Goal: Transaction & Acquisition: Purchase product/service

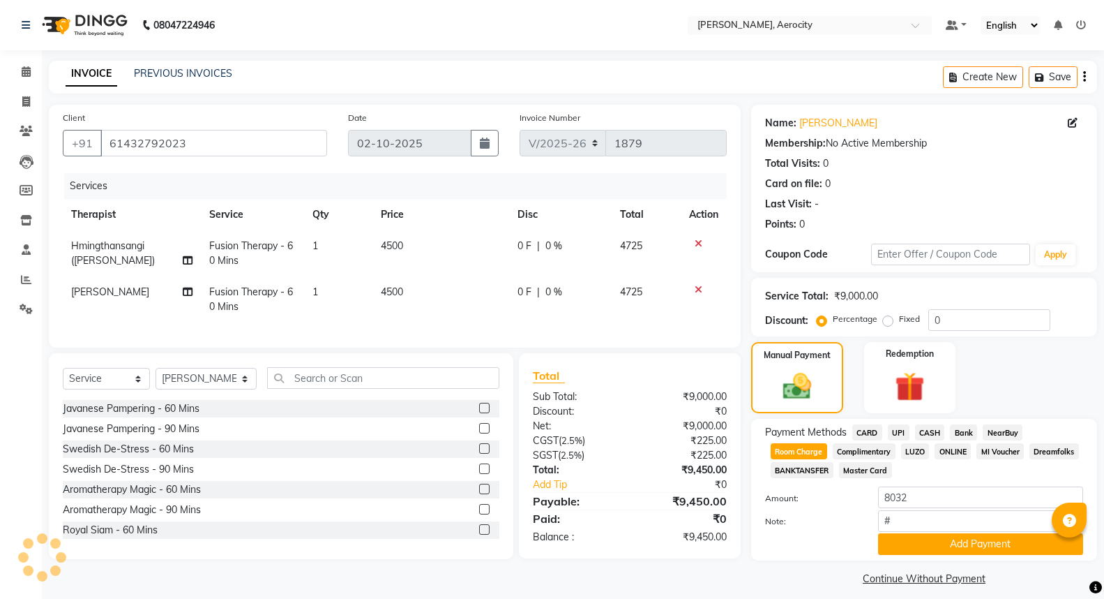
select select "6403"
select select "service"
select select "48461"
type input "#314"
click at [977, 547] on button "Add Payment" at bounding box center [980, 544] width 205 height 22
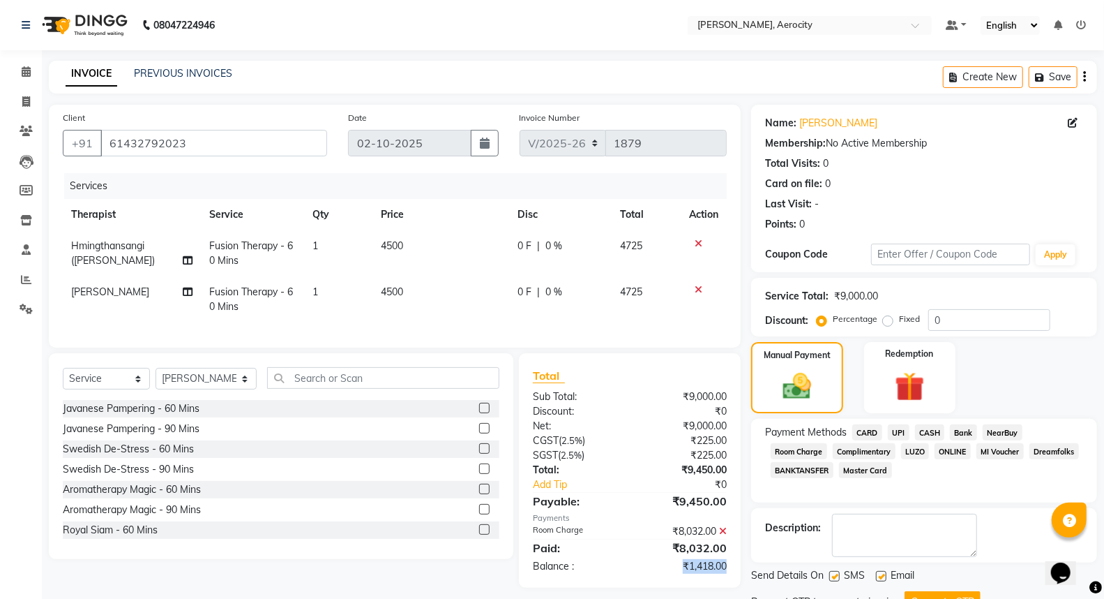
drag, startPoint x: 681, startPoint y: 576, endPoint x: 729, endPoint y: 580, distance: 48.3
click at [729, 573] on div "₹1,418.00" at bounding box center [683, 566] width 107 height 15
copy div "₹1,418.00"
click at [899, 321] on label "Fixed" at bounding box center [909, 319] width 21 height 13
click at [886, 321] on input "Fixed" at bounding box center [891, 319] width 10 height 10
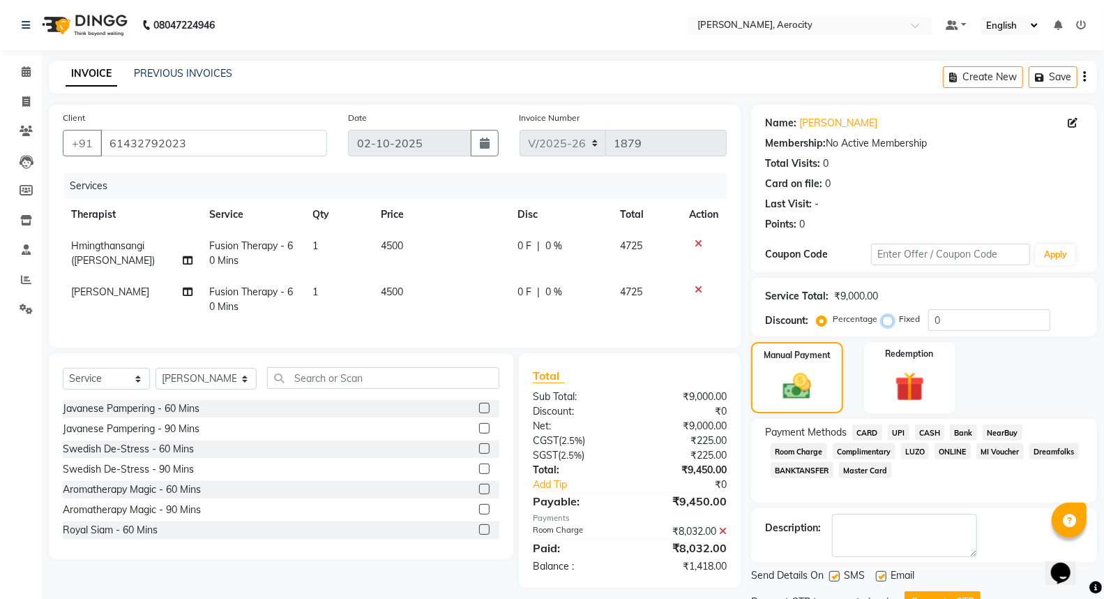
radio input "true"
drag, startPoint x: 869, startPoint y: 402, endPoint x: 853, endPoint y: 431, distance: 33.1
drag, startPoint x: 853, startPoint y: 431, endPoint x: 710, endPoint y: 307, distance: 189.4
click at [710, 307] on td at bounding box center [704, 299] width 46 height 46
drag, startPoint x: 930, startPoint y: 315, endPoint x: 965, endPoint y: 315, distance: 34.9
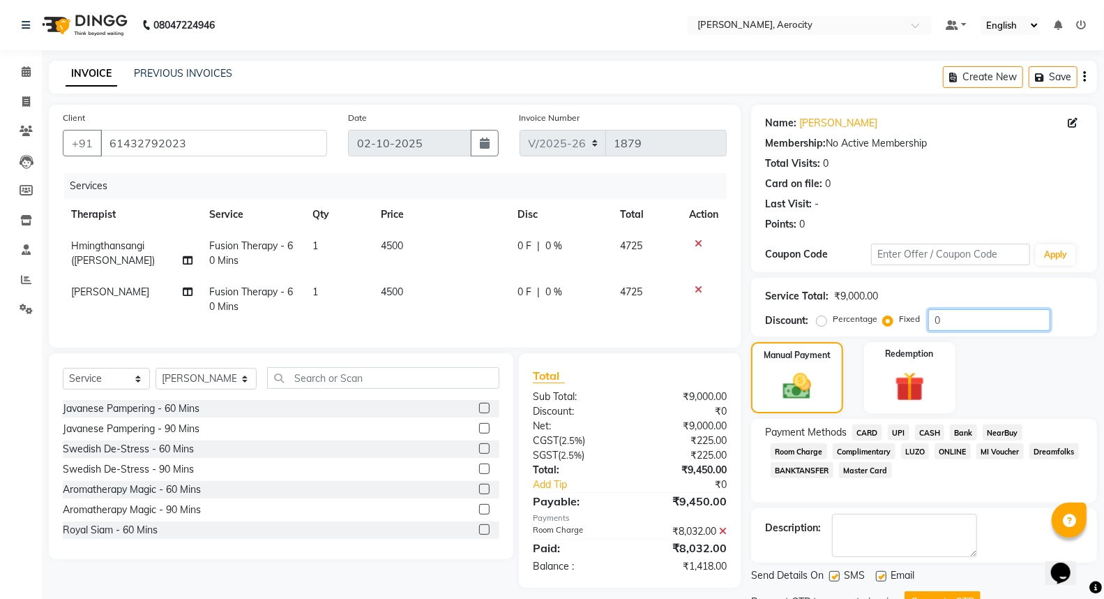
click at [965, 315] on input "0" at bounding box center [990, 320] width 122 height 22
paste input "1418.0"
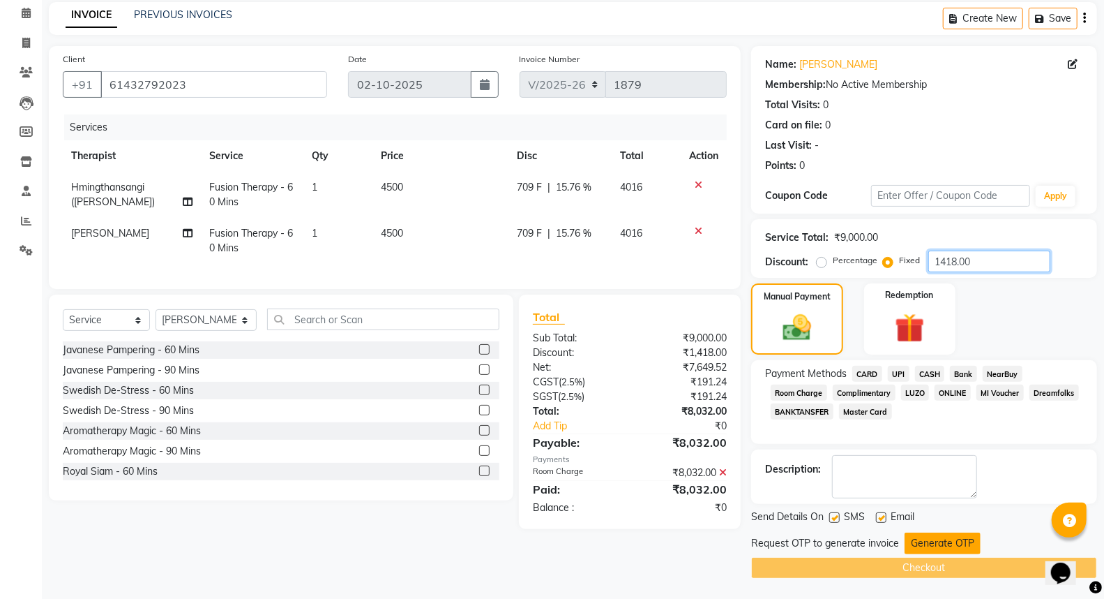
type input "1418.00"
click at [939, 545] on button "Generate OTP" at bounding box center [943, 543] width 76 height 22
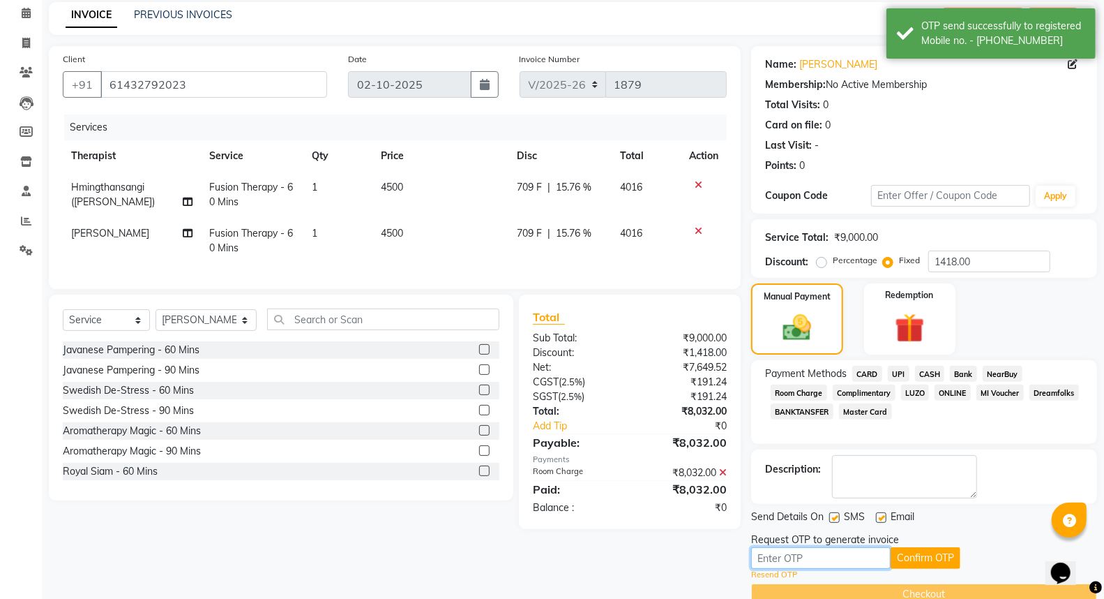
click at [820, 561] on input "text" at bounding box center [821, 558] width 140 height 22
type input "8305"
click at [924, 558] on button "Confirm OTP" at bounding box center [926, 558] width 70 height 22
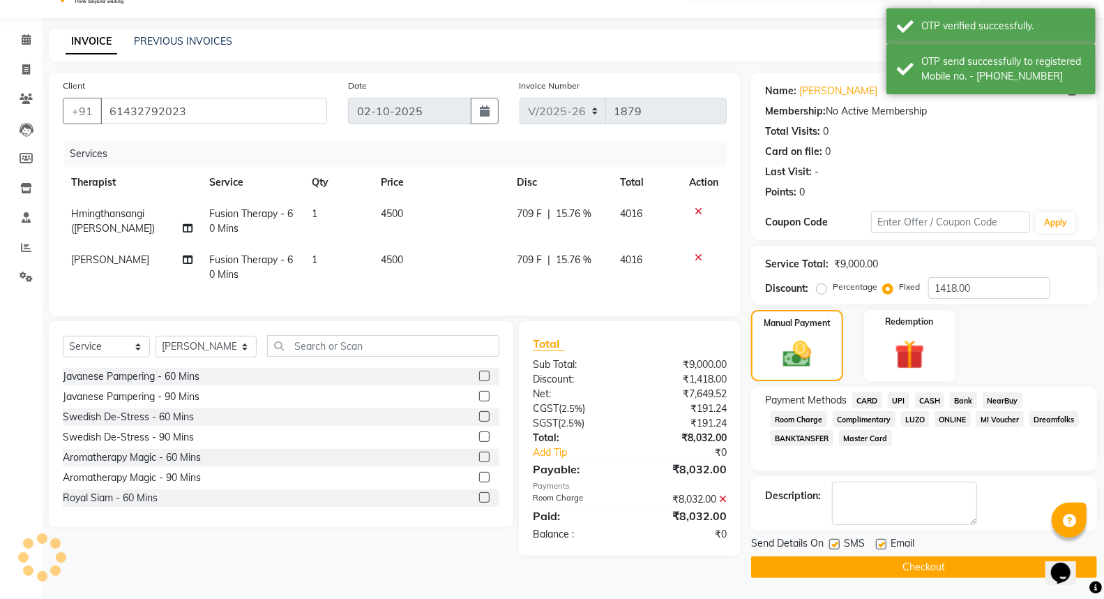
scroll to position [31, 0]
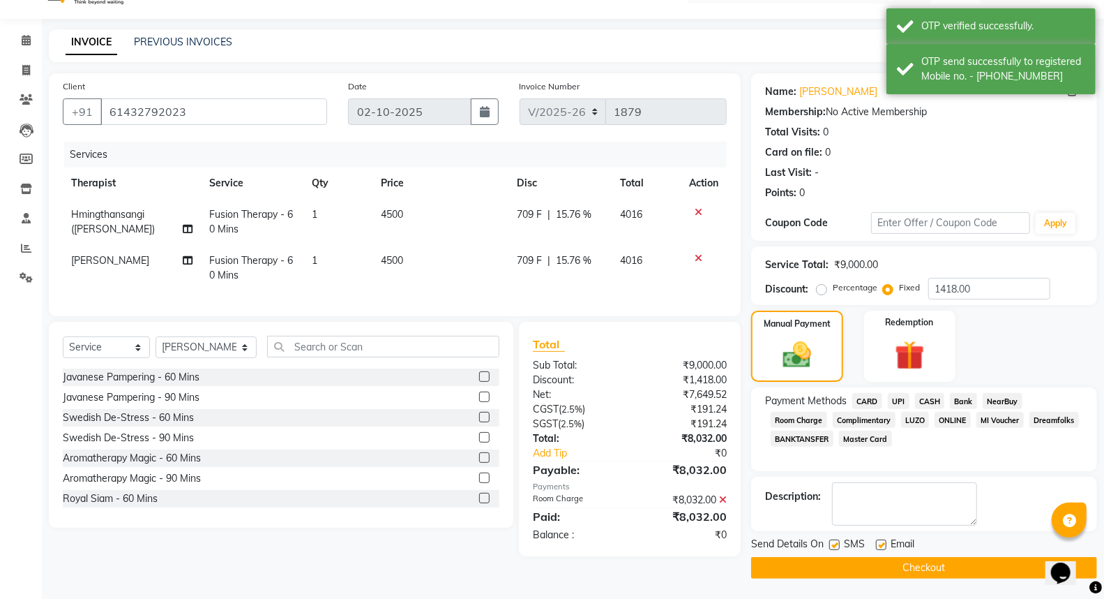
click at [922, 567] on button "Checkout" at bounding box center [924, 568] width 346 height 22
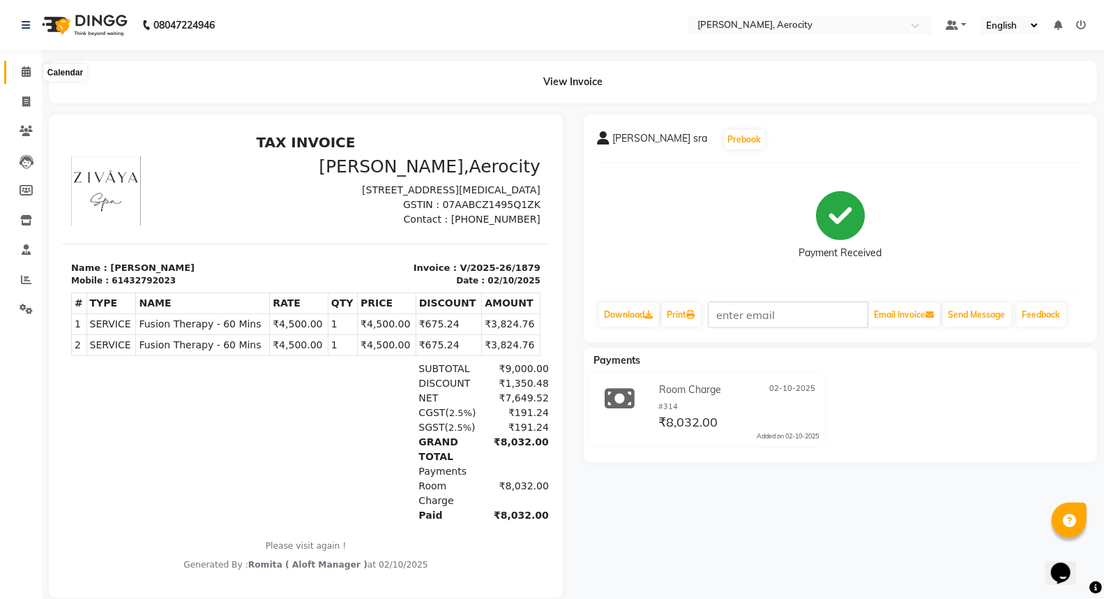
click at [29, 66] on icon at bounding box center [26, 71] width 9 height 10
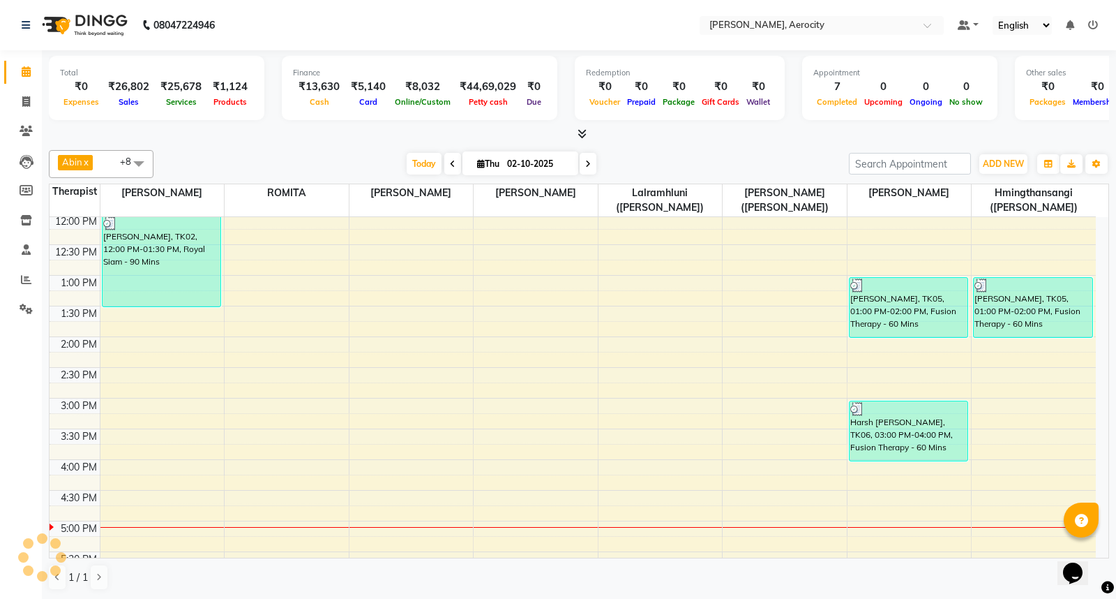
scroll to position [387, 0]
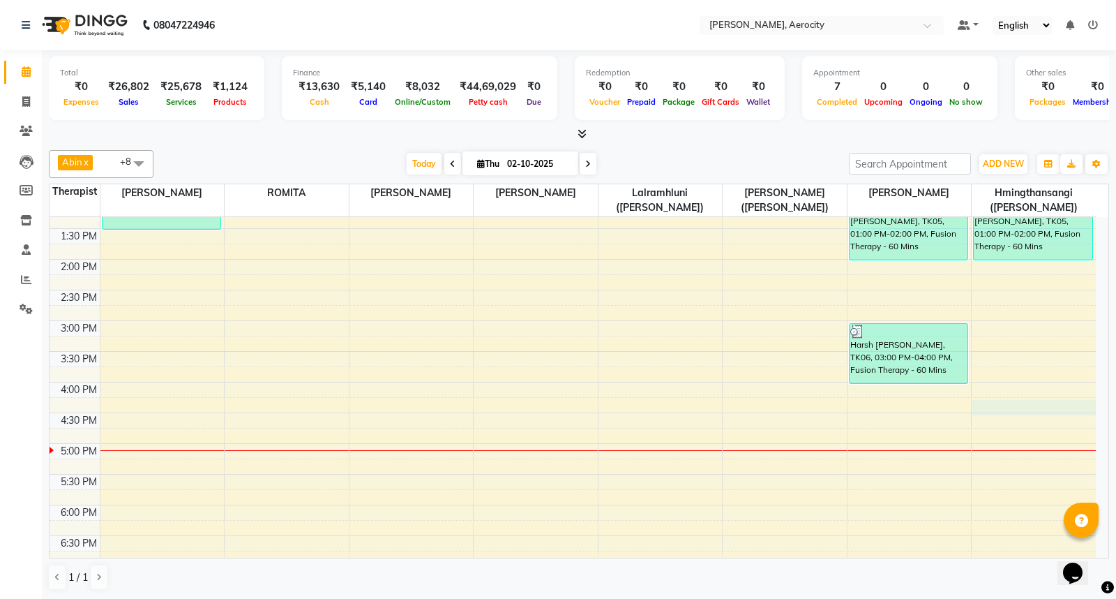
click at [987, 408] on div "7:00 AM 7:30 AM 8:00 AM 8:30 AM 9:00 AM 9:30 AM 10:00 AM 10:30 AM 11:00 AM 11:3…" at bounding box center [573, 351] width 1047 height 1043
select select "48462"
select select "tentative"
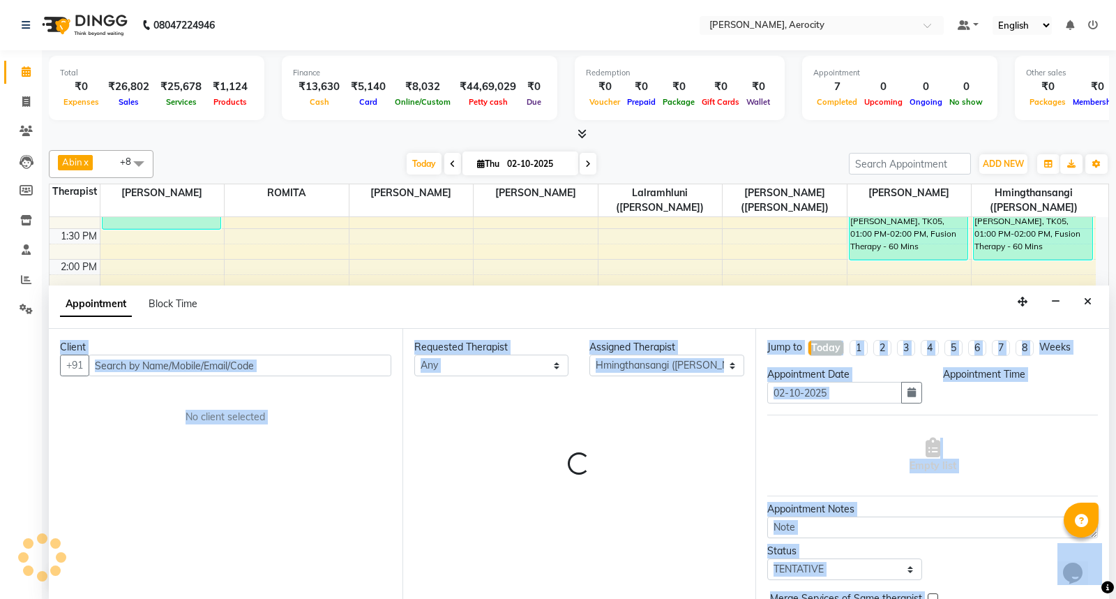
click at [987, 408] on div "Client +91 No client selected Requested Therapist Any Anoli Hmingthansangi (Shi…" at bounding box center [579, 464] width 1060 height 271
select select "975"
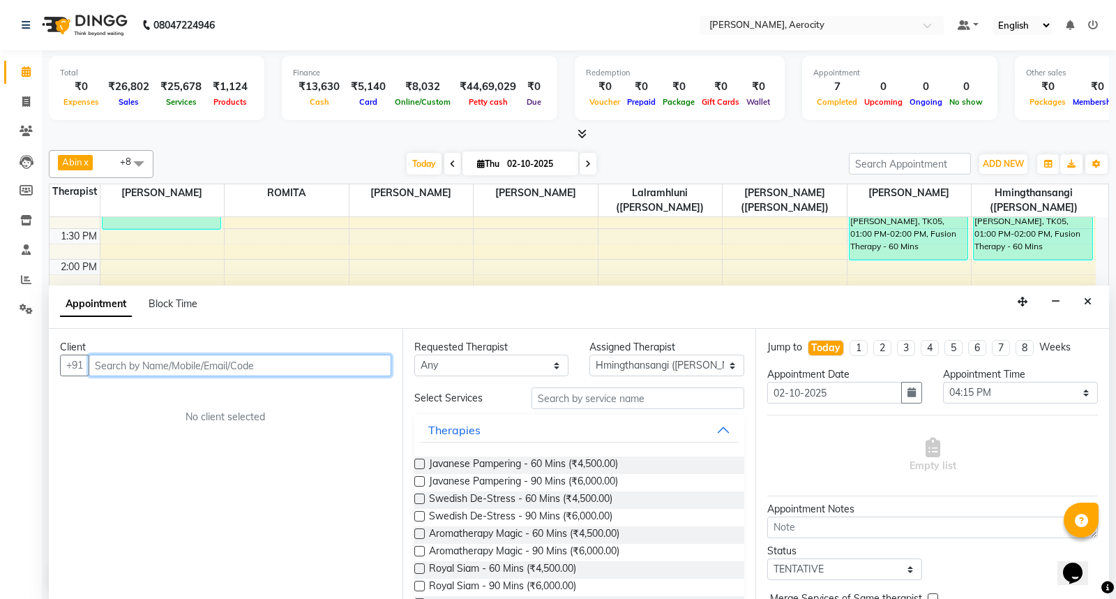
click at [275, 366] on input "text" at bounding box center [240, 365] width 303 height 22
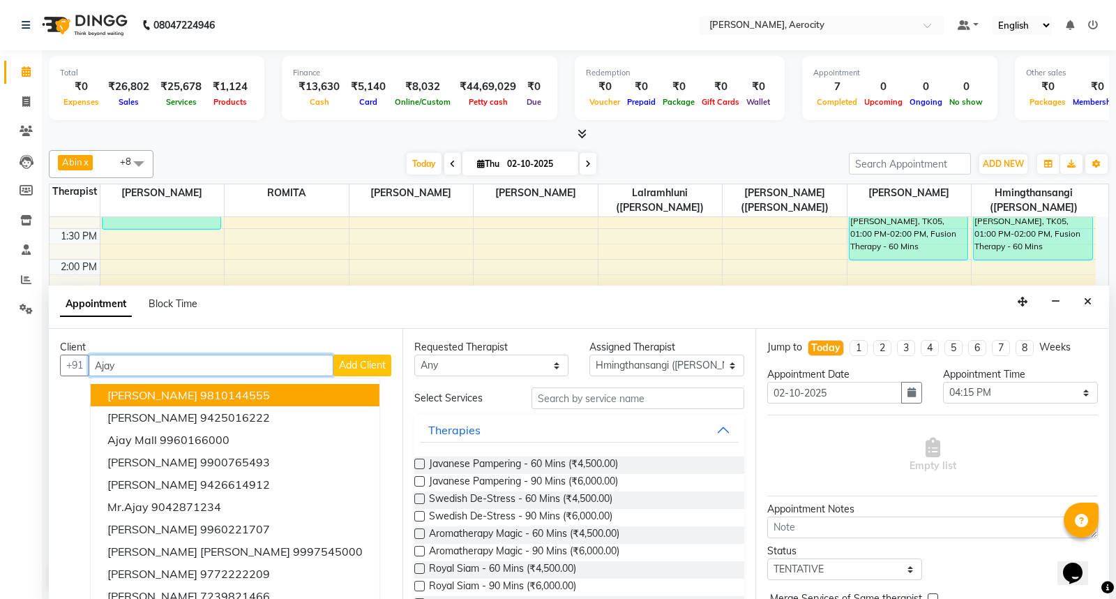
type input "Ajay"
click at [366, 365] on span "Add Client" at bounding box center [362, 365] width 47 height 13
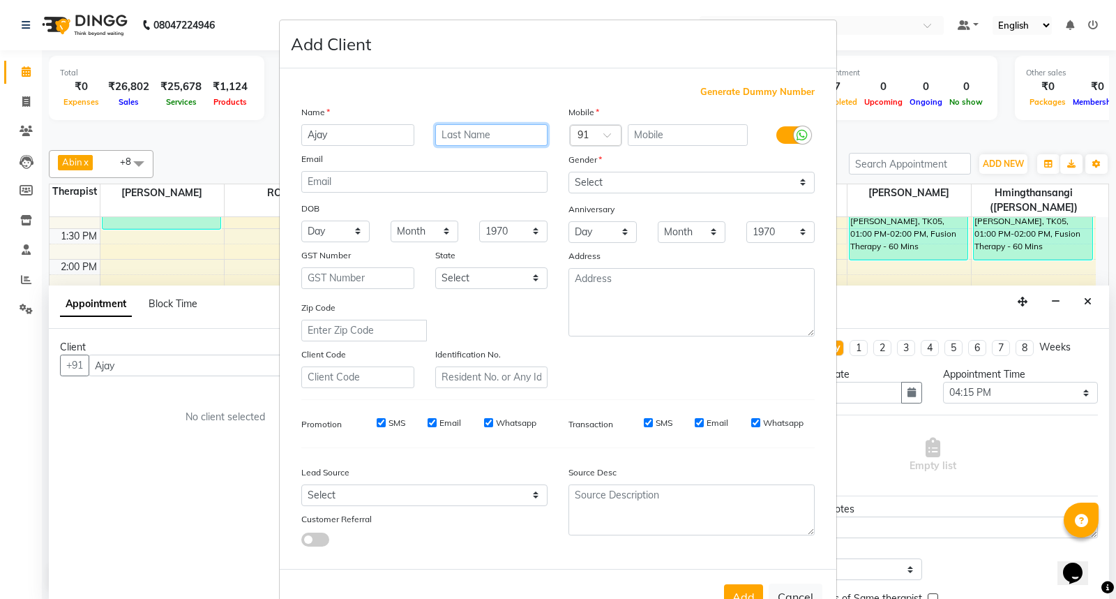
click at [486, 135] on input "text" at bounding box center [491, 135] width 113 height 22
type input "Uppar"
click at [643, 134] on input "text" at bounding box center [688, 135] width 121 height 22
type input "9422060917"
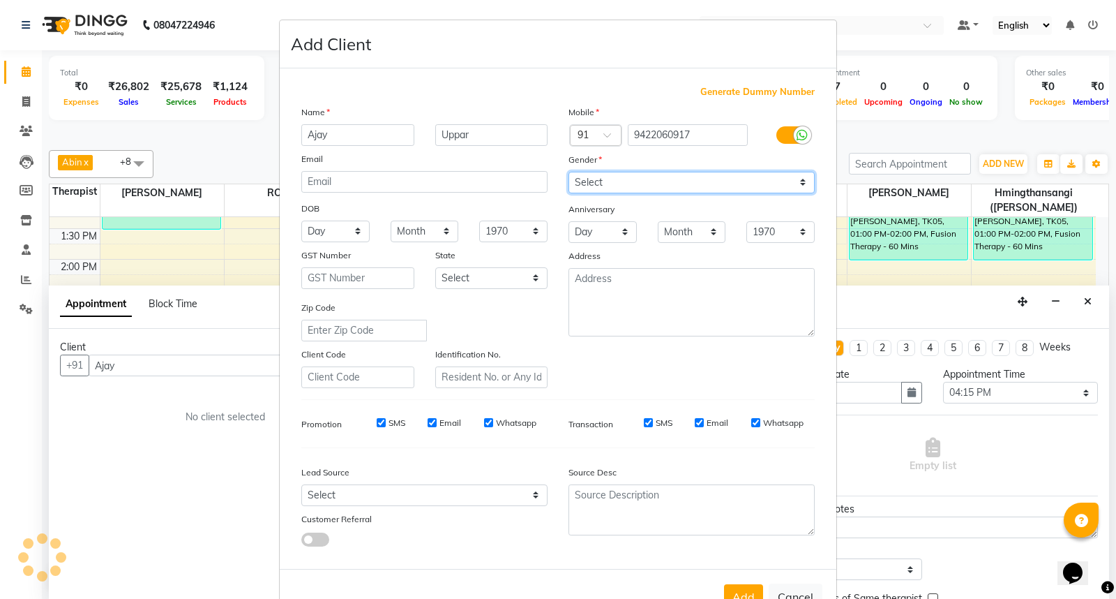
drag, startPoint x: 807, startPoint y: 183, endPoint x: 794, endPoint y: 186, distance: 12.9
click at [807, 183] on select "Select Male Female Other Prefer Not To Say" at bounding box center [692, 183] width 246 height 22
select select "[DEMOGRAPHIC_DATA]"
click at [569, 172] on select "Select Male Female Other Prefer Not To Say" at bounding box center [692, 183] width 246 height 22
click at [377, 421] on input "SMS" at bounding box center [381, 422] width 9 height 9
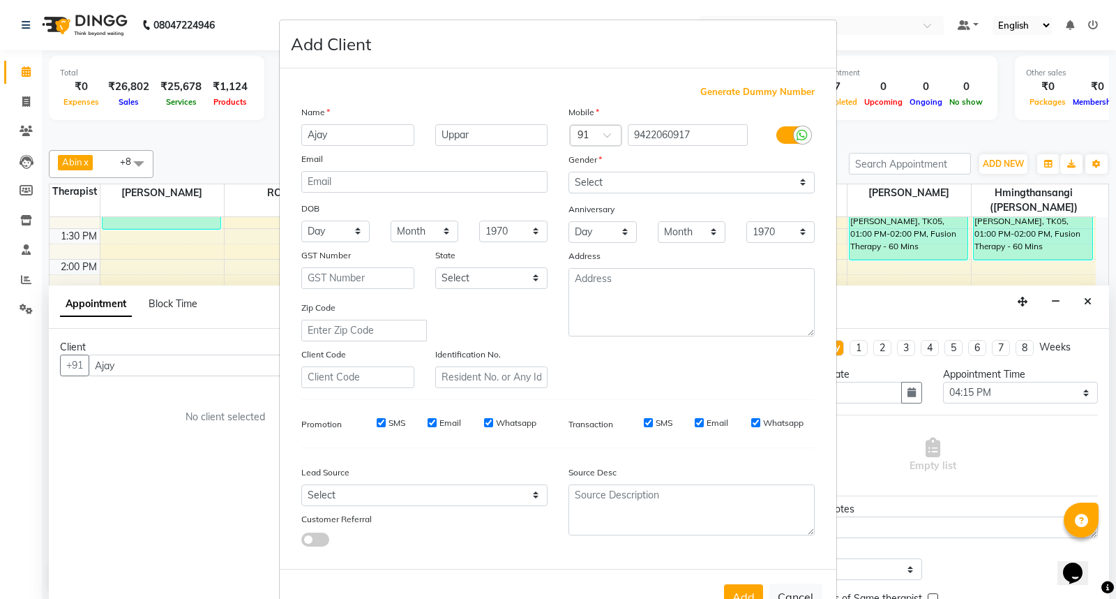
checkbox input "false"
drag, startPoint x: 427, startPoint y: 421, endPoint x: 475, endPoint y: 430, distance: 48.9
click at [428, 423] on input "Email" at bounding box center [432, 422] width 9 height 9
checkbox input "false"
click at [484, 423] on input "Whatsapp" at bounding box center [488, 422] width 9 height 9
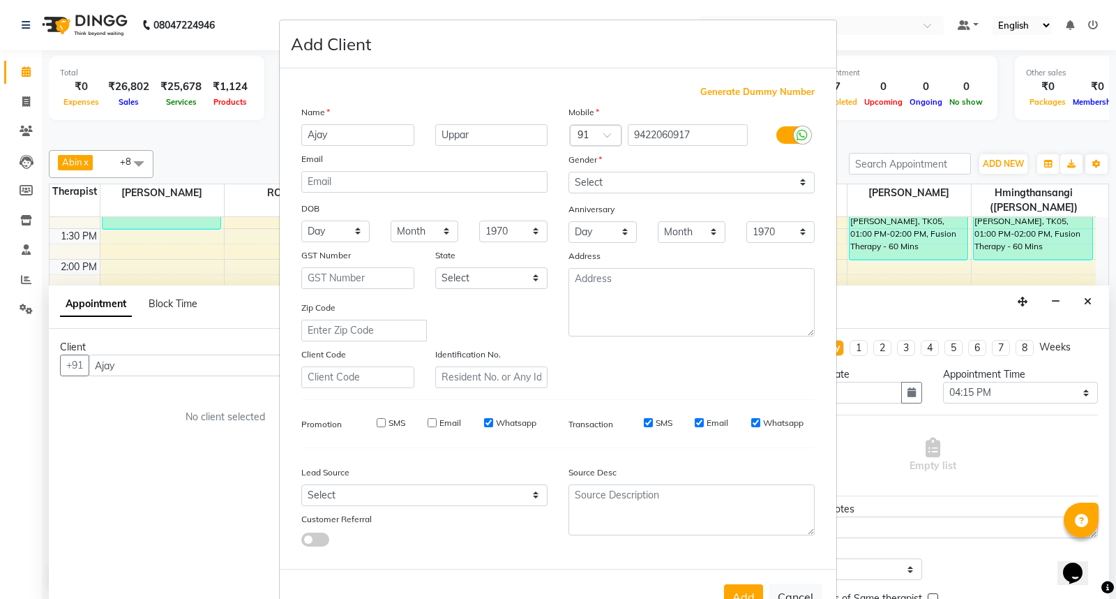
checkbox input "false"
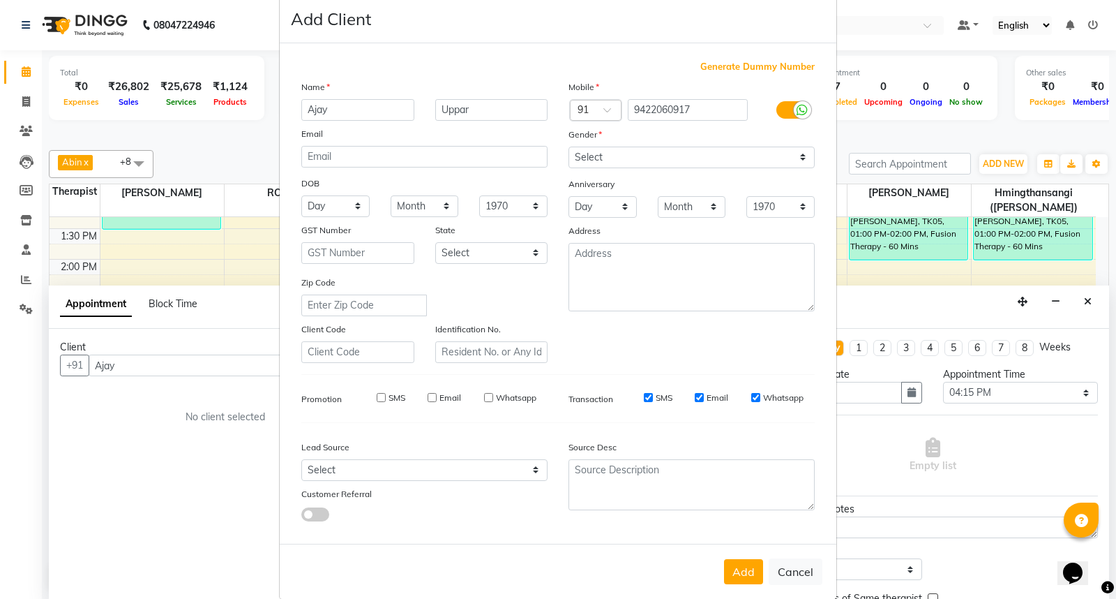
scroll to position [45, 0]
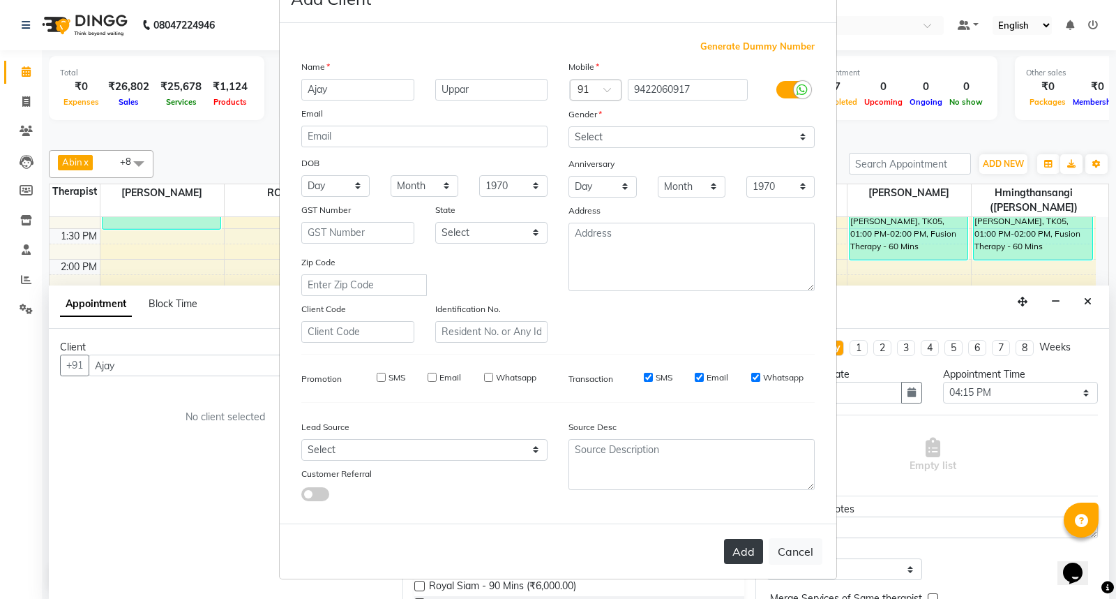
click at [740, 553] on button "Add" at bounding box center [743, 551] width 39 height 25
type input "9422060917"
select select
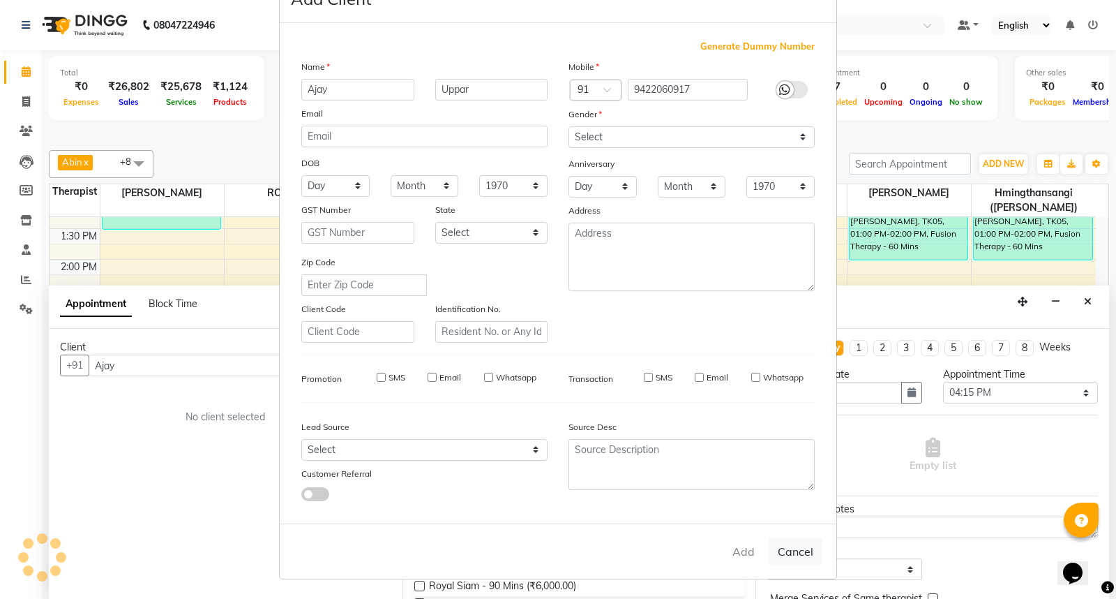
select select
checkbox input "false"
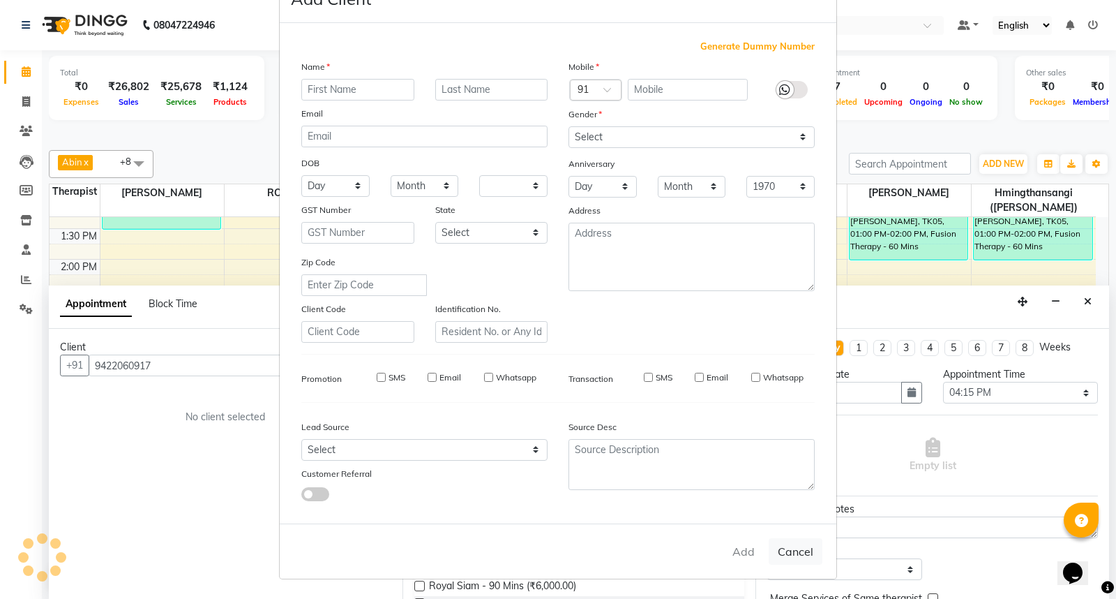
checkbox input "false"
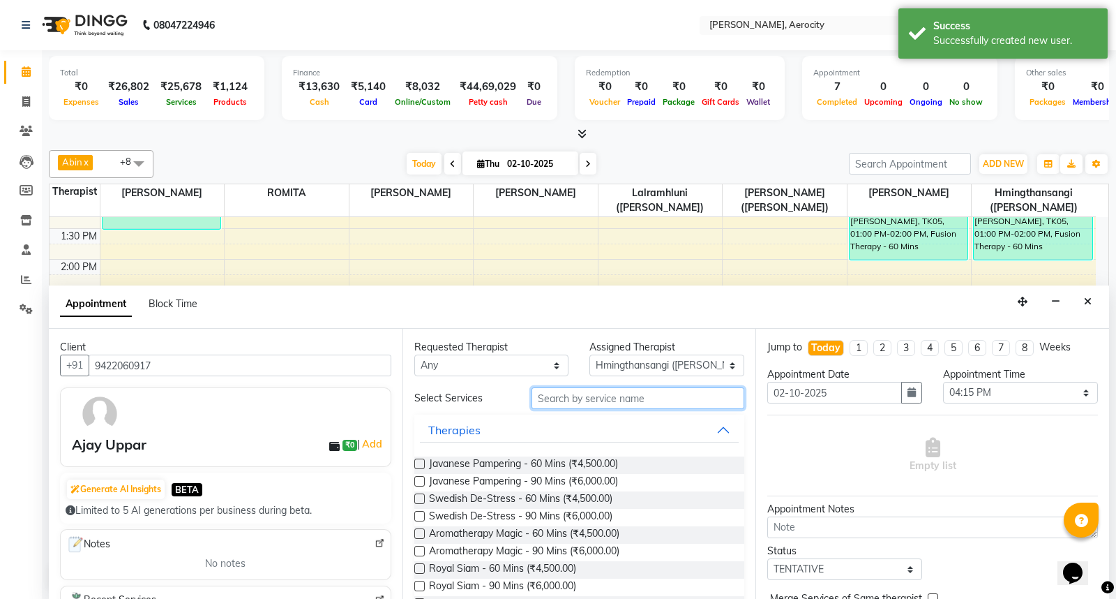
click at [585, 396] on input "text" at bounding box center [638, 398] width 213 height 22
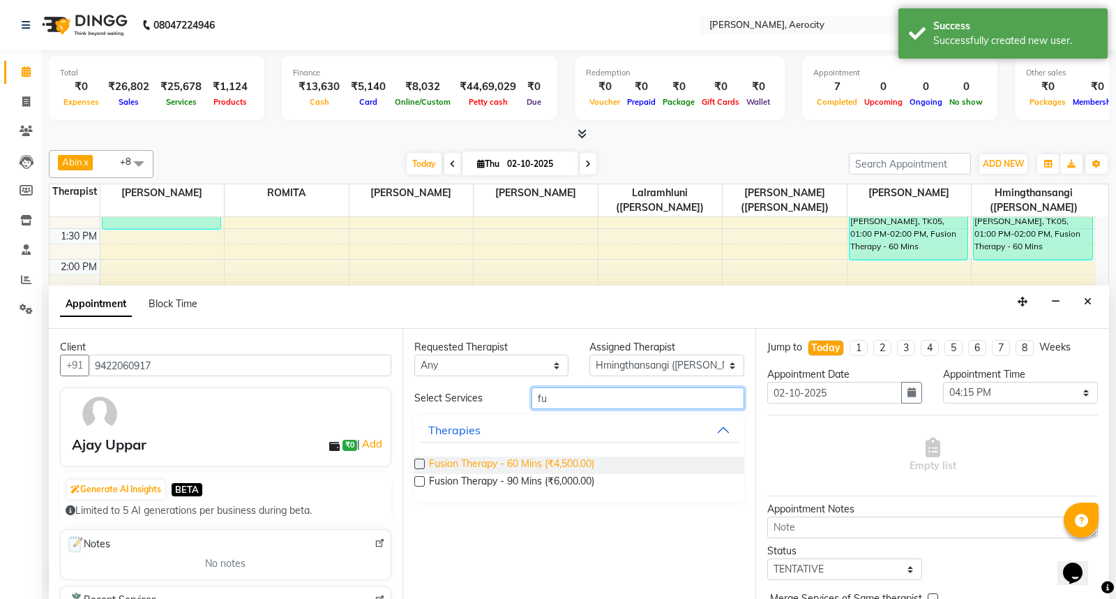
type input "fu"
click at [587, 463] on span "Fusion Therapy - 60 Mins (₹4,500.00)" at bounding box center [511, 464] width 165 height 17
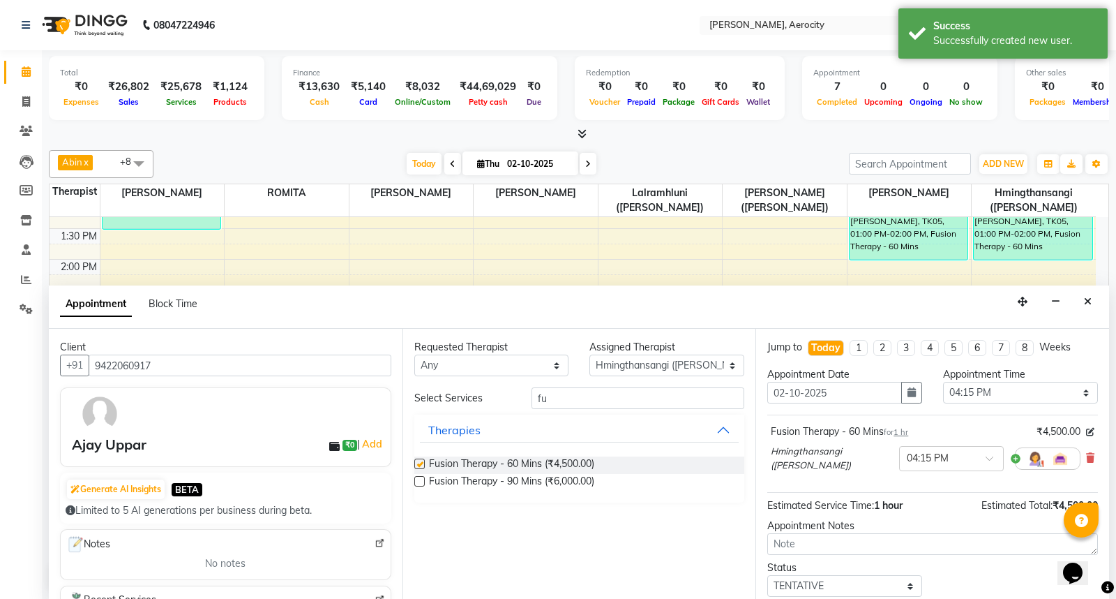
checkbox input "false"
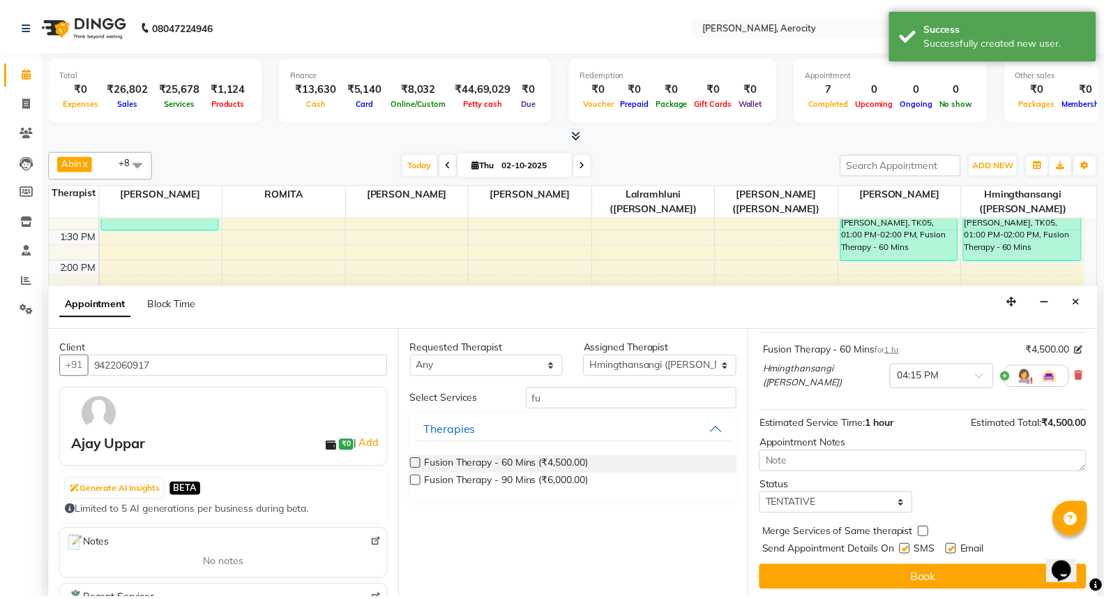
scroll to position [84, 0]
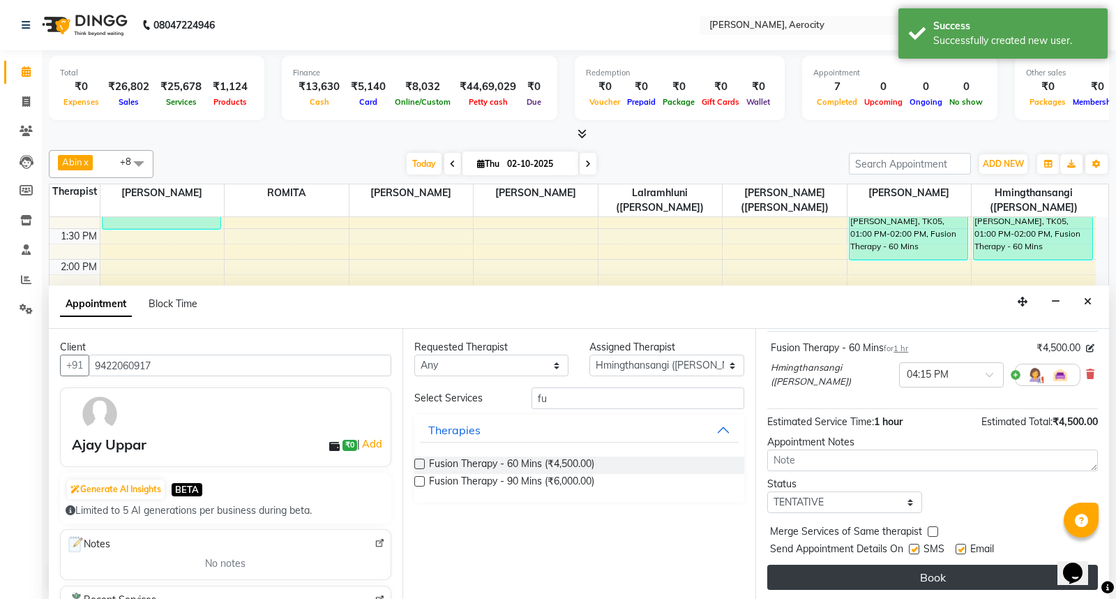
click at [958, 573] on button "Book" at bounding box center [932, 576] width 331 height 25
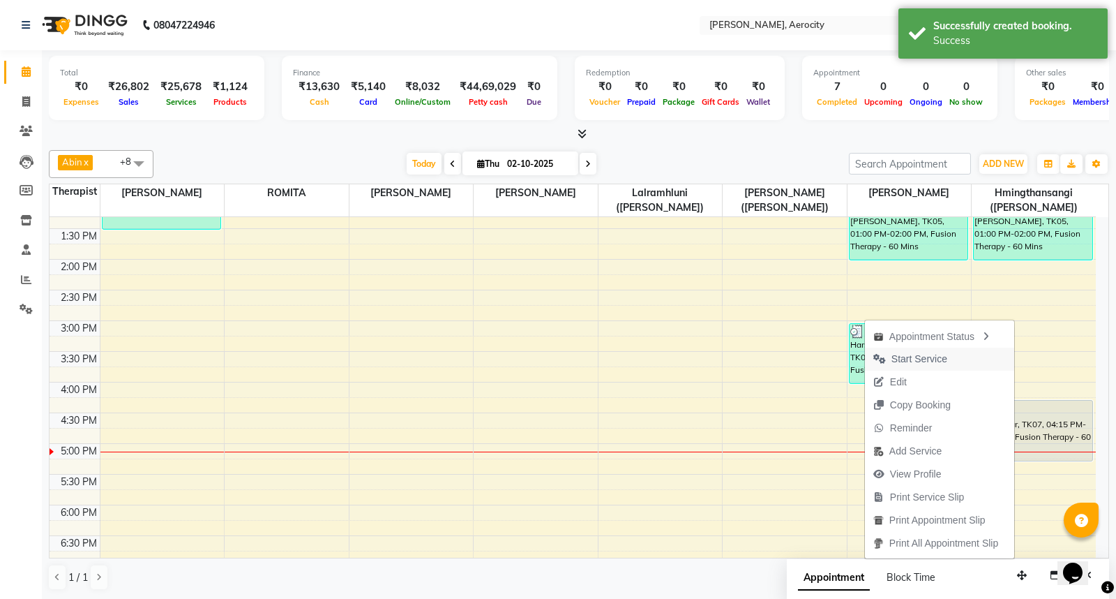
click at [933, 354] on span "Start Service" at bounding box center [920, 359] width 56 height 15
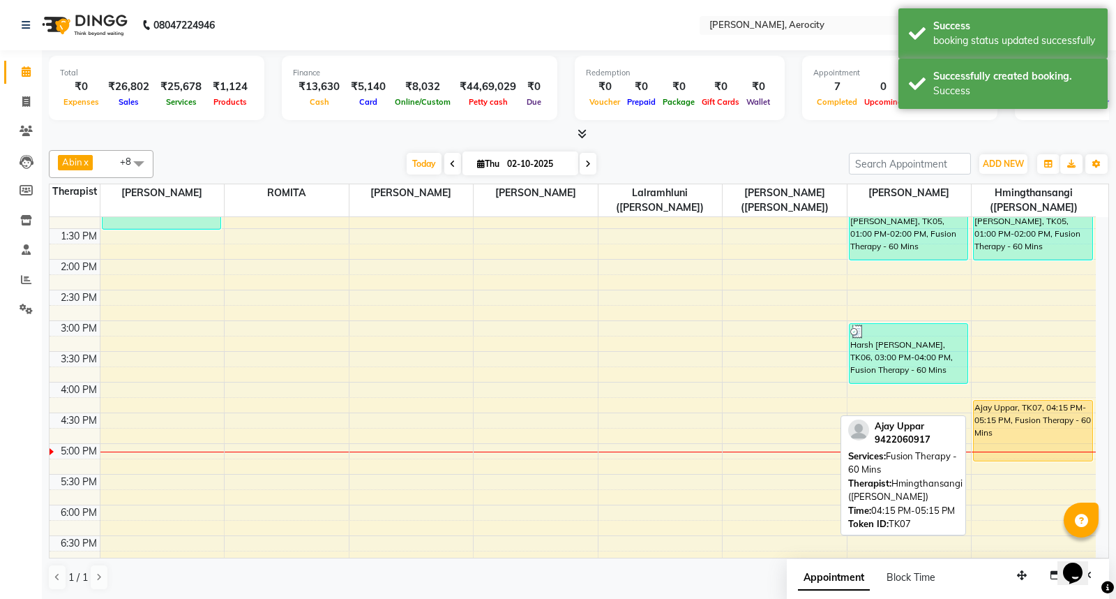
click at [1014, 423] on div "Ajay Uppar, TK07, 04:15 PM-05:15 PM, Fusion Therapy - 60 Mins" at bounding box center [1033, 430] width 119 height 60
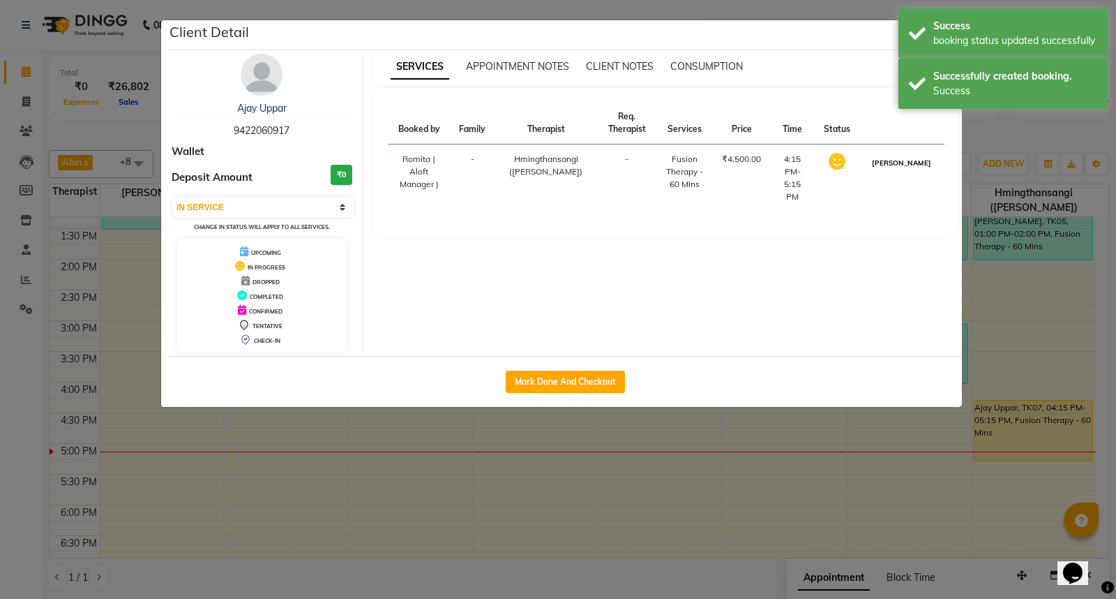
click at [914, 164] on button "[PERSON_NAME]" at bounding box center [902, 162] width 66 height 17
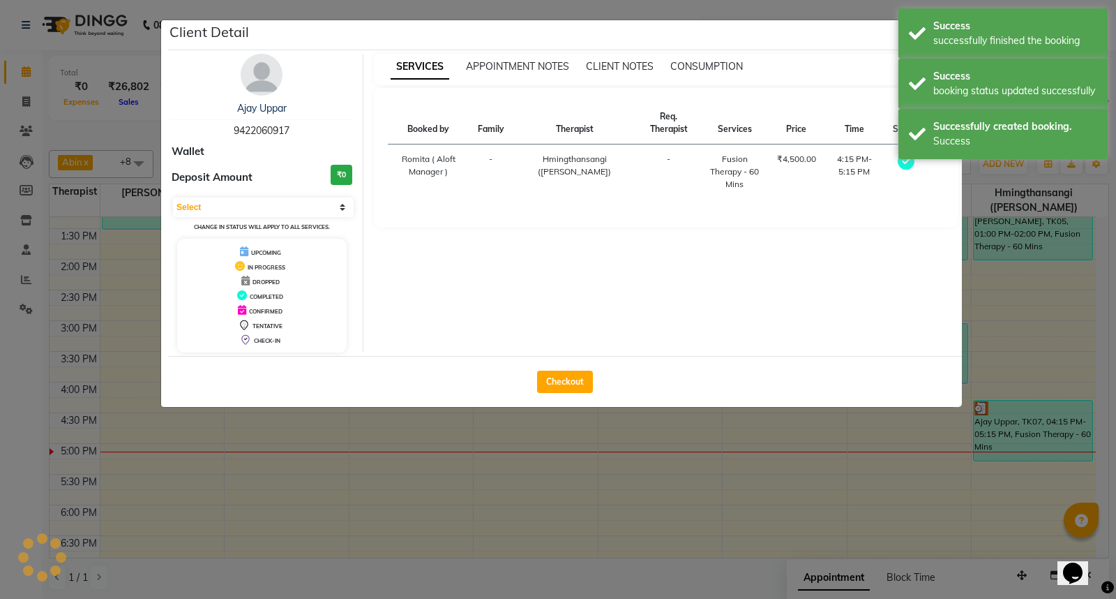
select select "3"
click at [574, 380] on button "Checkout" at bounding box center [565, 381] width 56 height 22
select select "service"
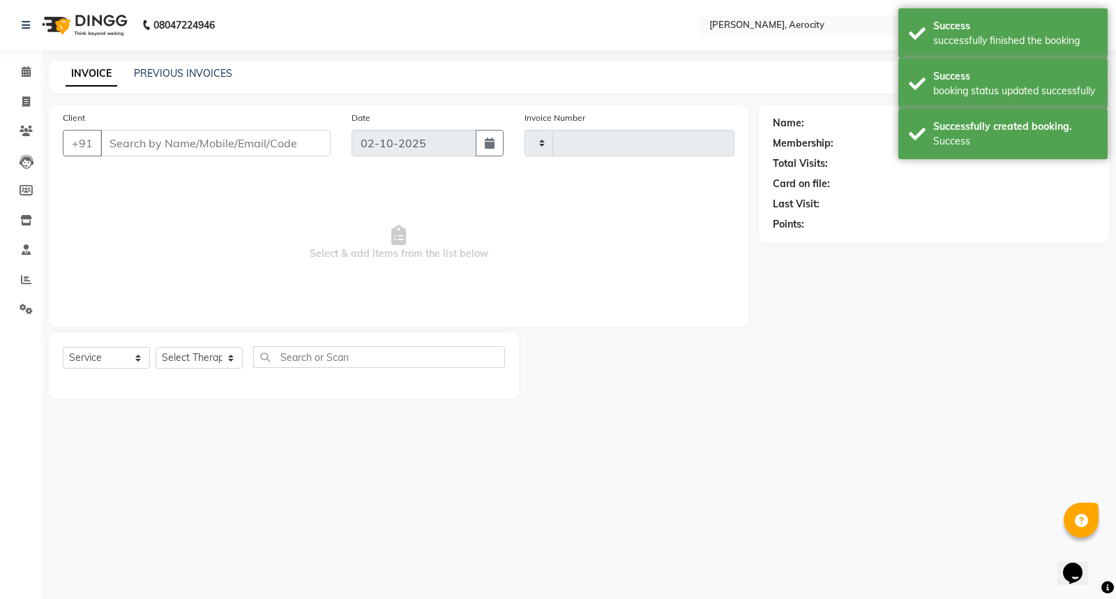
type input "1880"
select select "6403"
type input "9422060917"
select select "48462"
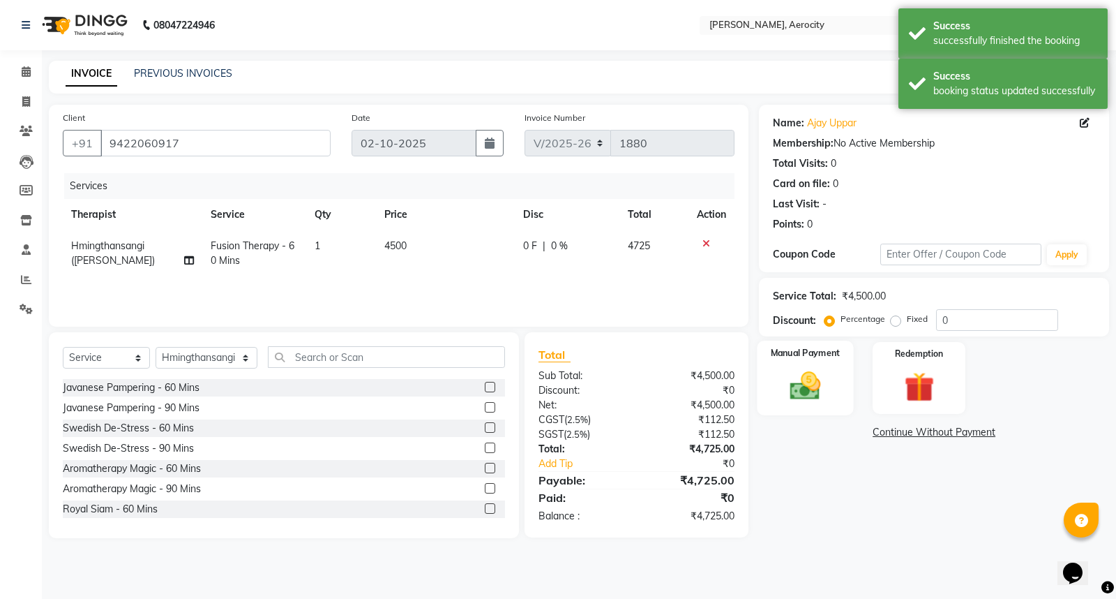
click at [805, 373] on img at bounding box center [806, 386] width 50 height 36
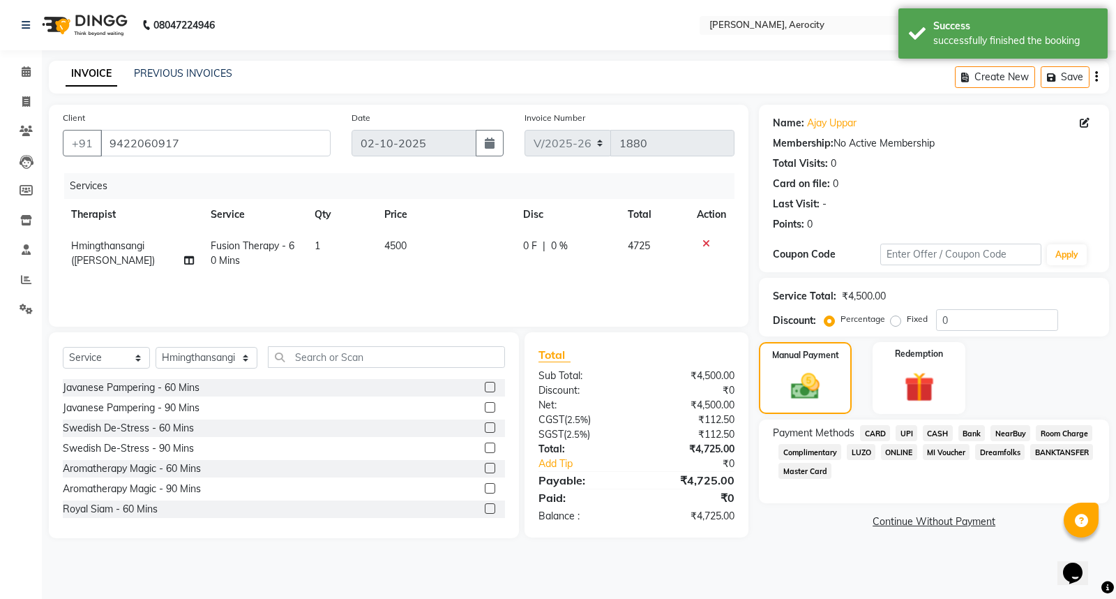
click at [866, 431] on span "CARD" at bounding box center [875, 433] width 30 height 16
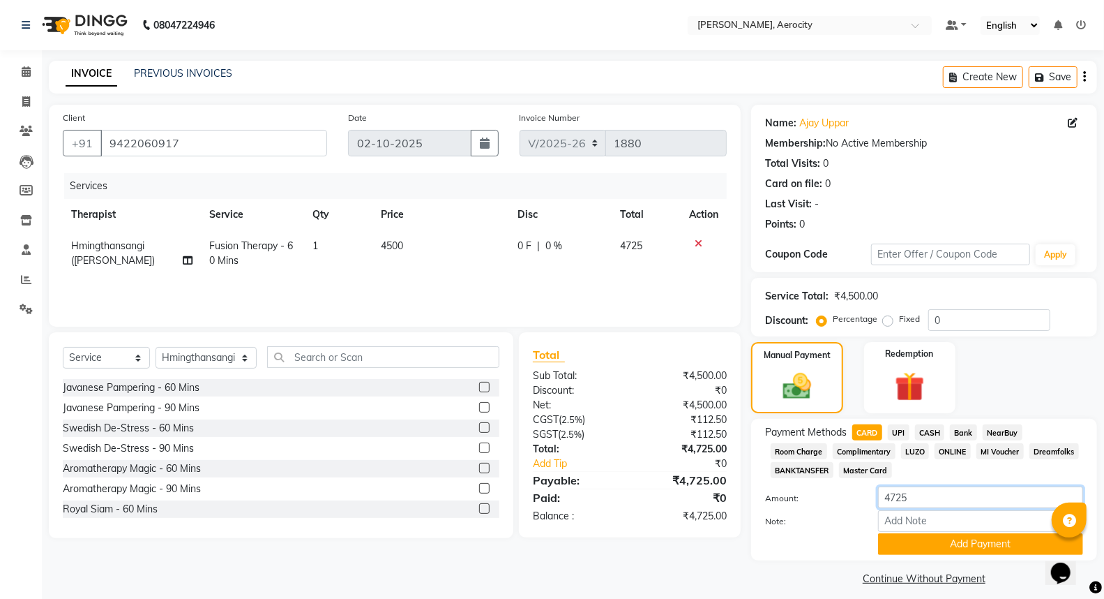
drag, startPoint x: 918, startPoint y: 493, endPoint x: 852, endPoint y: 493, distance: 66.3
click at [852, 493] on div "Amount: 4725" at bounding box center [924, 498] width 339 height 24
type input "4016"
click at [936, 525] on input "Note:" at bounding box center [980, 521] width 205 height 22
type input "Mastercard-7555"
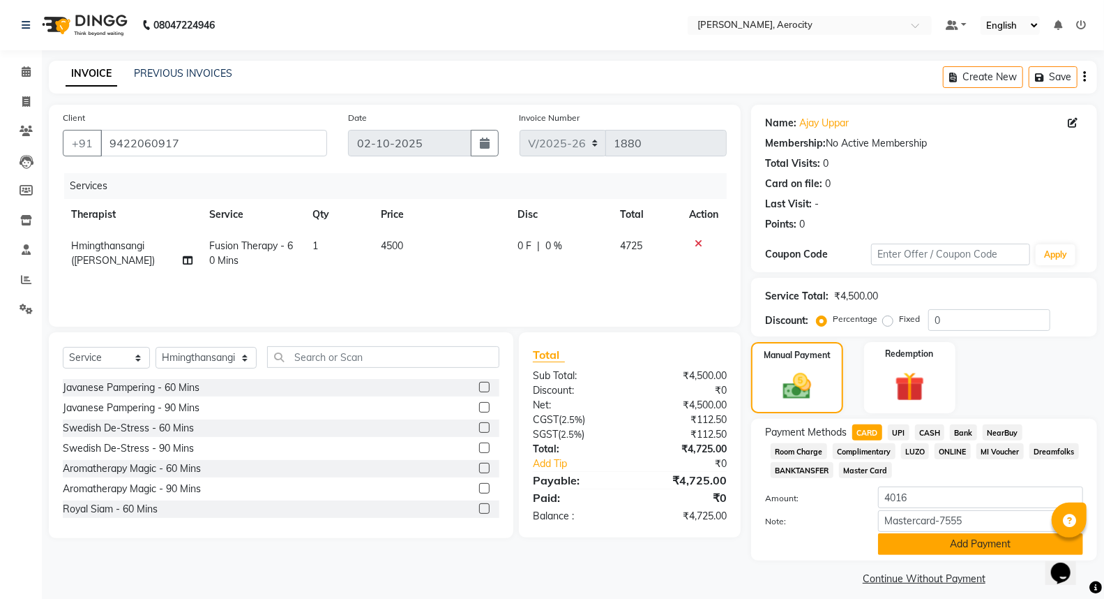
click at [988, 551] on button "Add Payment" at bounding box center [980, 544] width 205 height 22
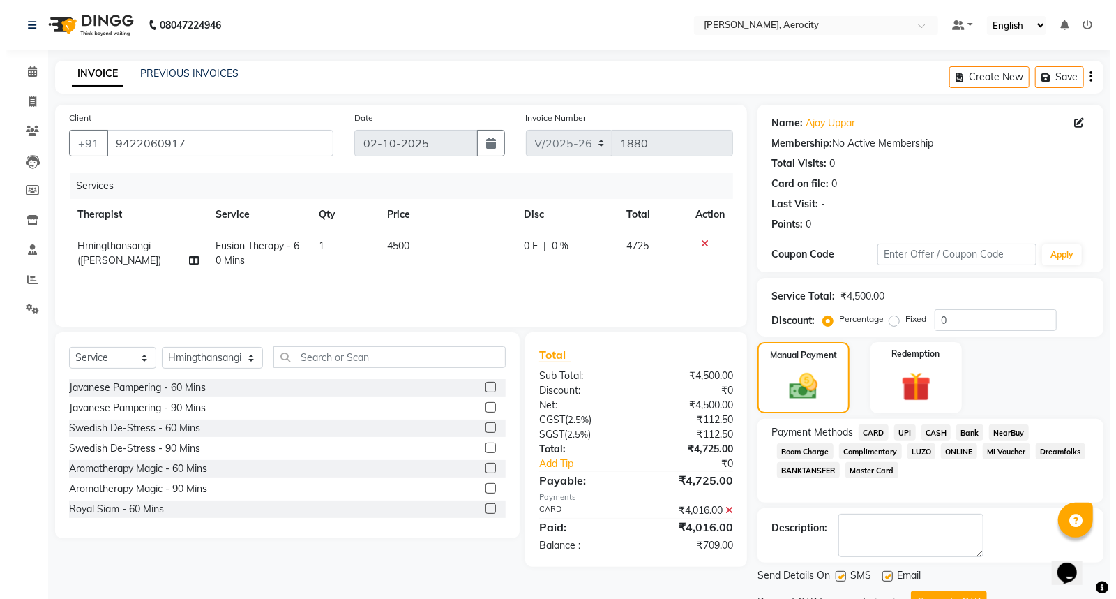
scroll to position [59, 0]
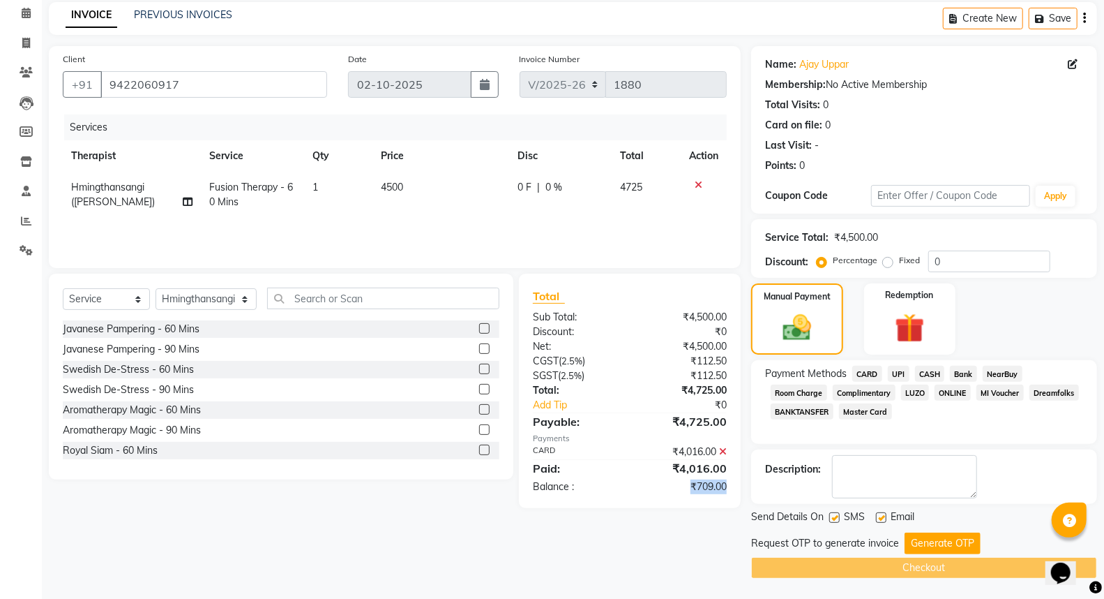
drag, startPoint x: 685, startPoint y: 483, endPoint x: 735, endPoint y: 487, distance: 50.4
click at [735, 487] on div "₹709.00" at bounding box center [683, 486] width 107 height 15
copy div "₹709.00"
click at [899, 262] on label "Fixed" at bounding box center [909, 260] width 21 height 13
click at [886, 262] on input "Fixed" at bounding box center [891, 260] width 10 height 10
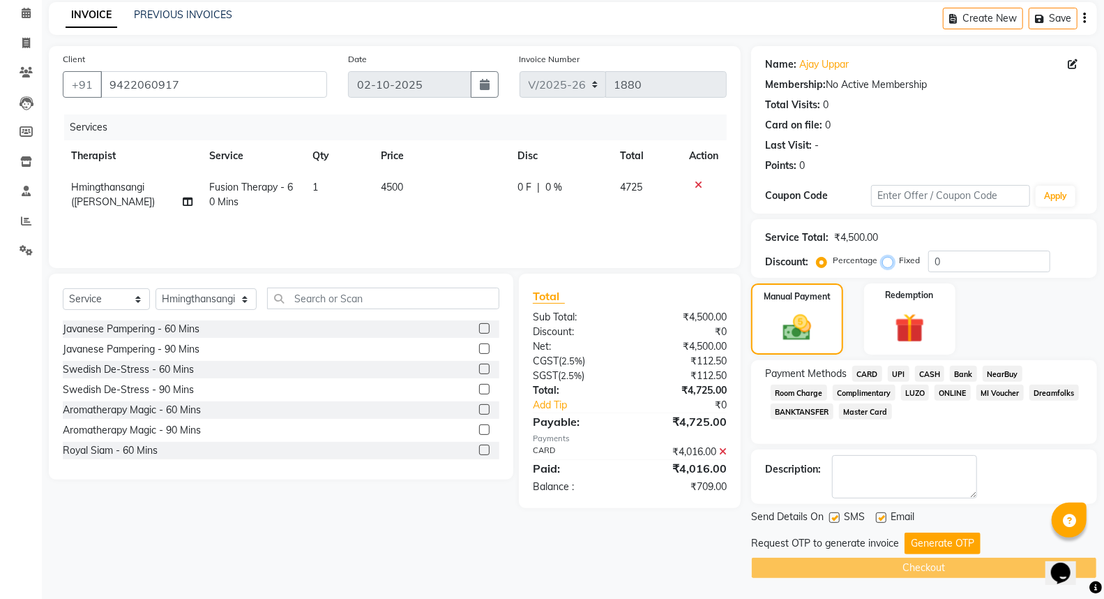
radio input "true"
drag, startPoint x: 931, startPoint y: 259, endPoint x: 944, endPoint y: 257, distance: 13.4
click at [944, 257] on input "0" at bounding box center [990, 261] width 122 height 22
paste input "709.0"
type input "709.00"
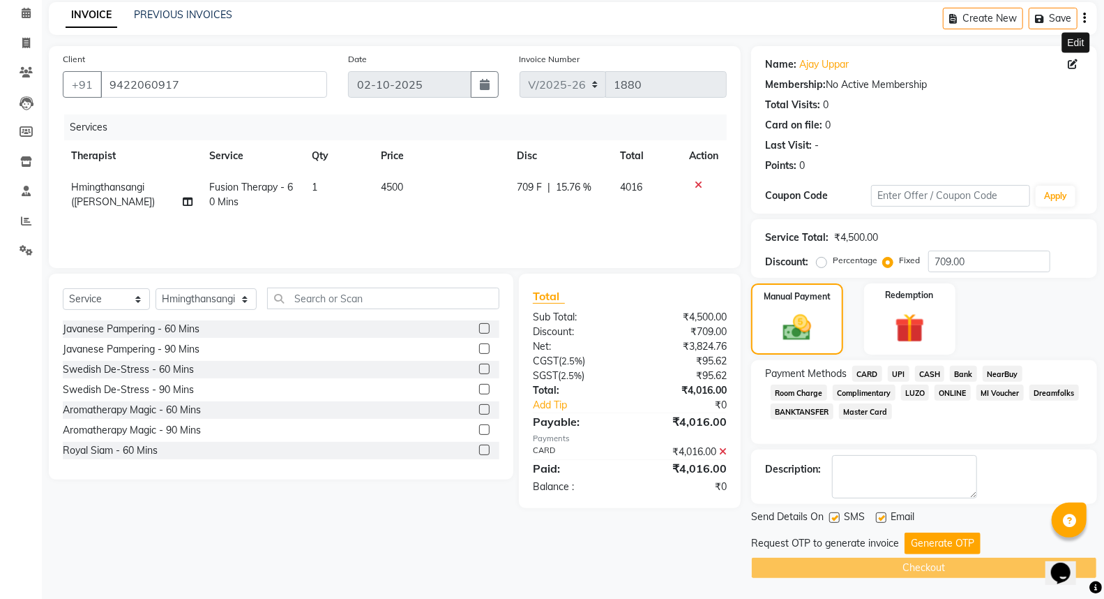
click at [1072, 61] on icon at bounding box center [1073, 64] width 10 height 10
click at [1071, 63] on icon at bounding box center [1073, 64] width 10 height 10
select select "[DEMOGRAPHIC_DATA]"
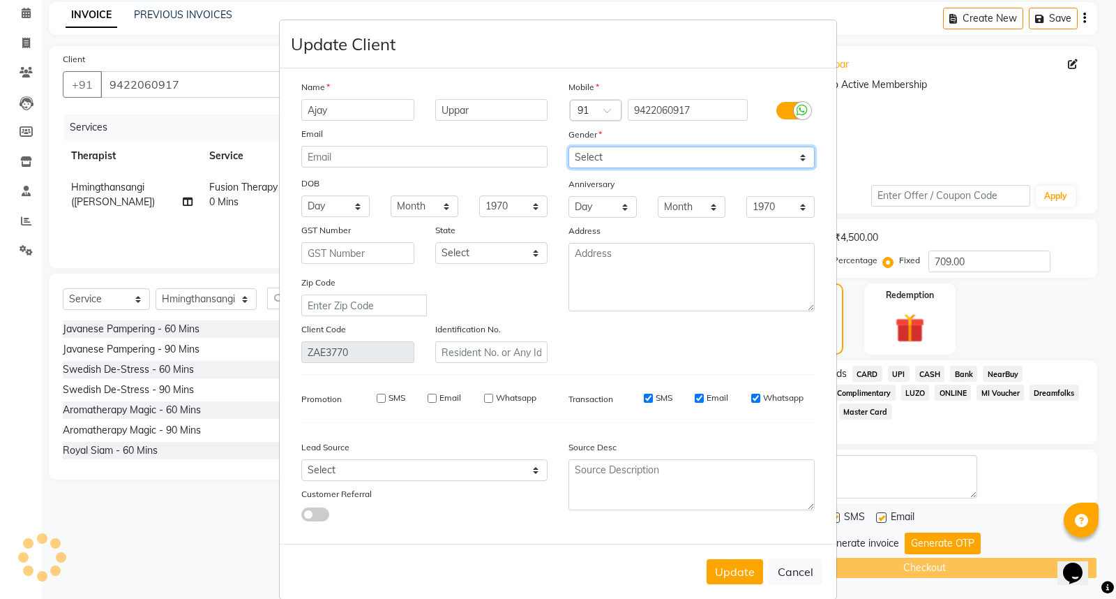
drag, startPoint x: 654, startPoint y: 147, endPoint x: 638, endPoint y: 165, distance: 23.2
click at [650, 147] on select "Select Male Female Other Prefer Not To Say" at bounding box center [692, 158] width 246 height 22
select select "[DEMOGRAPHIC_DATA]"
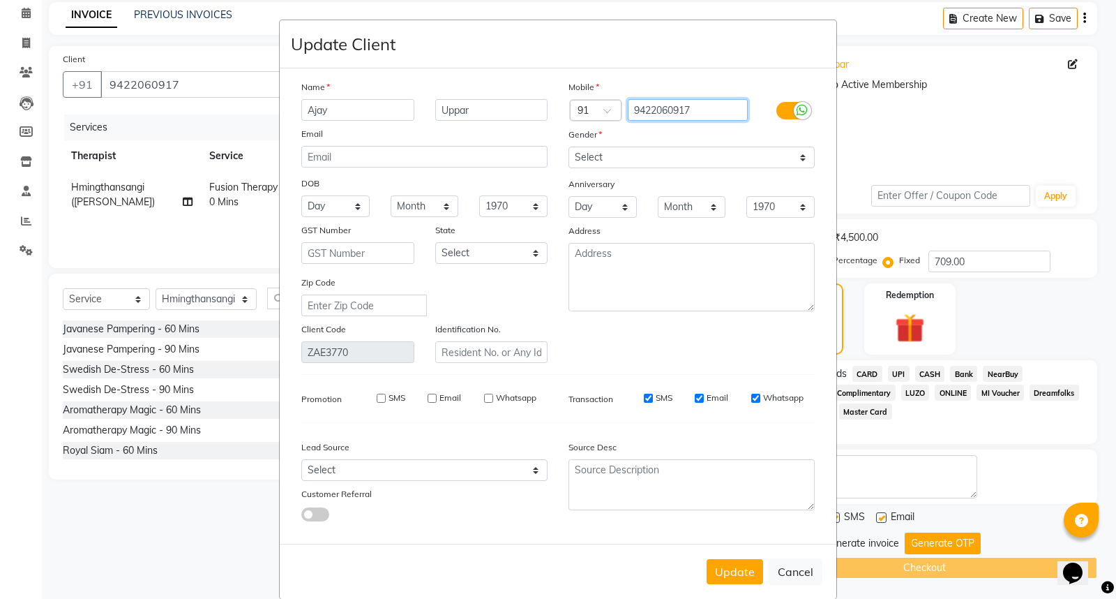
click at [664, 112] on input "9422060917" at bounding box center [688, 110] width 121 height 22
click at [680, 110] on input "9422040917" at bounding box center [688, 110] width 121 height 22
click at [696, 107] on input "94220406877" at bounding box center [688, 110] width 121 height 22
click at [692, 109] on input "94220406877" at bounding box center [688, 110] width 121 height 22
type input "9422040687"
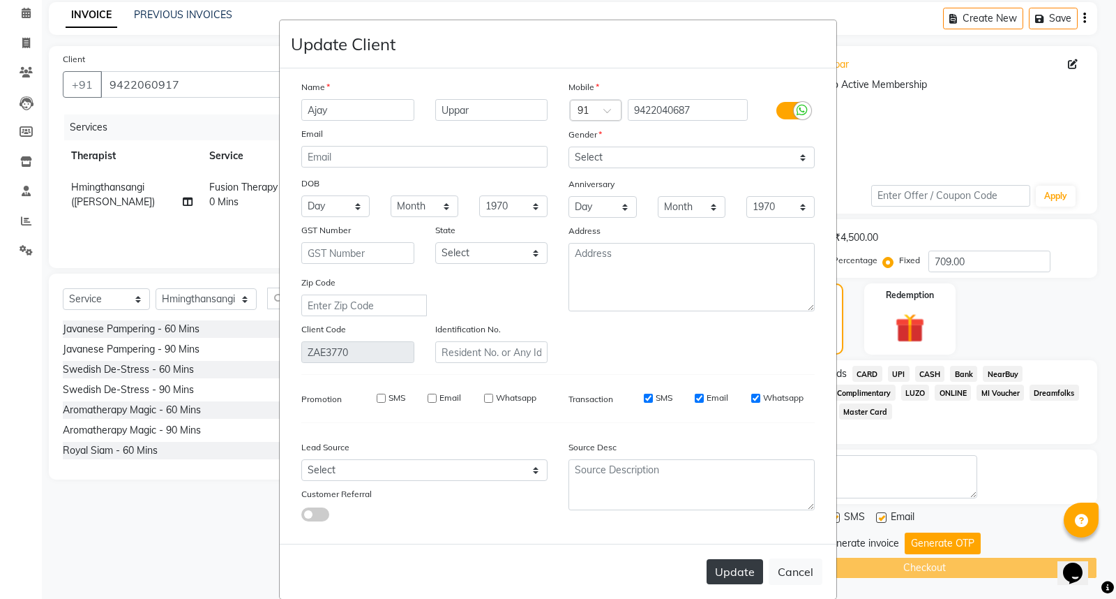
click at [728, 567] on button "Update" at bounding box center [735, 571] width 57 height 25
type input "9422040687"
select select
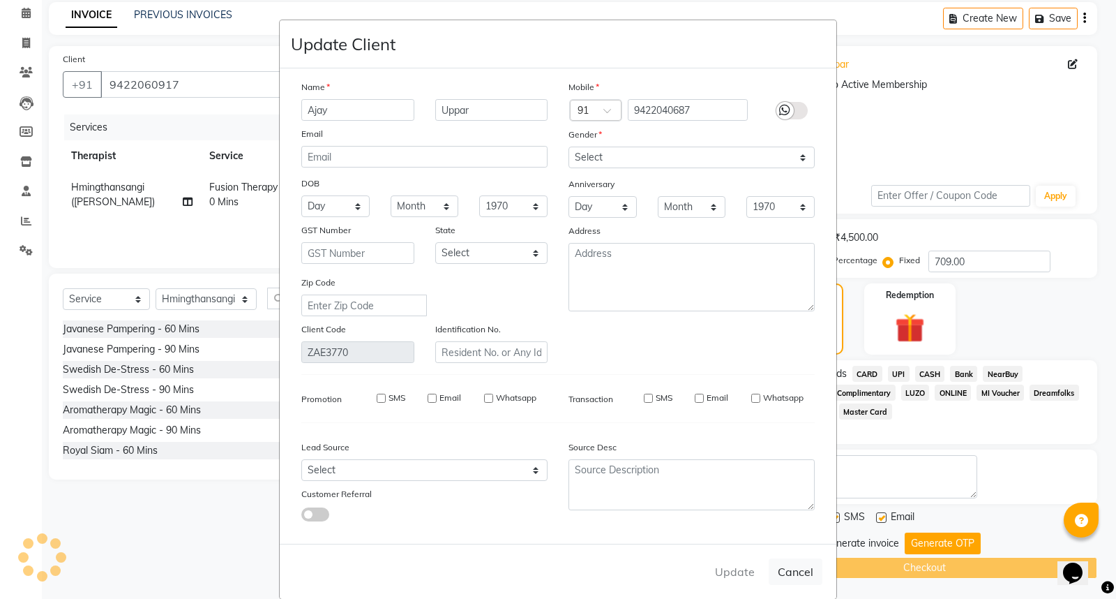
select select
checkbox input "false"
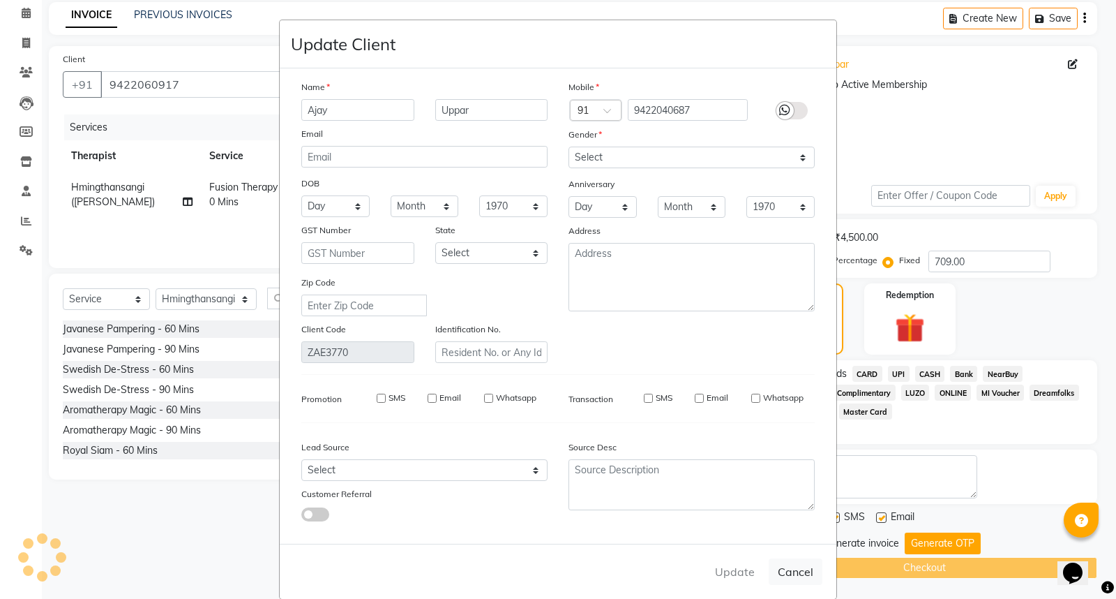
checkbox input "false"
select select
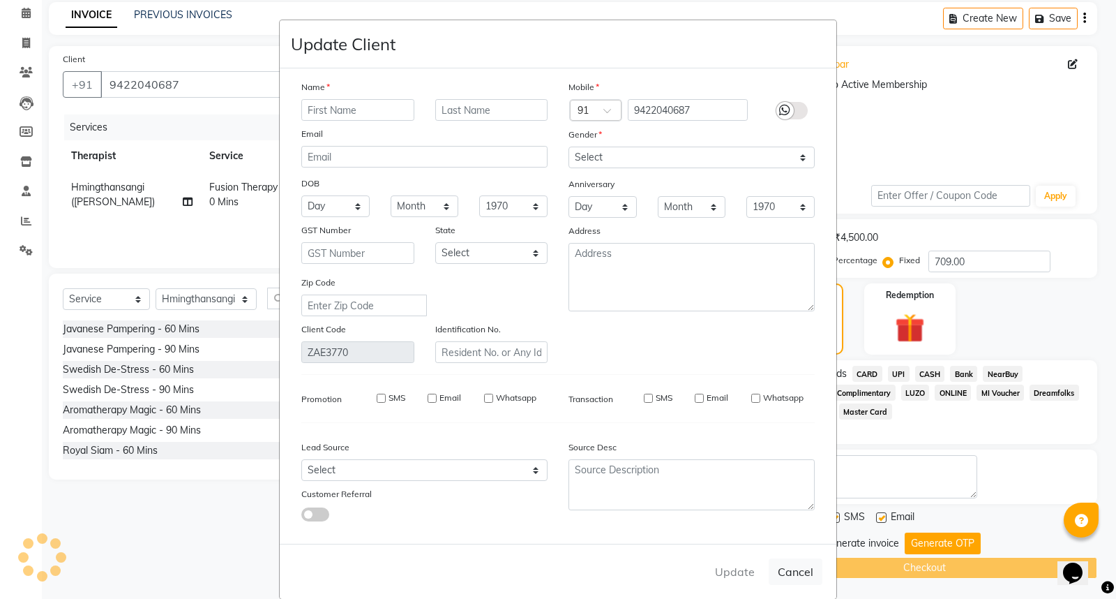
select select
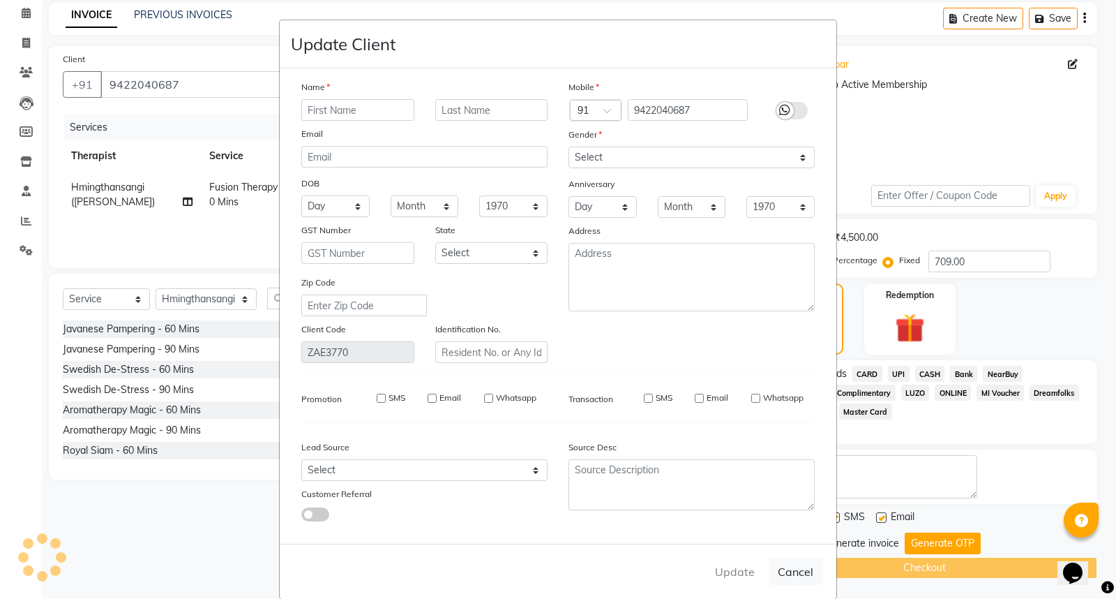
checkbox input "false"
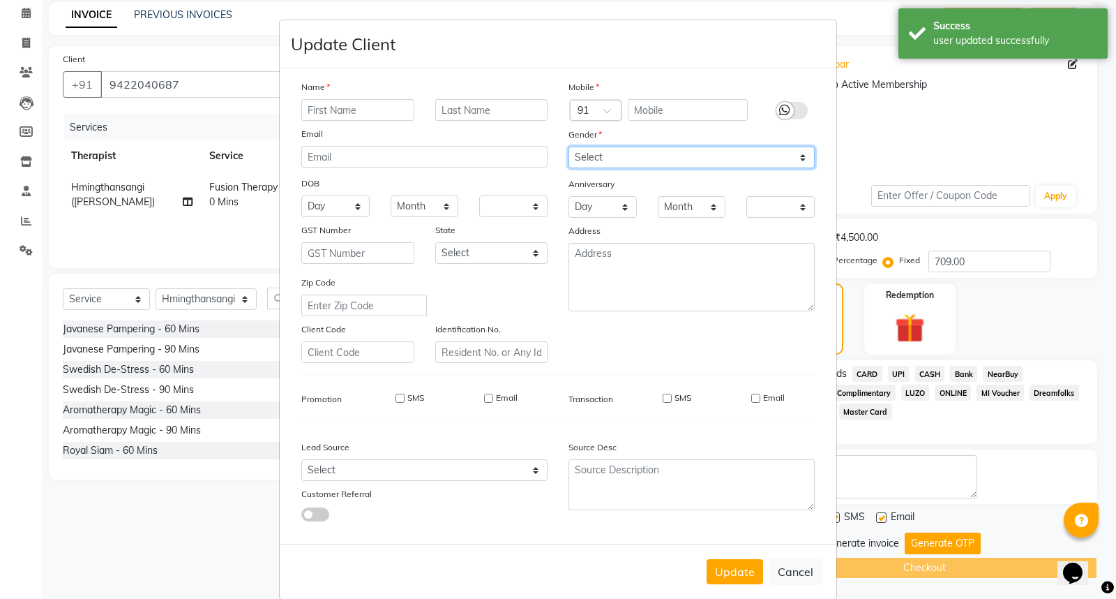
click at [798, 157] on select "Select Male Female Other Prefer Not To Say" at bounding box center [692, 158] width 246 height 22
select select "[DEMOGRAPHIC_DATA]"
click at [569, 147] on select "Select Male Female Other Prefer Not To Say" at bounding box center [692, 158] width 246 height 22
click at [802, 573] on button "Cancel" at bounding box center [796, 571] width 54 height 27
select select
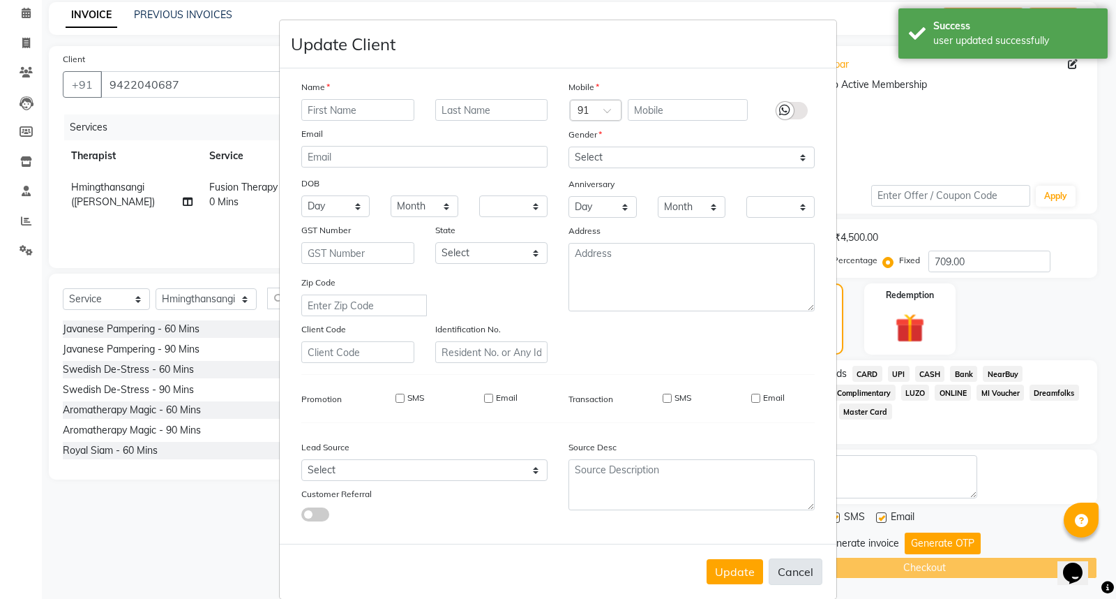
select select
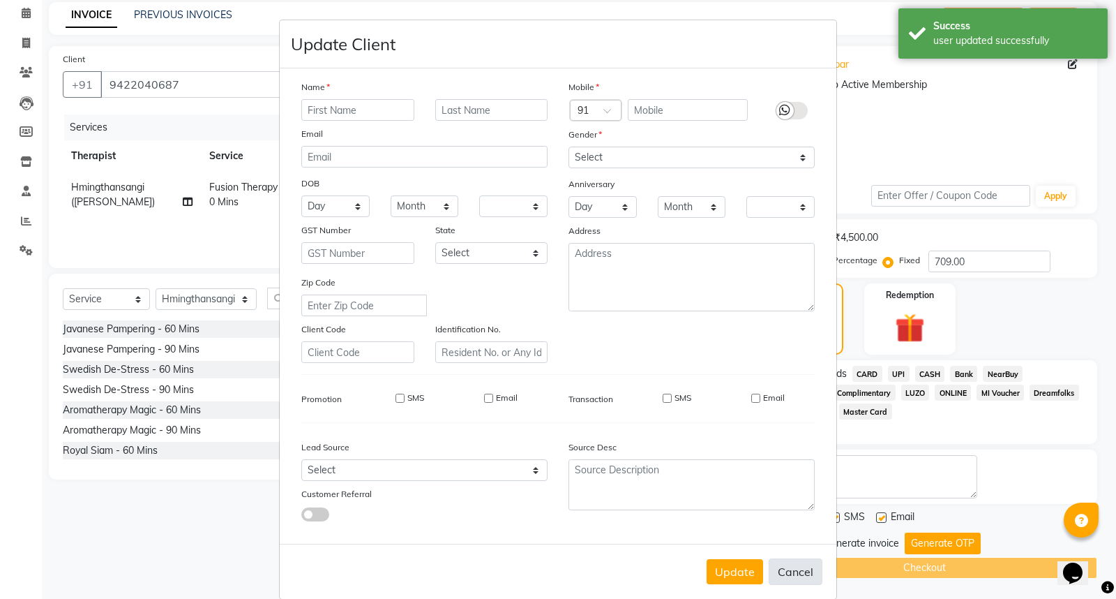
select select
checkbox input "false"
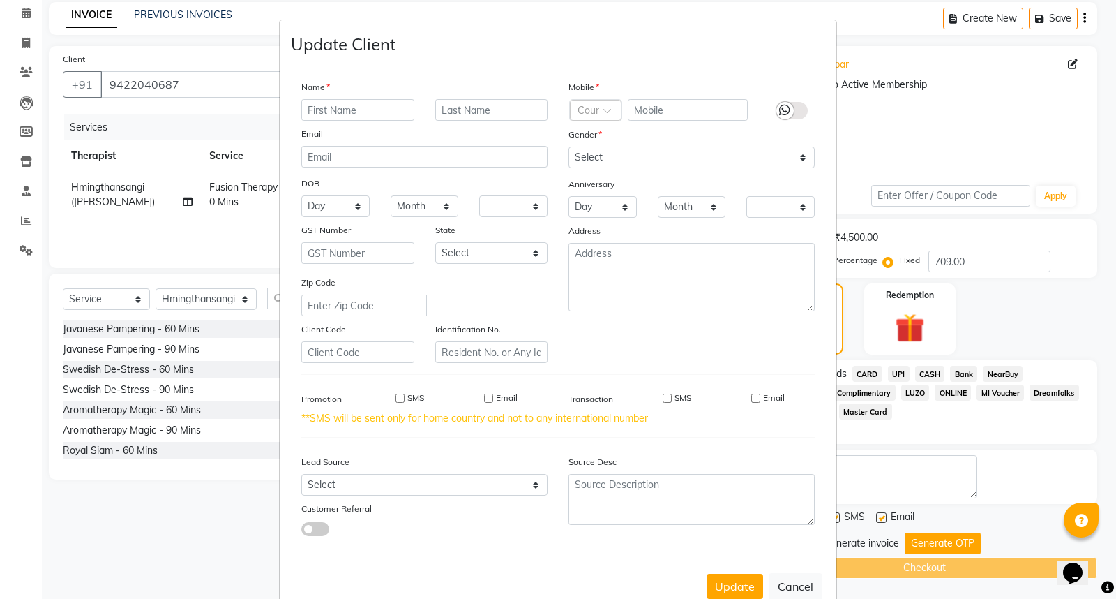
click at [172, 518] on ngb-modal-window "Update Client Name Email DOB Day 01 02 03 04 05 06 07 08 09 10 11 12 13 14 15 1…" at bounding box center [558, 299] width 1116 height 599
click at [24, 11] on ngb-modal-window "Update Client Name Email DOB Day 01 02 03 04 05 06 07 08 09 10 11 12 13 14 15 1…" at bounding box center [558, 299] width 1116 height 599
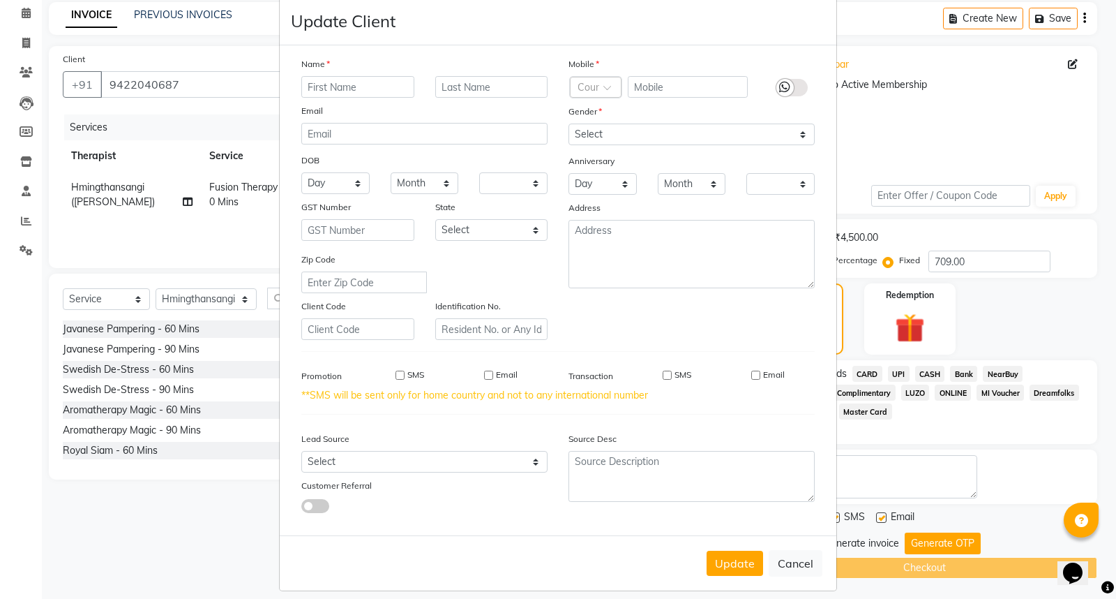
scroll to position [36, 0]
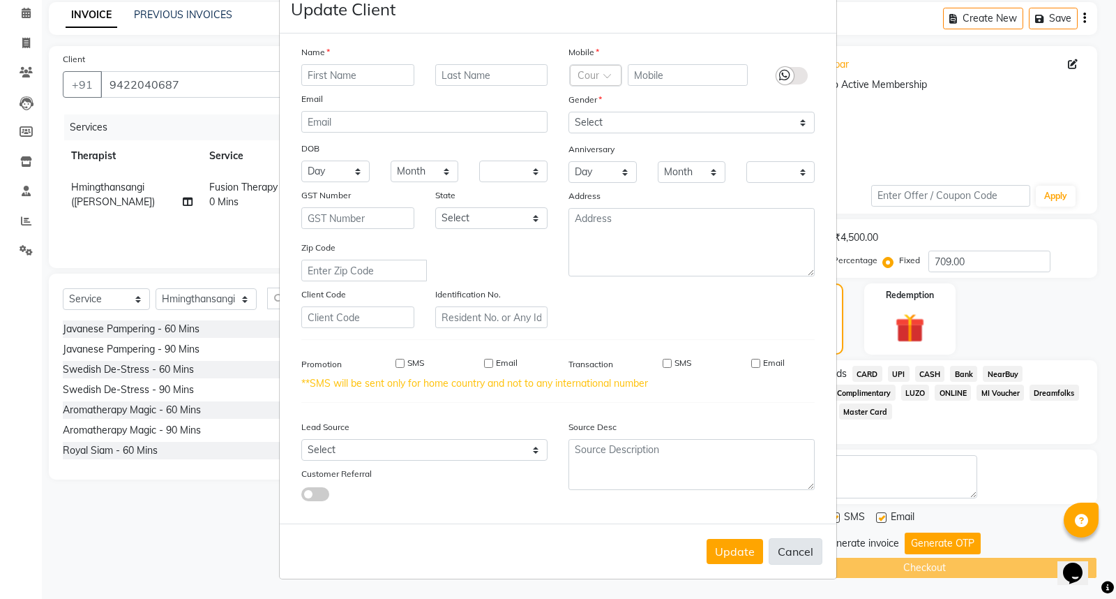
click at [785, 548] on button "Cancel" at bounding box center [796, 551] width 54 height 27
select select
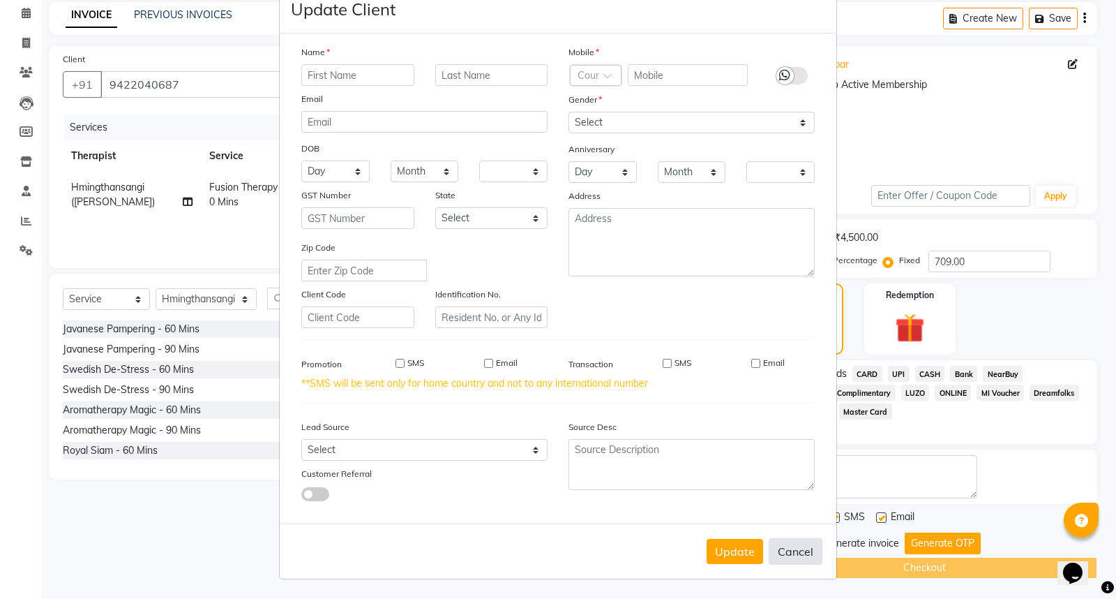
select select
checkbox input "false"
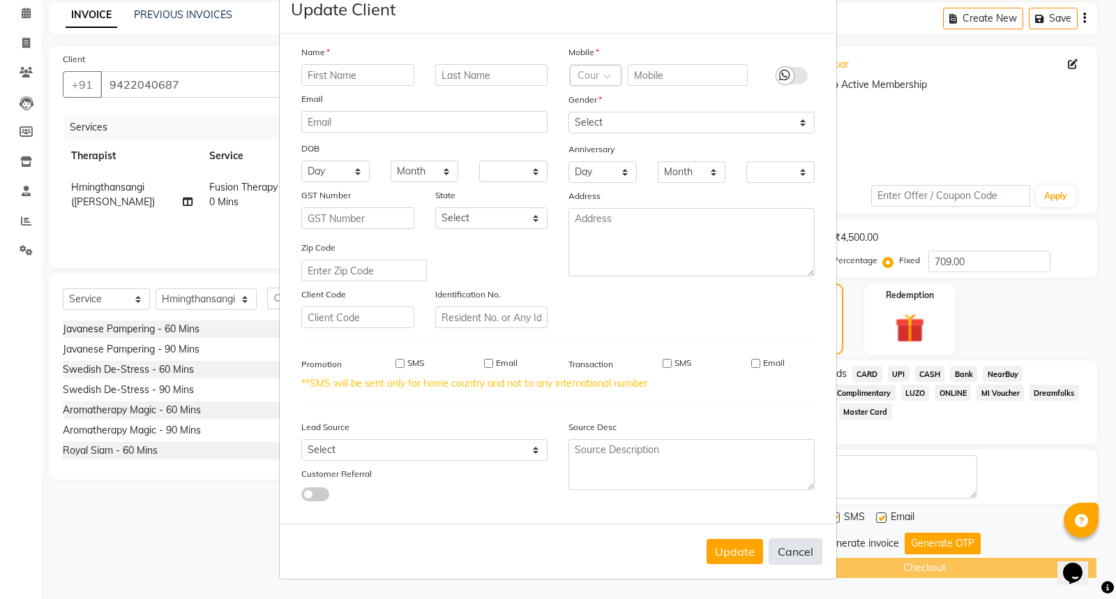
checkbox input "false"
click at [793, 549] on button "Cancel" at bounding box center [796, 551] width 54 height 27
select select
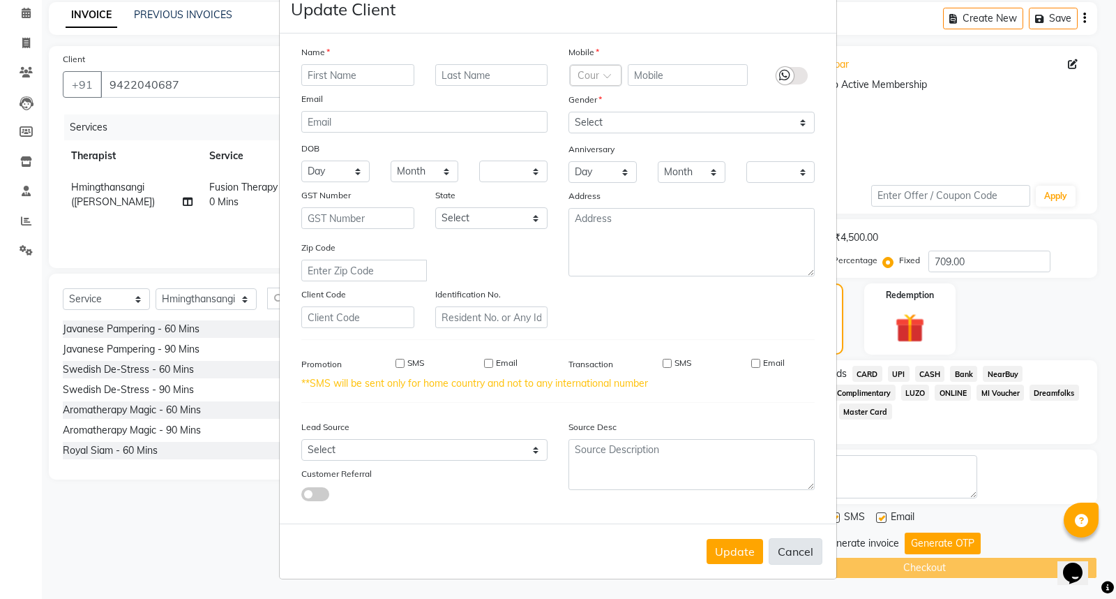
select select
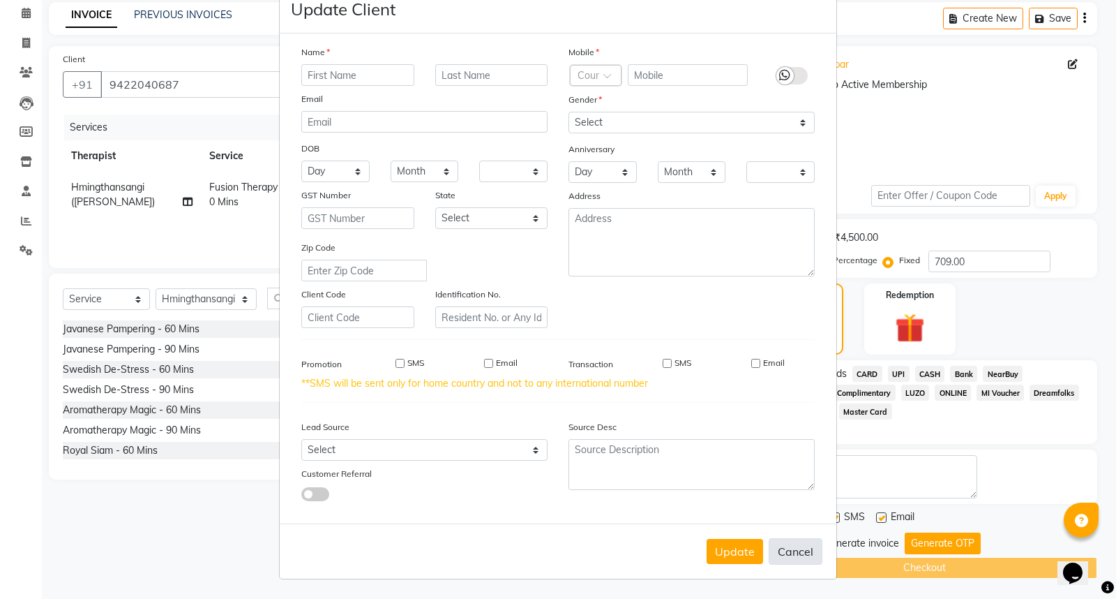
checkbox input "false"
click at [765, 537] on div "Update Cancel" at bounding box center [558, 550] width 557 height 55
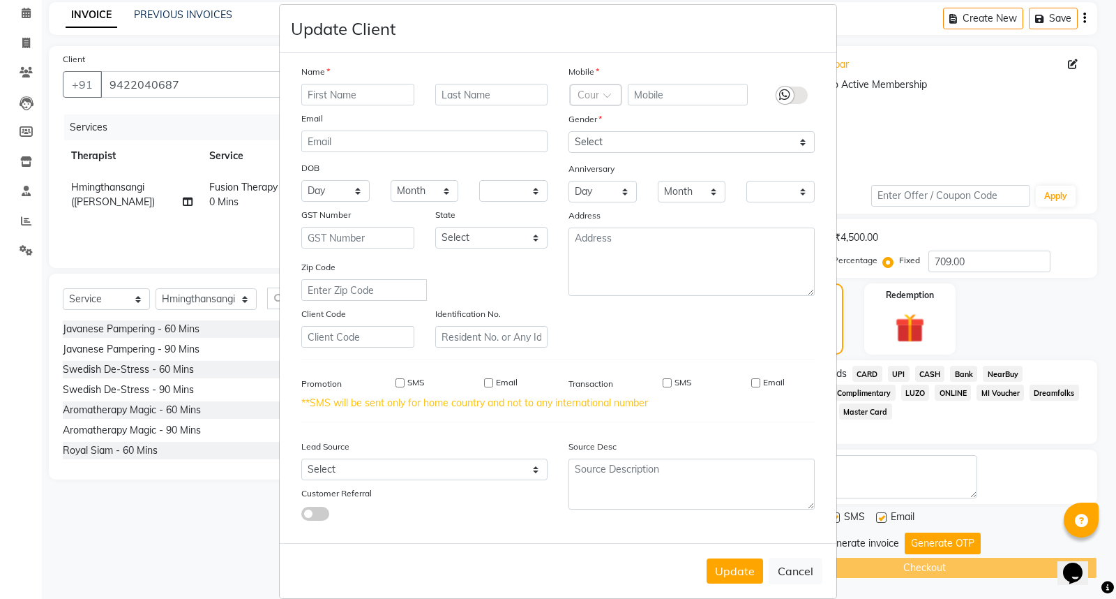
scroll to position [0, 0]
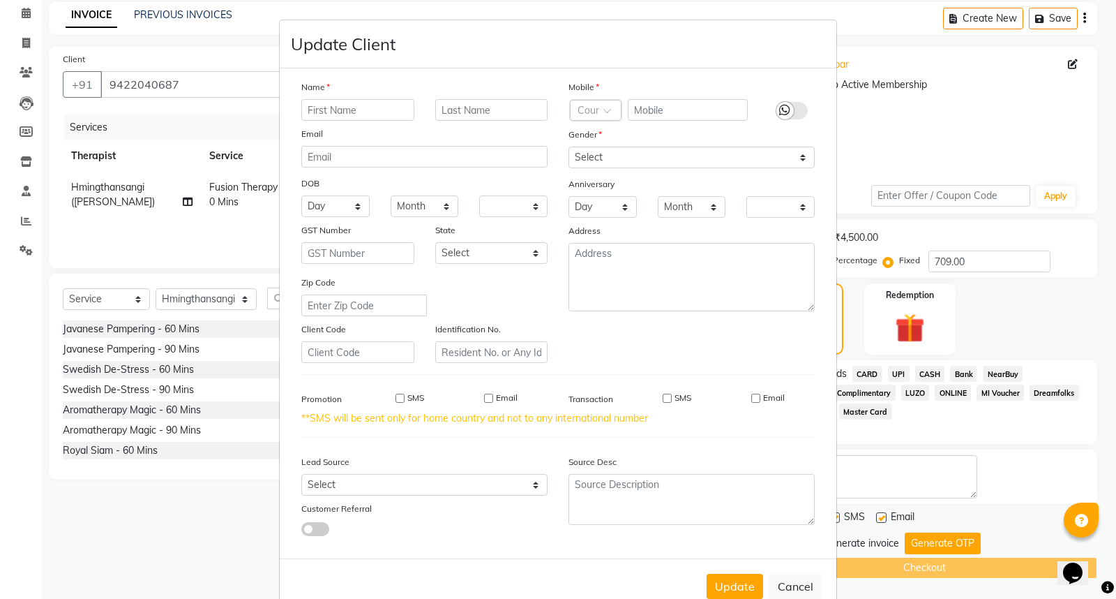
click at [24, 15] on ngb-modal-window "Update Client Name Email DOB Day 01 02 03 04 05 06 07 08 09 10 11 12 13 14 15 1…" at bounding box center [558, 299] width 1116 height 599
click at [1056, 19] on ngb-modal-window "Update Client Name Email DOB Day 01 02 03 04 05 06 07 08 09 10 11 12 13 14 15 1…" at bounding box center [558, 299] width 1116 height 599
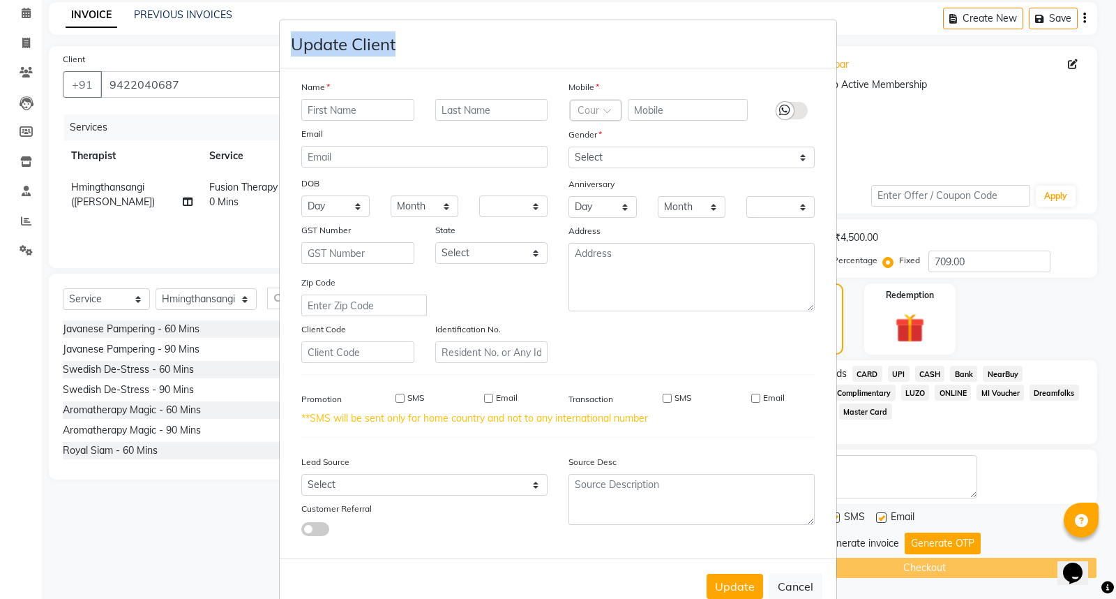
click at [1056, 19] on ngb-modal-window "Update Client Name Email DOB Day 01 02 03 04 05 06 07 08 09 10 11 12 13 14 15 1…" at bounding box center [558, 299] width 1116 height 599
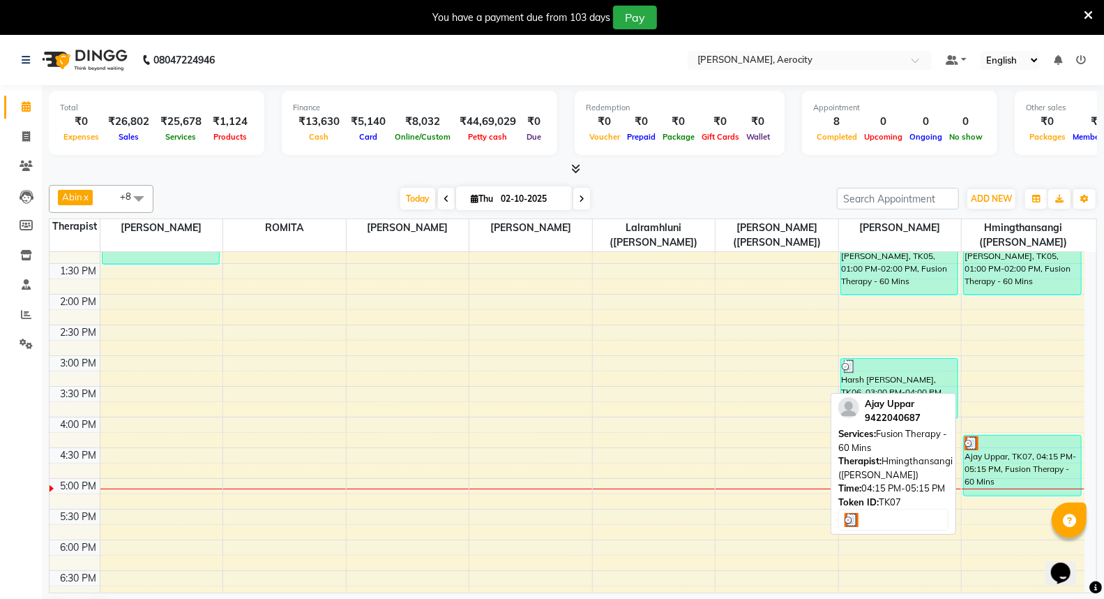
click at [1017, 458] on div "Ajay Uppar, TK07, 04:15 PM-05:15 PM, Fusion Therapy - 60 Mins" at bounding box center [1022, 465] width 117 height 60
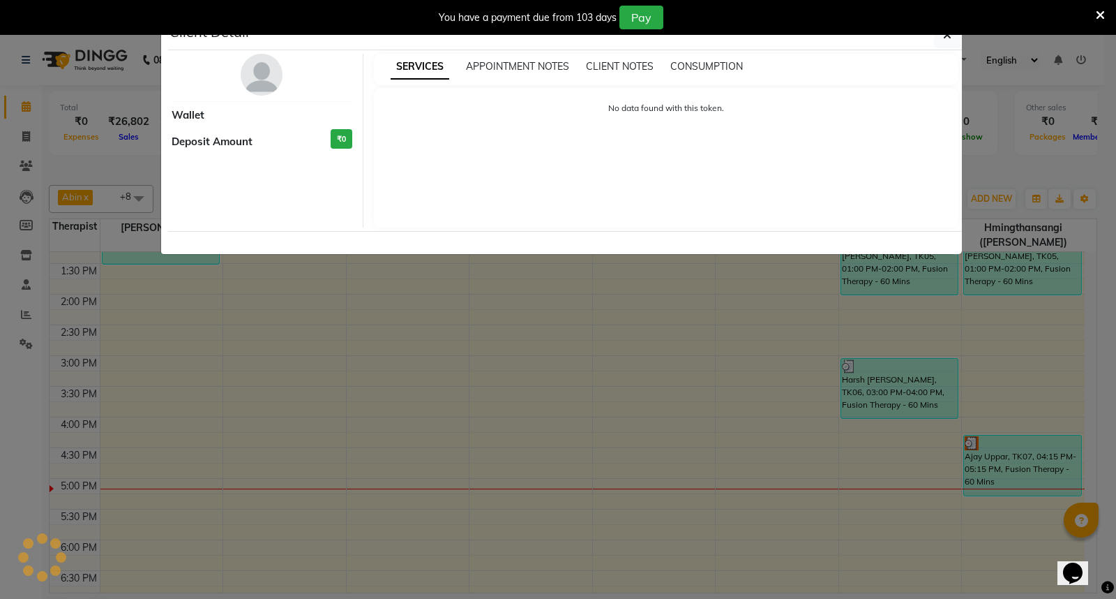
select select "3"
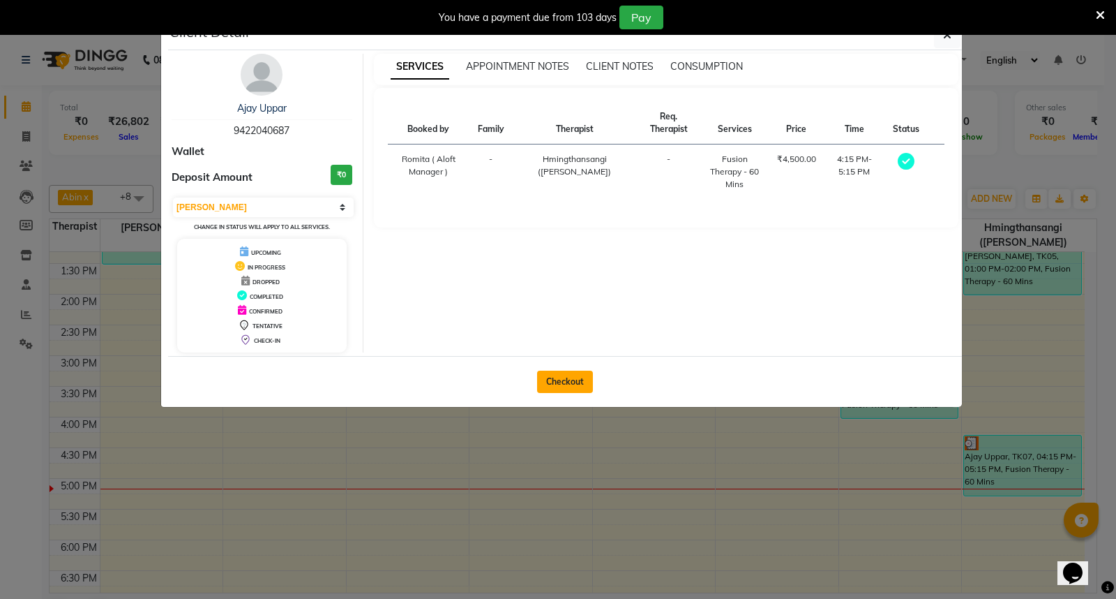
click at [578, 380] on button "Checkout" at bounding box center [565, 381] width 56 height 22
select select "service"
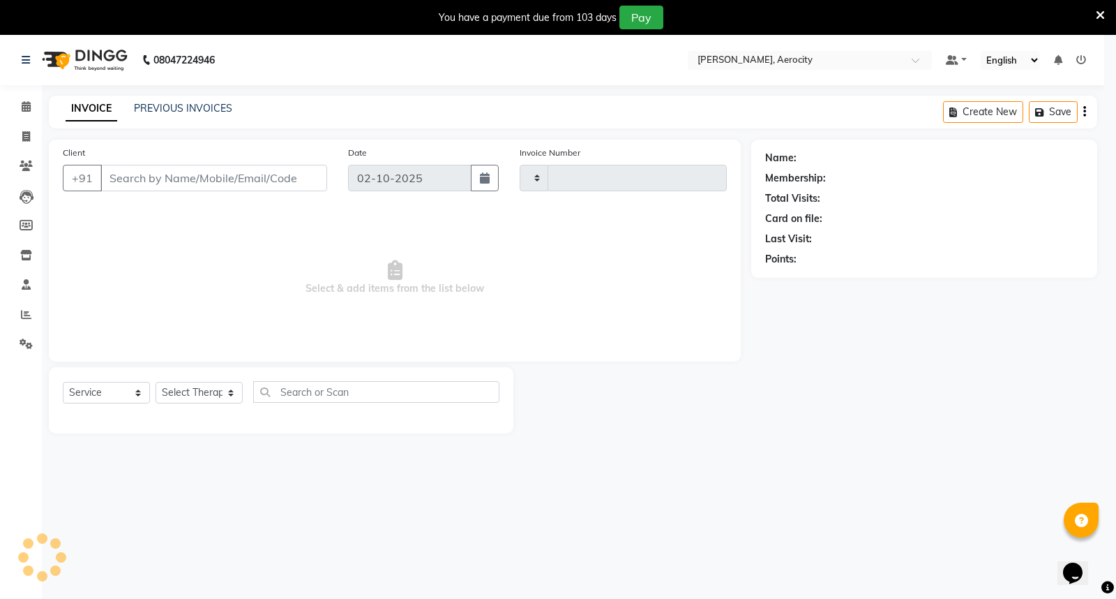
type input "1880"
select select "6403"
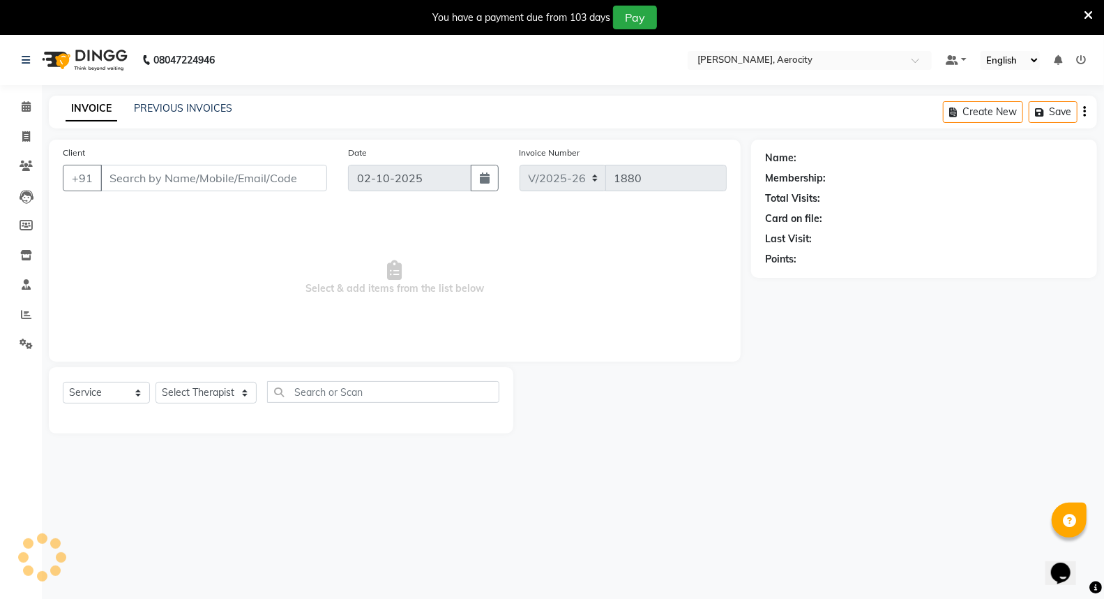
type input "9422040687"
select select "48462"
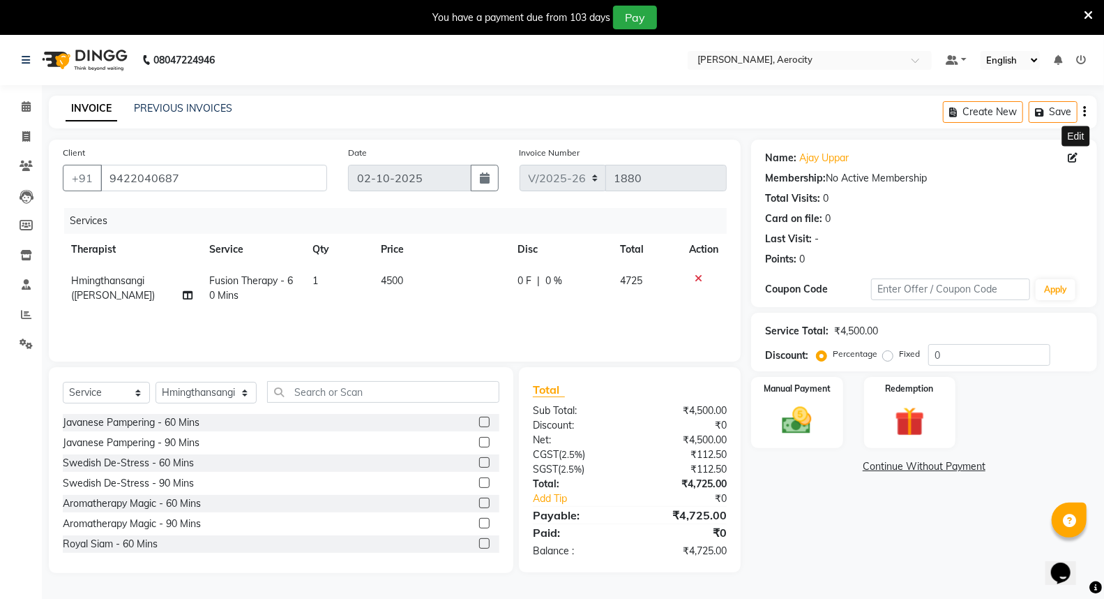
click at [1075, 156] on icon at bounding box center [1073, 158] width 10 height 10
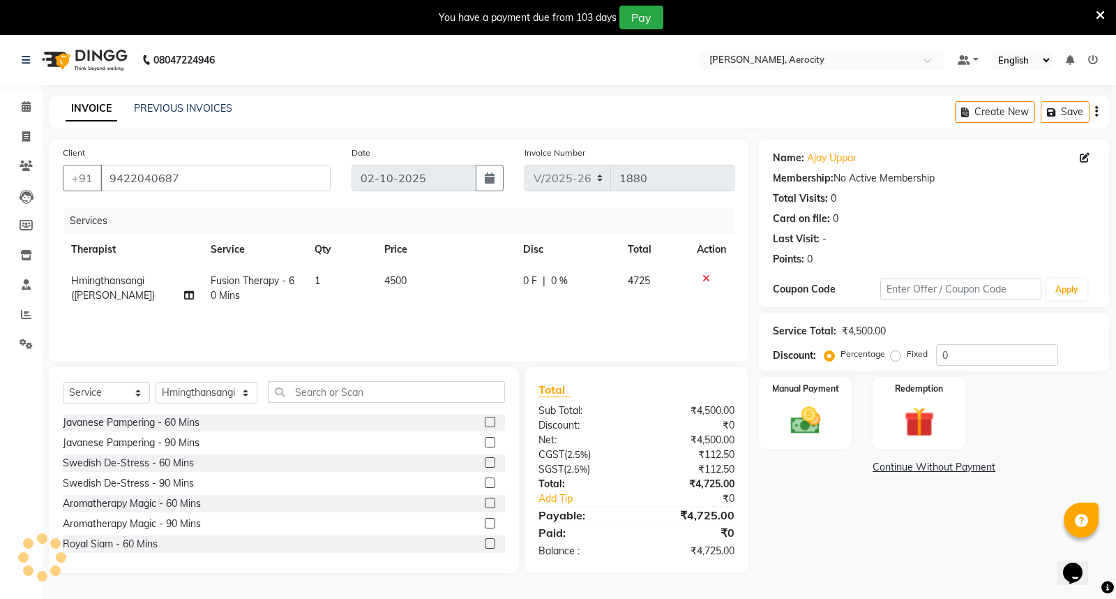
select select "[DEMOGRAPHIC_DATA]"
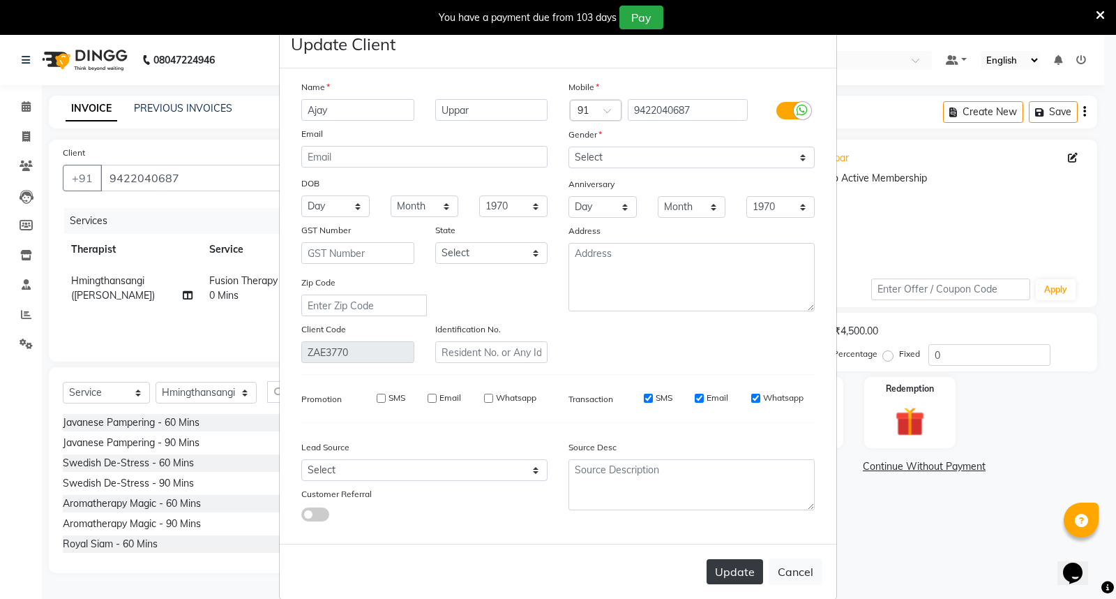
click at [736, 573] on button "Update" at bounding box center [735, 571] width 57 height 25
select select
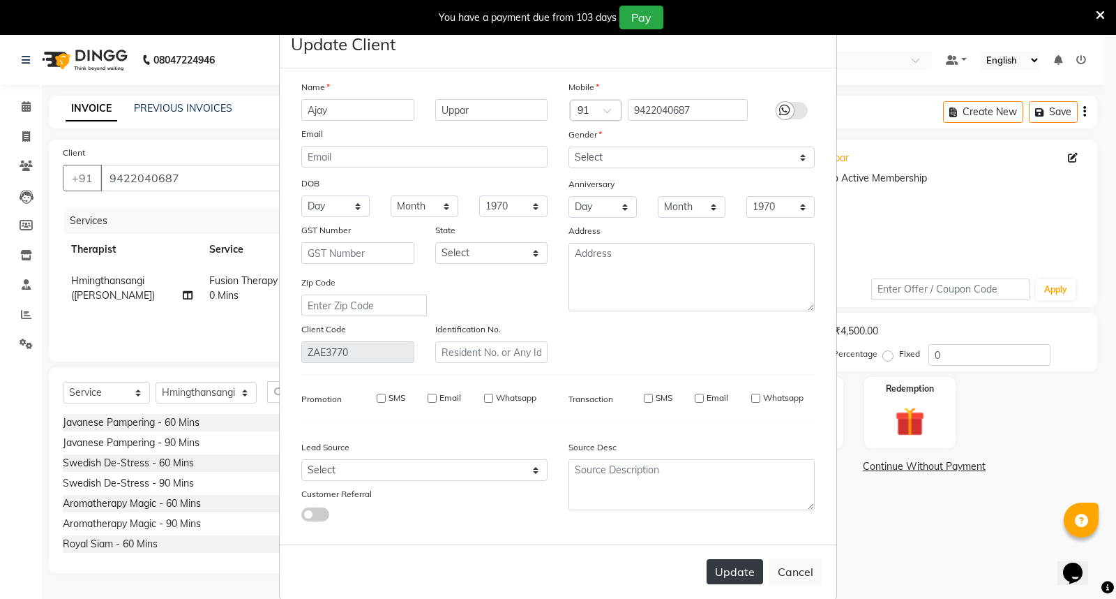
select select
checkbox input "false"
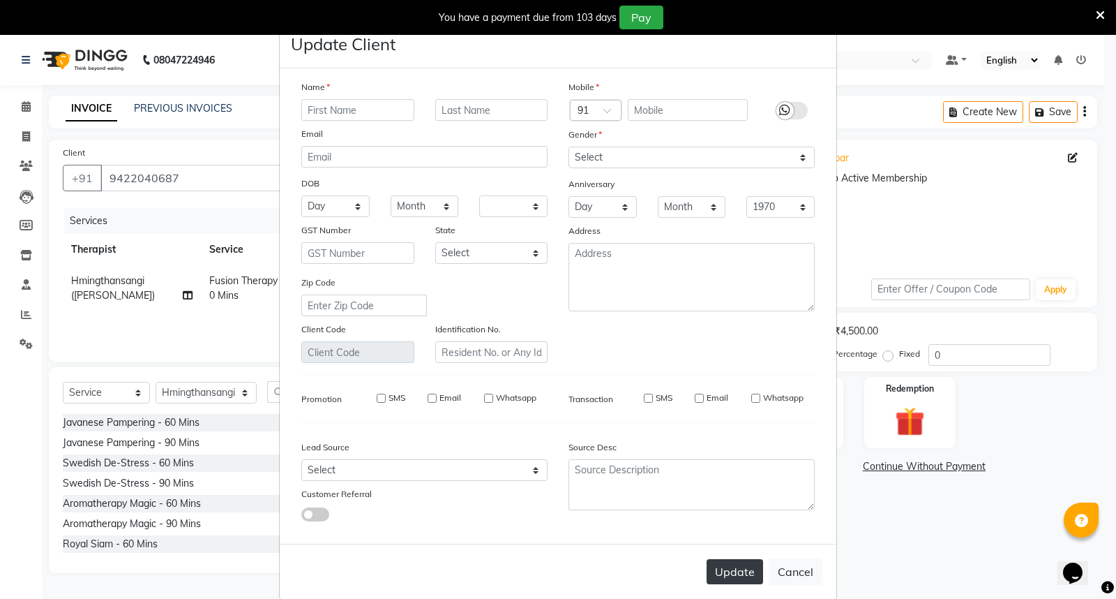
checkbox input "false"
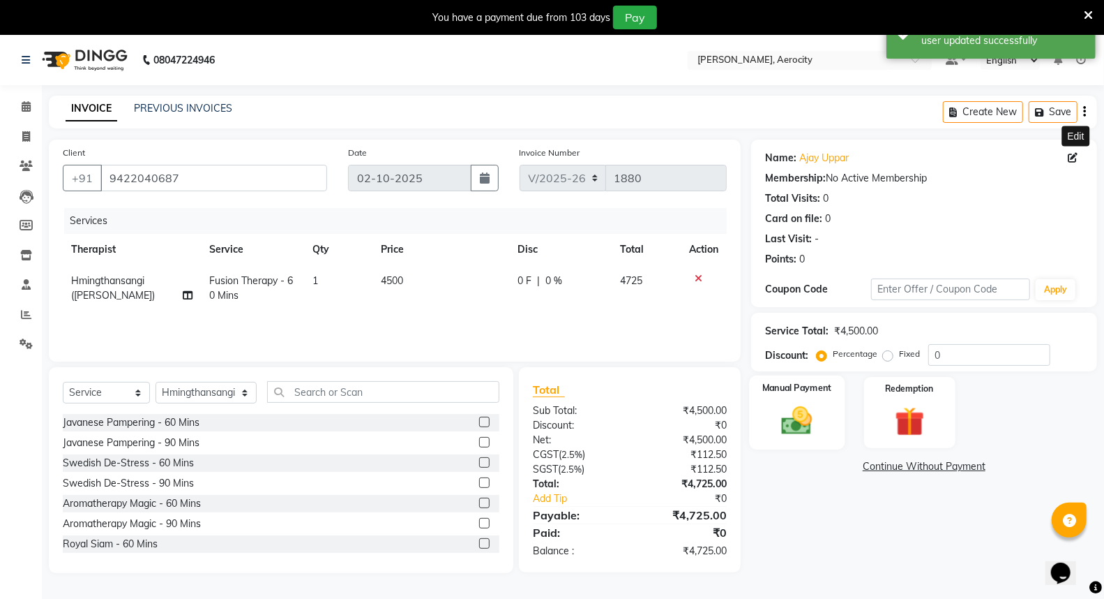
click at [811, 403] on img at bounding box center [797, 421] width 50 height 36
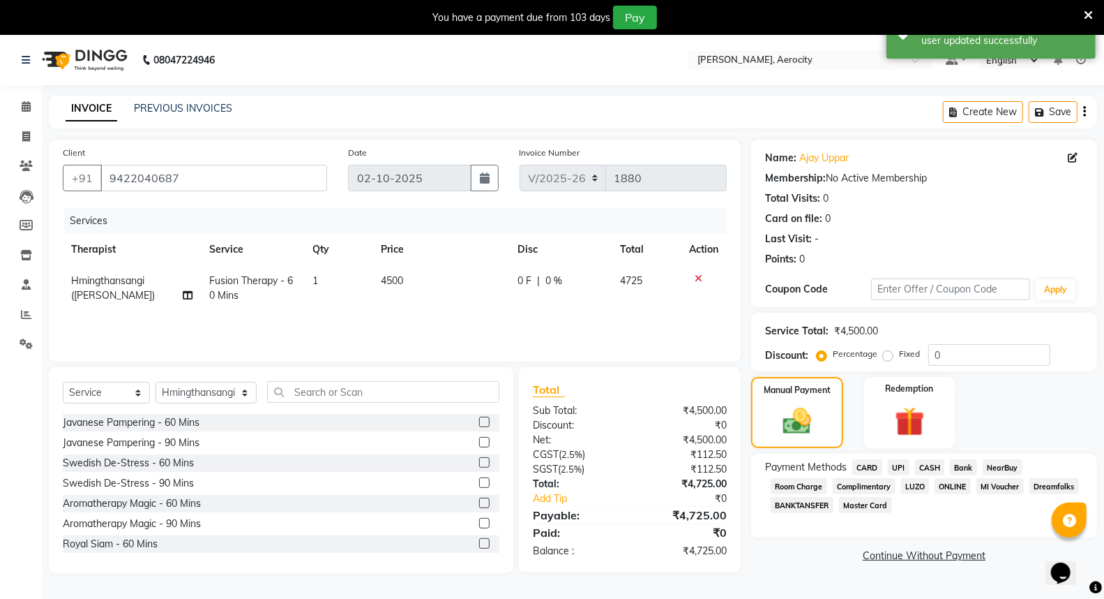
click at [871, 465] on span "CARD" at bounding box center [868, 467] width 30 height 16
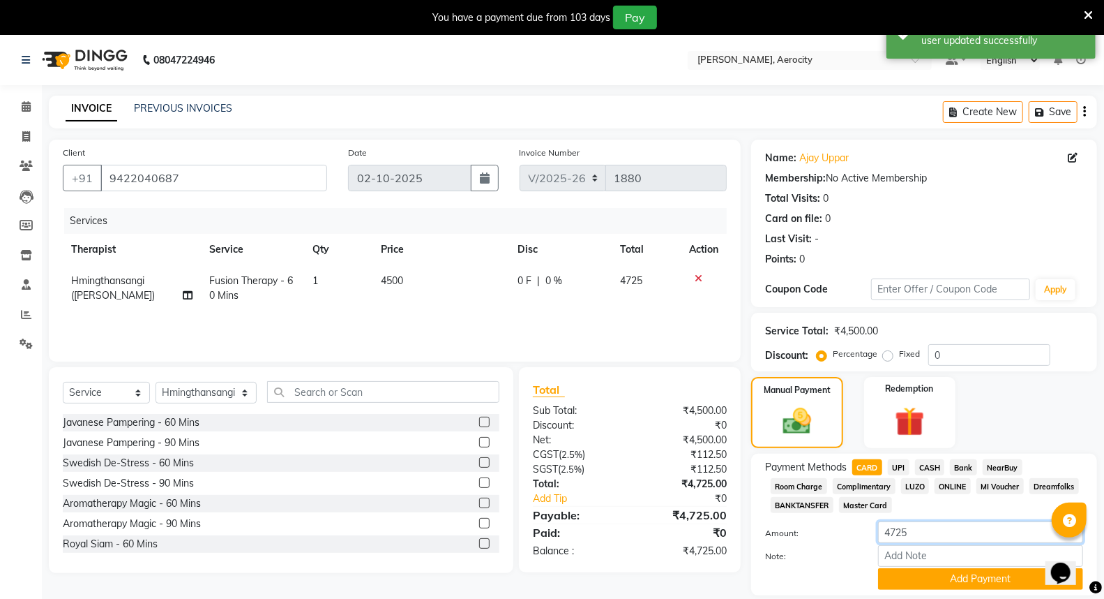
drag, startPoint x: 922, startPoint y: 530, endPoint x: 856, endPoint y: 534, distance: 66.4
click at [856, 534] on div "Amount: 4725" at bounding box center [924, 533] width 339 height 24
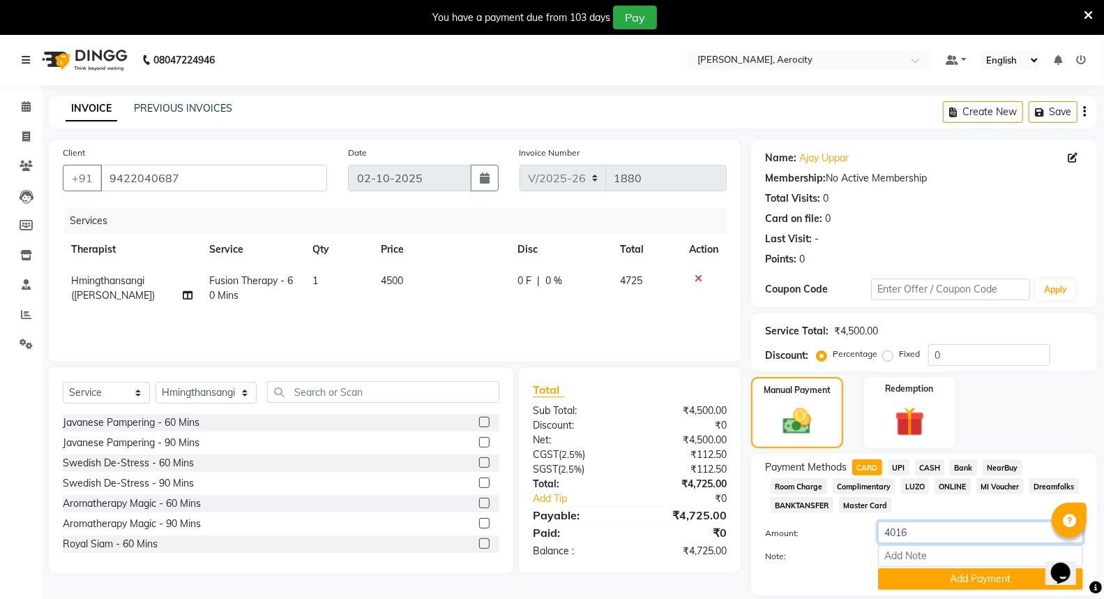
type input "4016"
click at [901, 553] on input "Note:" at bounding box center [980, 556] width 205 height 22
type input "Mastercard-7555"
click at [1002, 582] on button "Add Payment" at bounding box center [980, 579] width 205 height 22
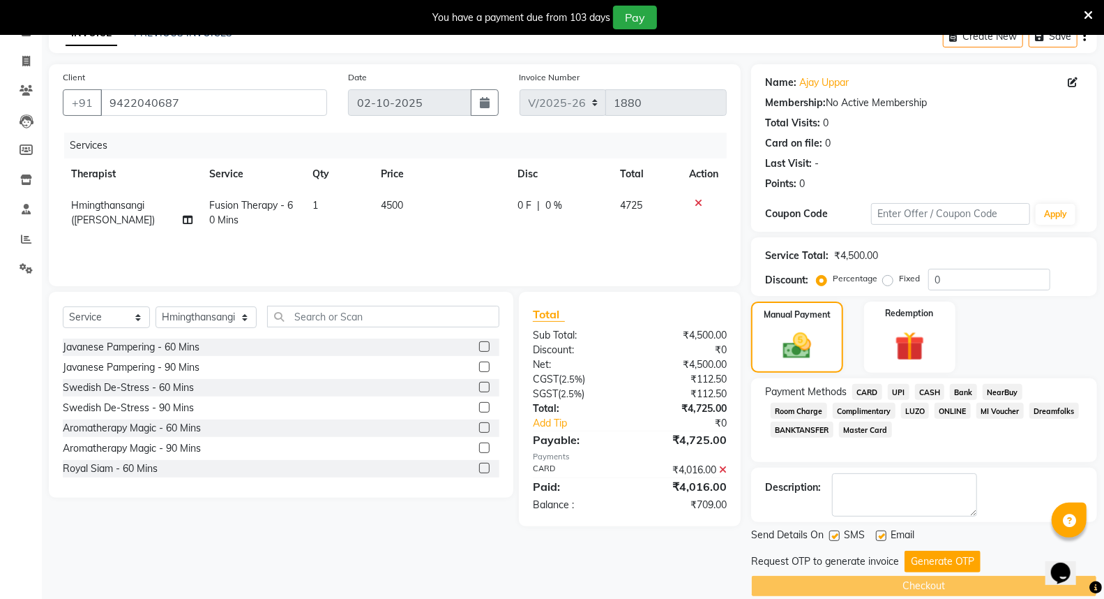
scroll to position [93, 0]
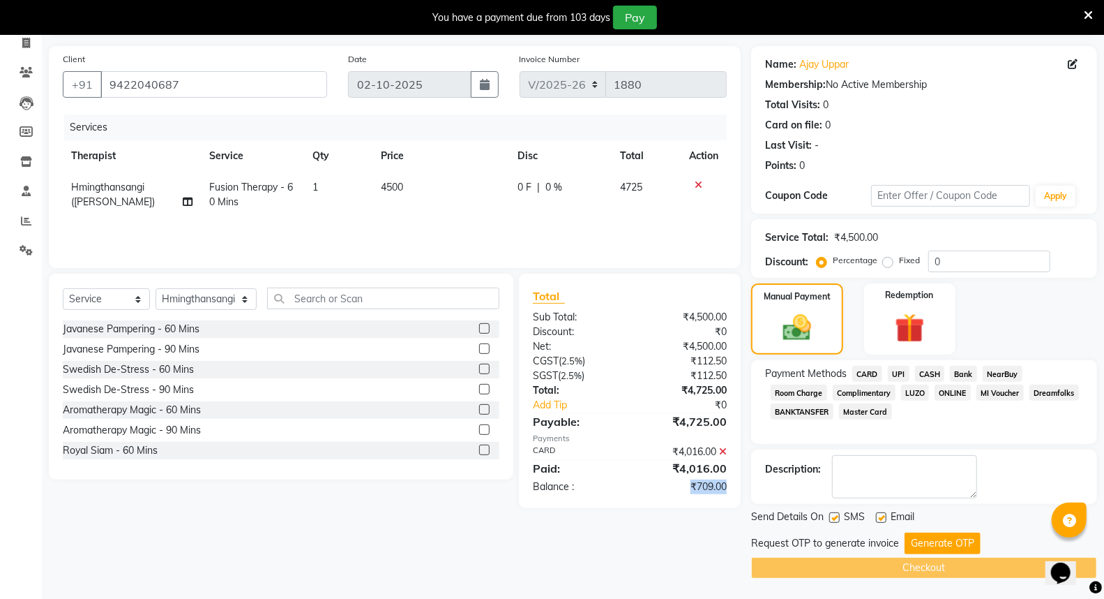
drag, startPoint x: 689, startPoint y: 487, endPoint x: 736, endPoint y: 486, distance: 47.4
click at [736, 486] on div "₹709.00" at bounding box center [683, 486] width 107 height 15
copy div "₹709.00"
click at [899, 266] on label "Fixed" at bounding box center [909, 260] width 21 height 13
click at [886, 265] on input "Fixed" at bounding box center [891, 260] width 10 height 10
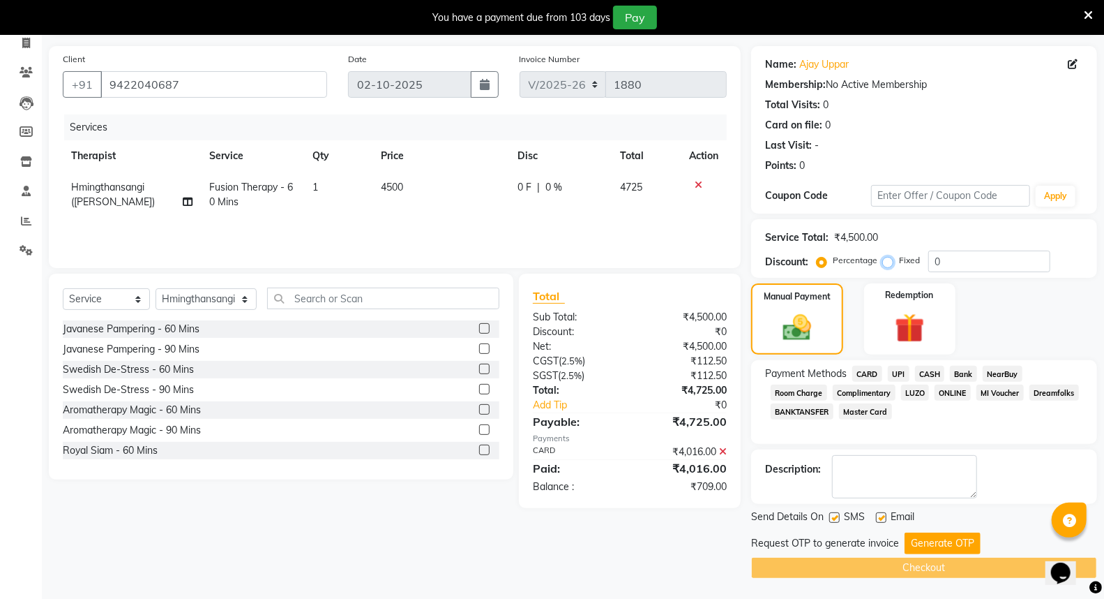
radio input "true"
drag, startPoint x: 931, startPoint y: 255, endPoint x: 956, endPoint y: 256, distance: 25.1
click at [956, 256] on input "0" at bounding box center [990, 261] width 122 height 22
paste input "709.0"
type input "709.00"
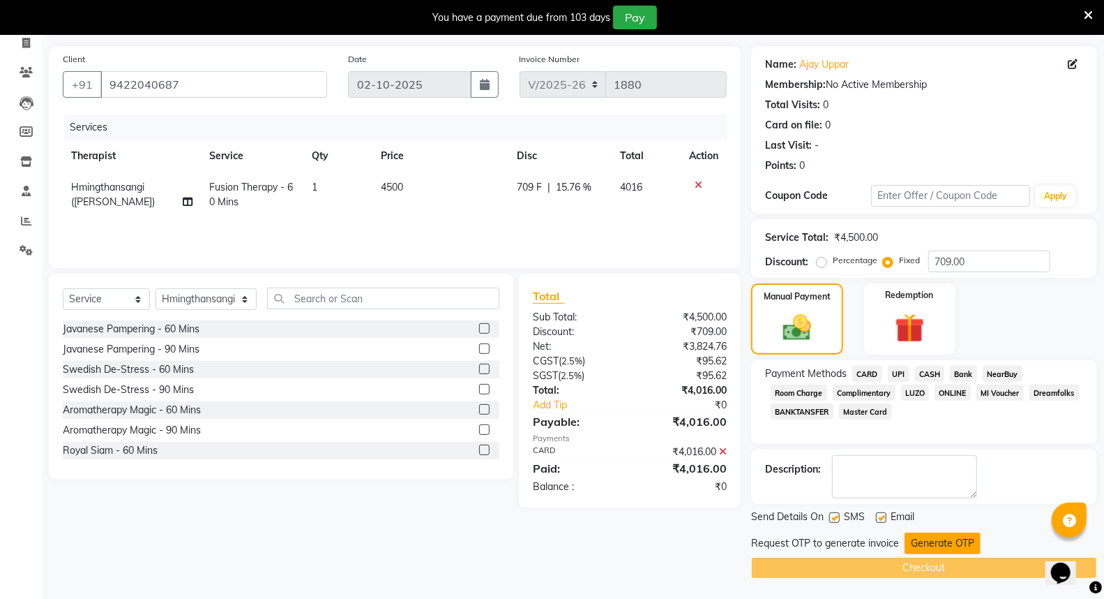
click at [943, 539] on button "Generate OTP" at bounding box center [943, 543] width 76 height 22
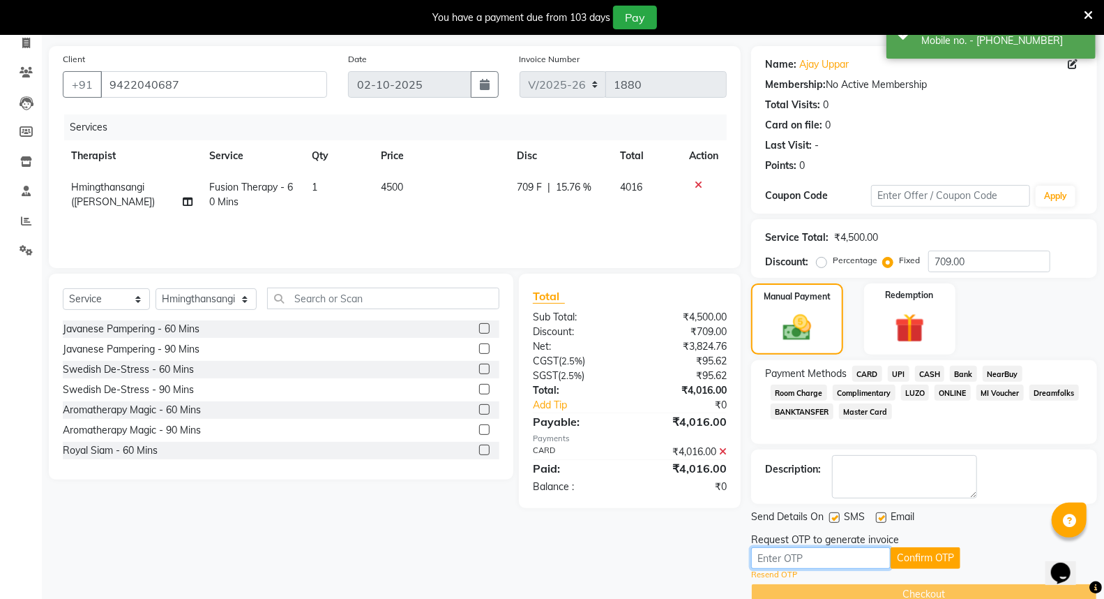
click at [809, 558] on input "text" at bounding box center [821, 558] width 140 height 22
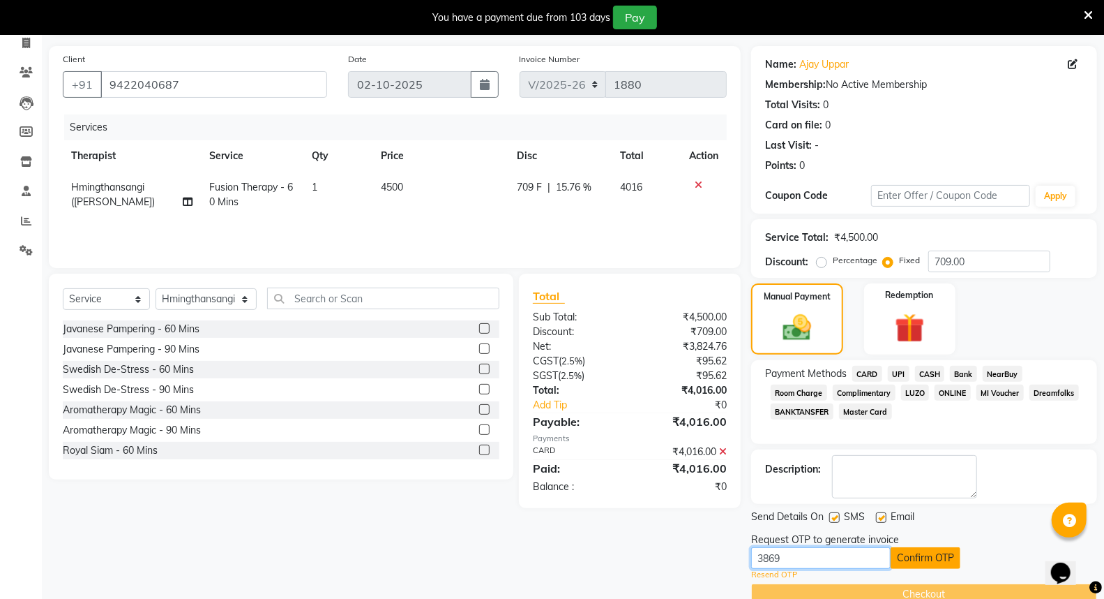
type input "3869"
click at [919, 560] on button "Confirm OTP" at bounding box center [926, 558] width 70 height 22
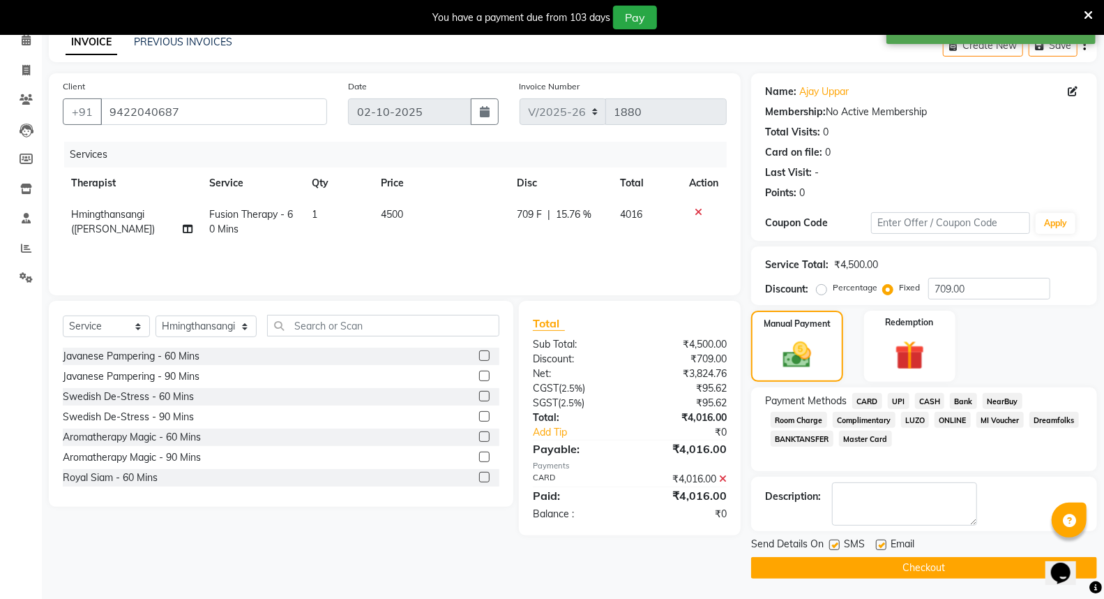
click at [919, 568] on button "Checkout" at bounding box center [924, 568] width 346 height 22
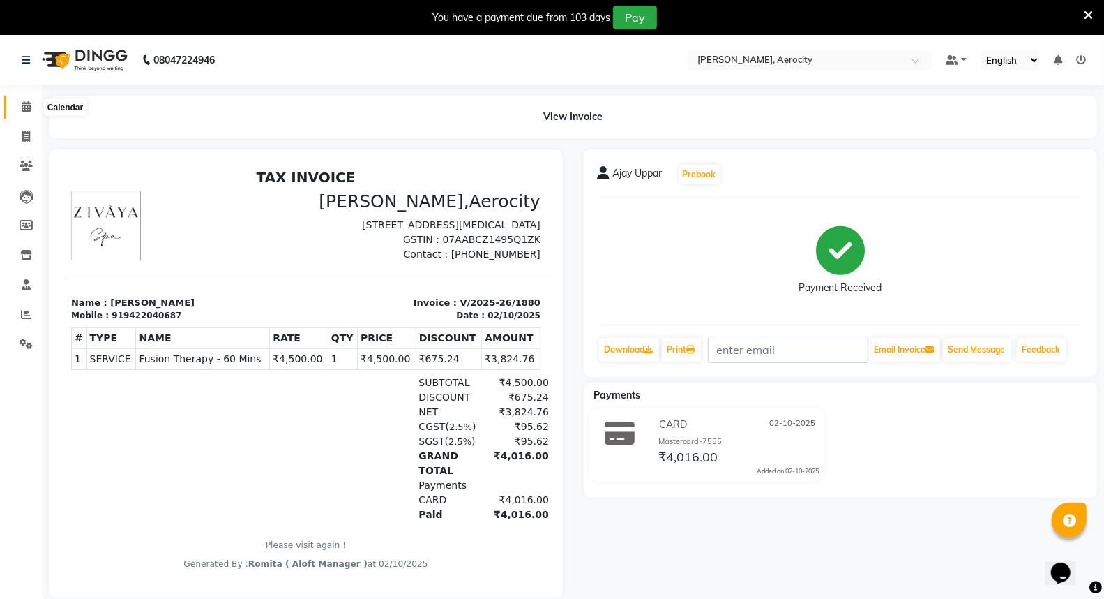
click at [27, 99] on span at bounding box center [26, 107] width 24 height 16
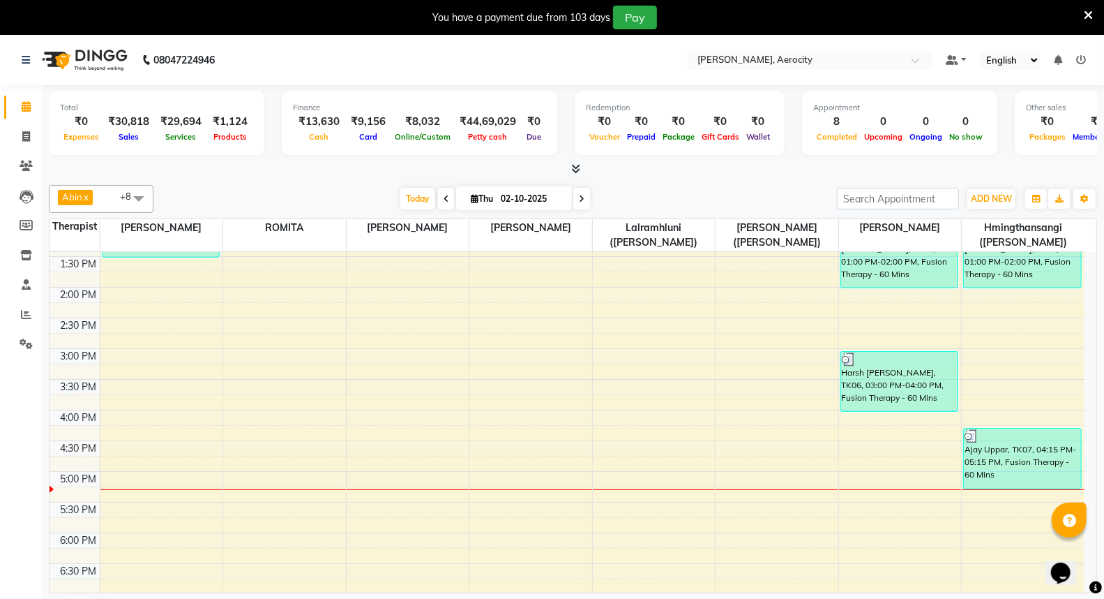
scroll to position [465, 0]
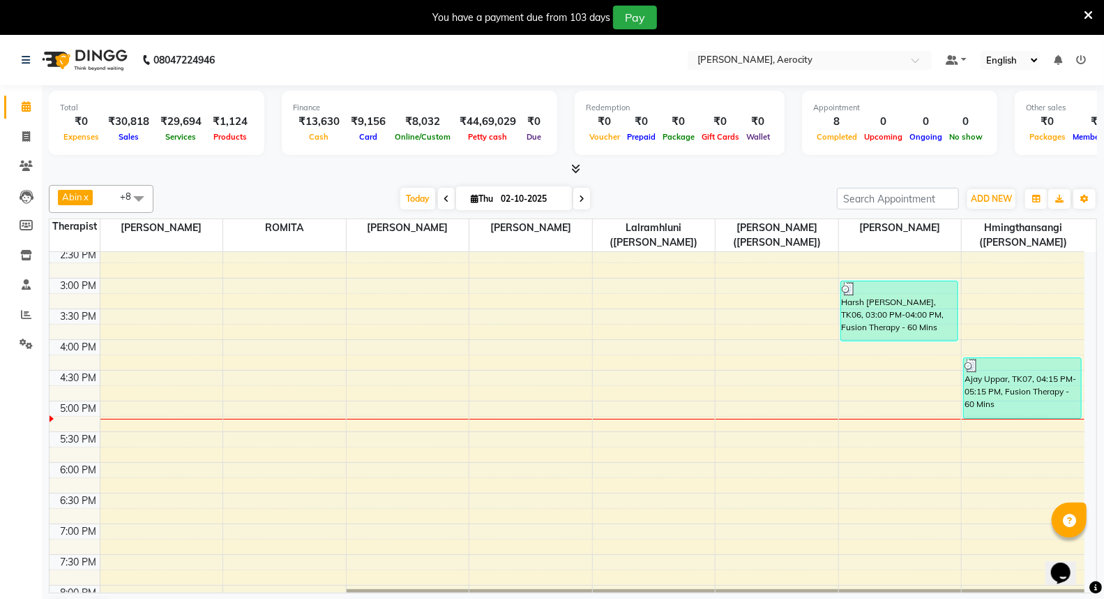
click at [575, 165] on icon at bounding box center [575, 168] width 9 height 10
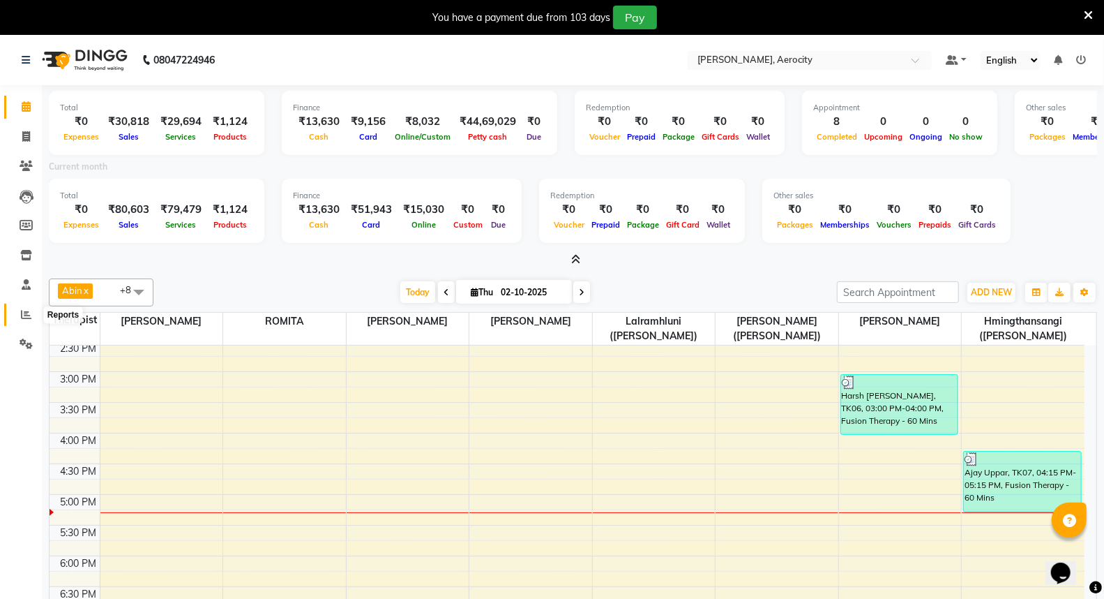
click at [23, 314] on icon at bounding box center [26, 314] width 10 height 10
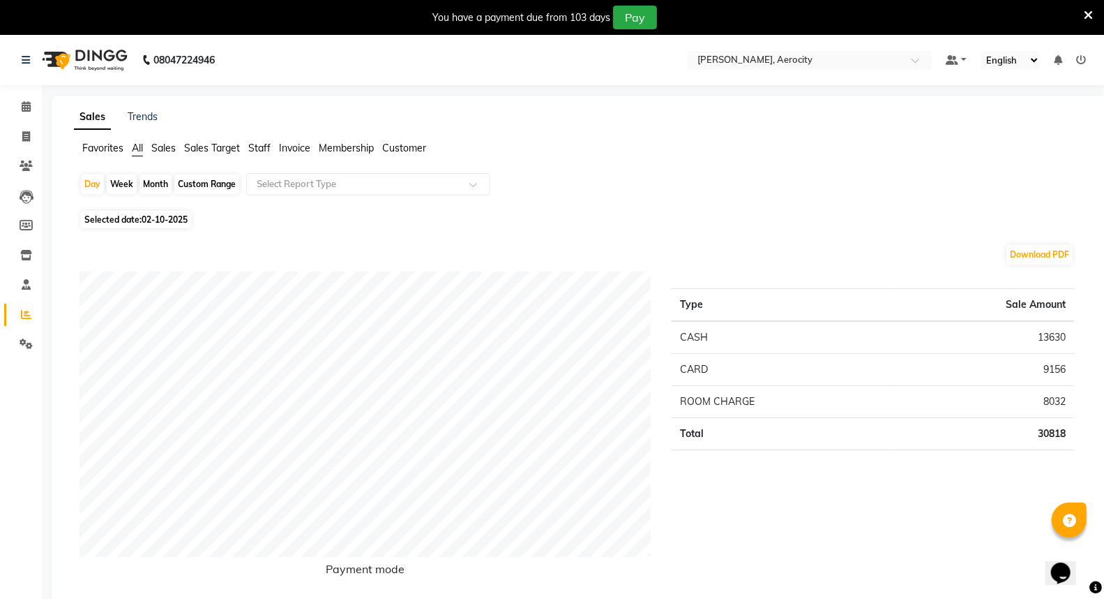
click at [224, 147] on span "Sales Target" at bounding box center [212, 148] width 56 height 13
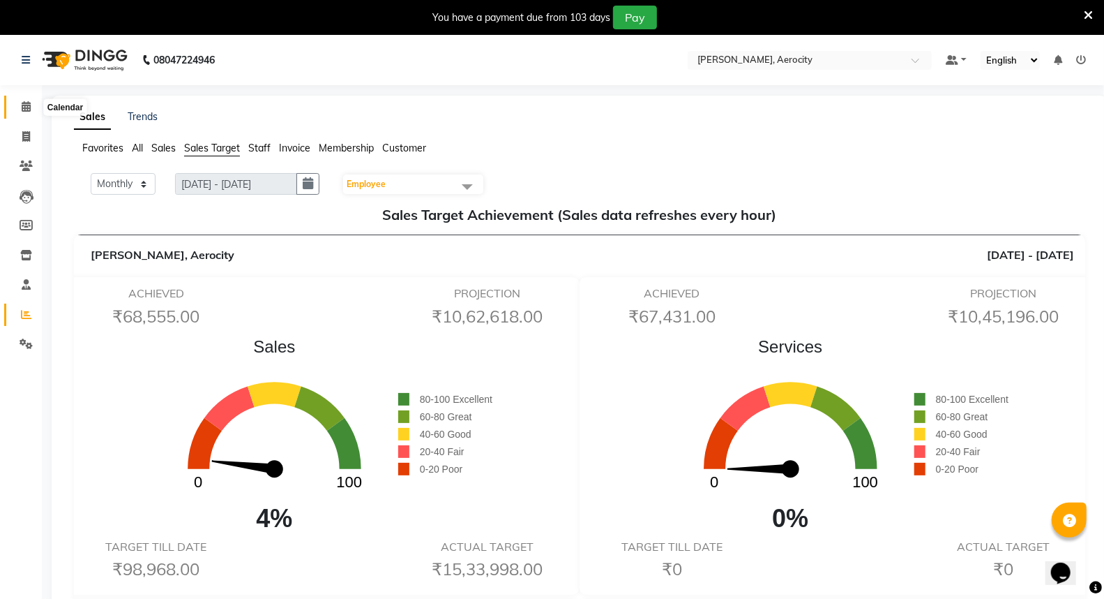
click at [20, 101] on span at bounding box center [26, 107] width 24 height 16
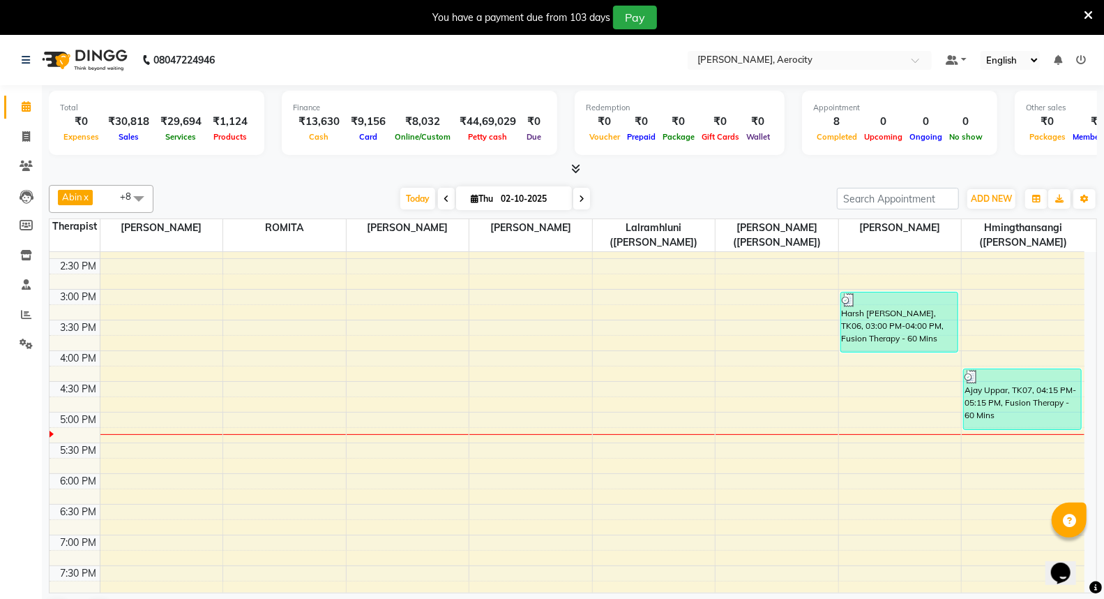
scroll to position [542, 0]
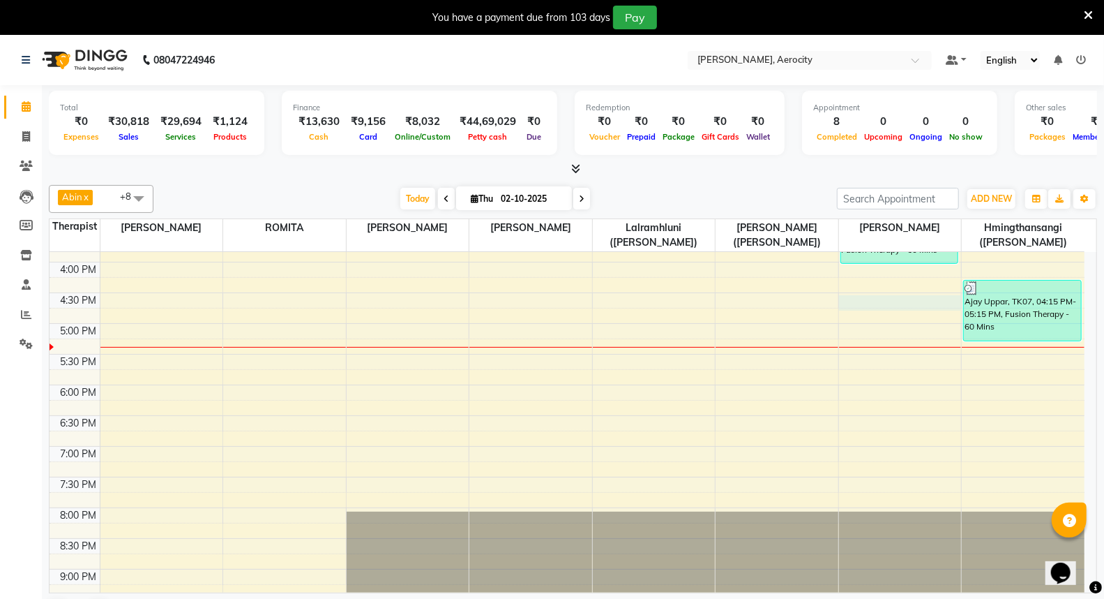
click at [869, 303] on div "7:00 AM 7:30 AM 8:00 AM 8:30 AM 9:00 AM 9:30 AM 10:00 AM 10:30 AM 11:00 AM 11:3…" at bounding box center [567, 231] width 1035 height 1043
select select "48461"
select select "tentative"
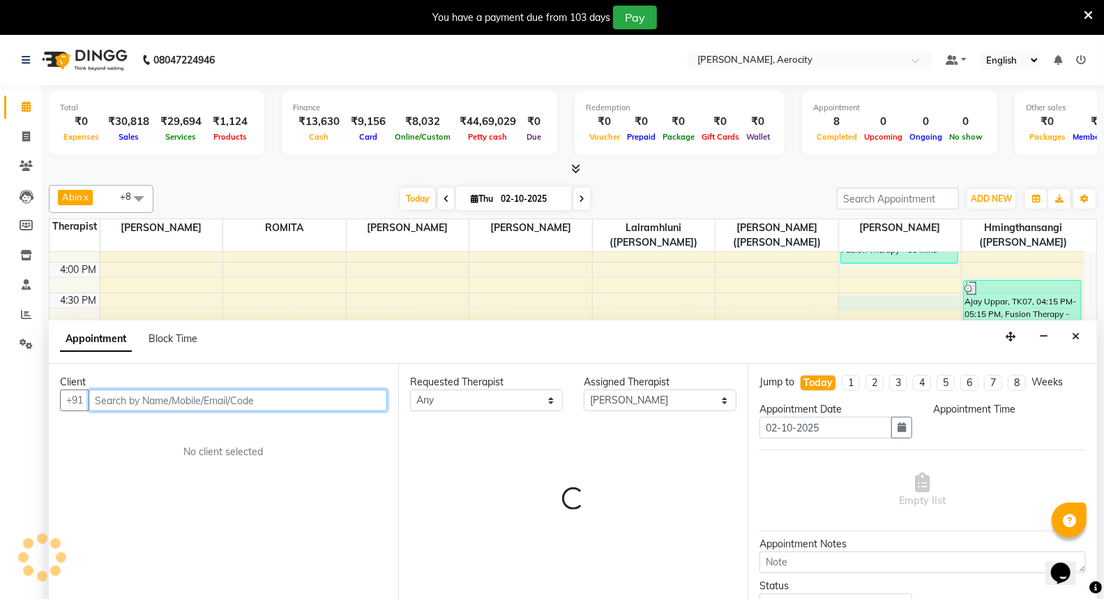
select select "990"
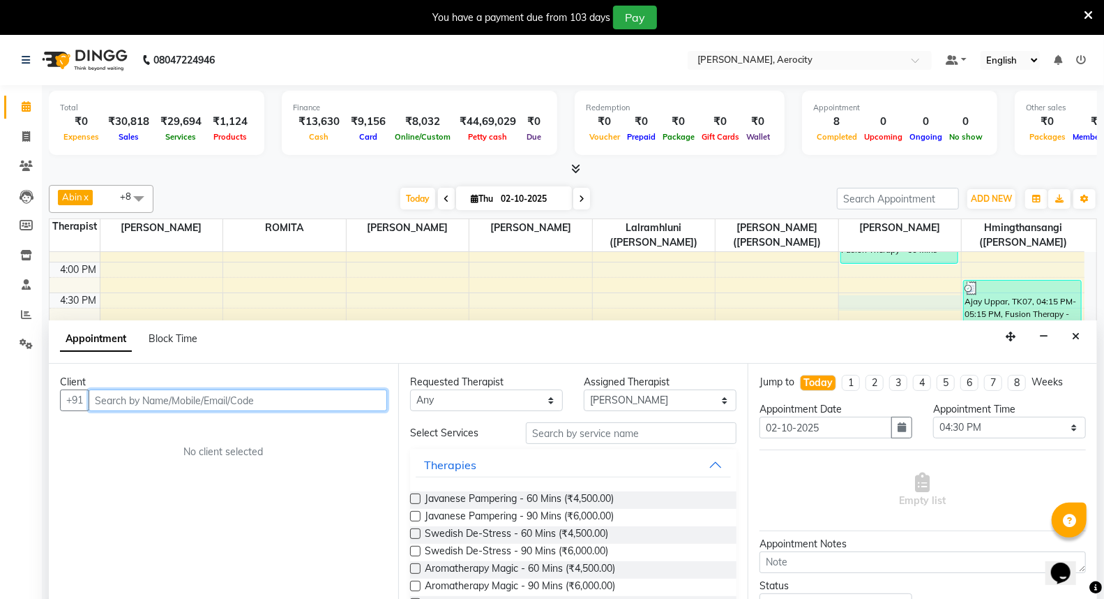
scroll to position [35, 0]
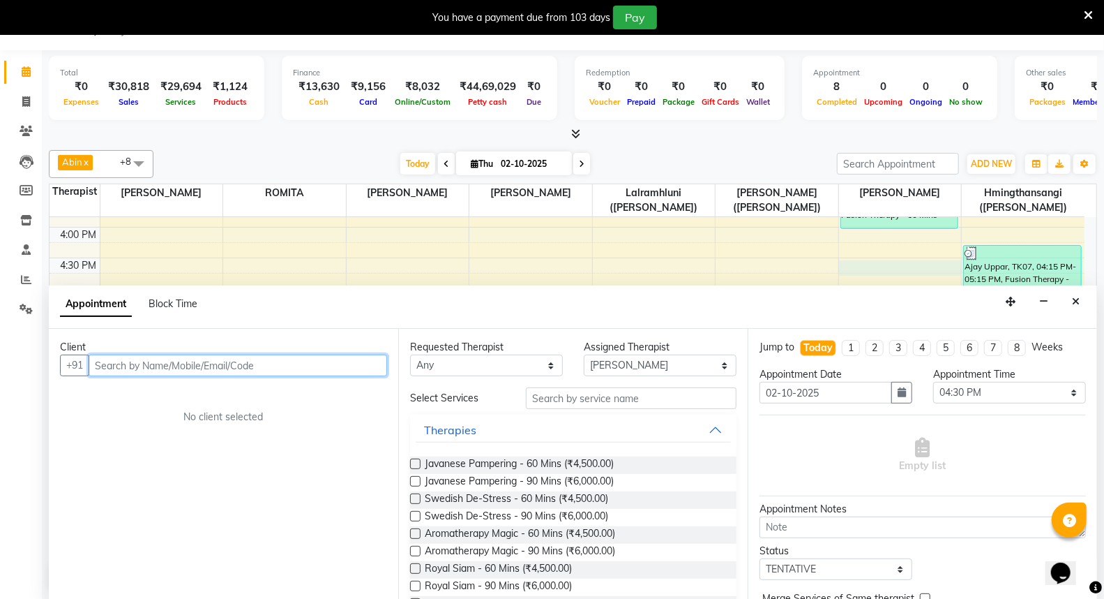
click at [283, 364] on input "text" at bounding box center [238, 365] width 299 height 22
type input "2"
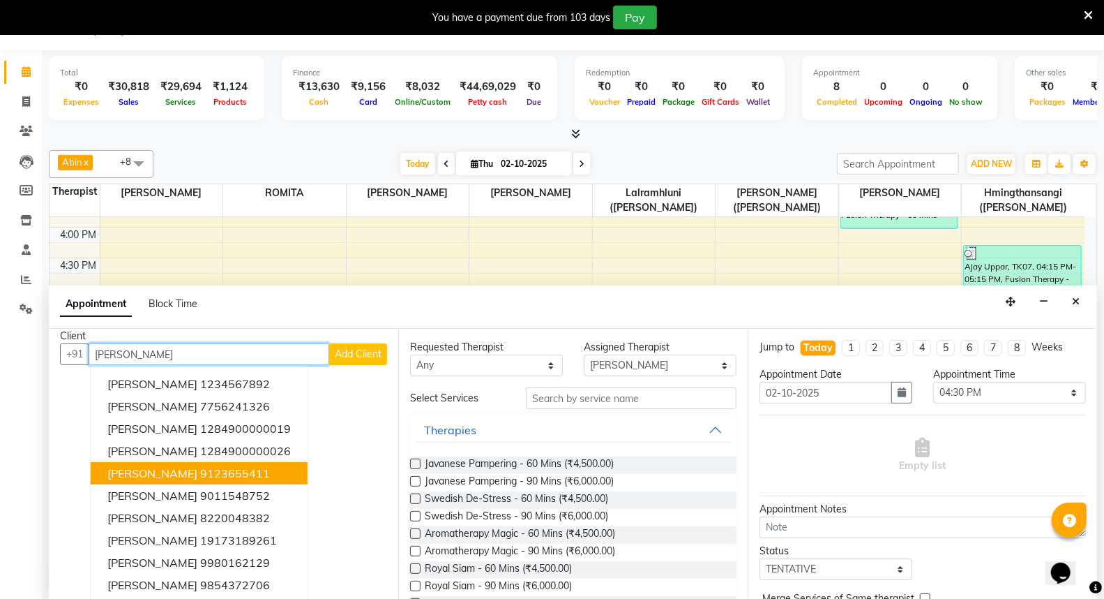
scroll to position [14, 0]
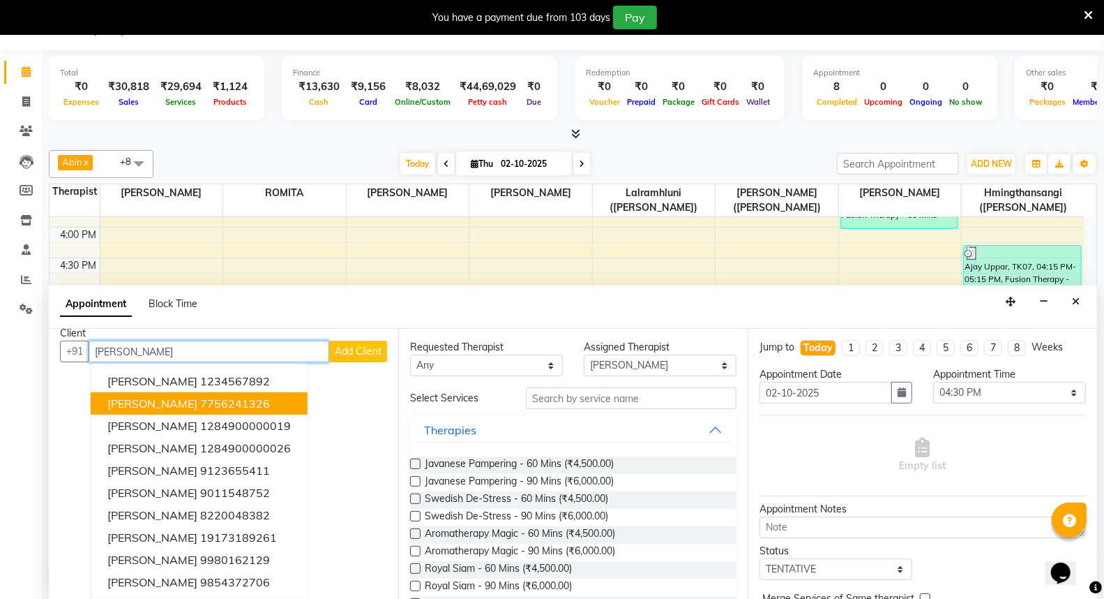
click at [203, 398] on ngb-highlight "7756241326" at bounding box center [235, 403] width 70 height 14
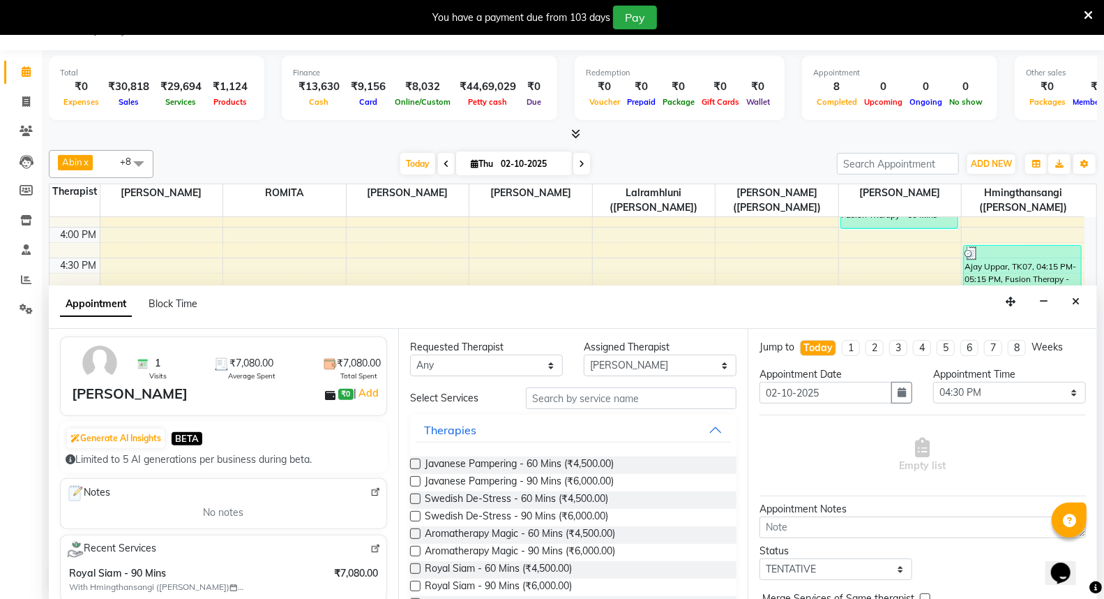
scroll to position [0, 0]
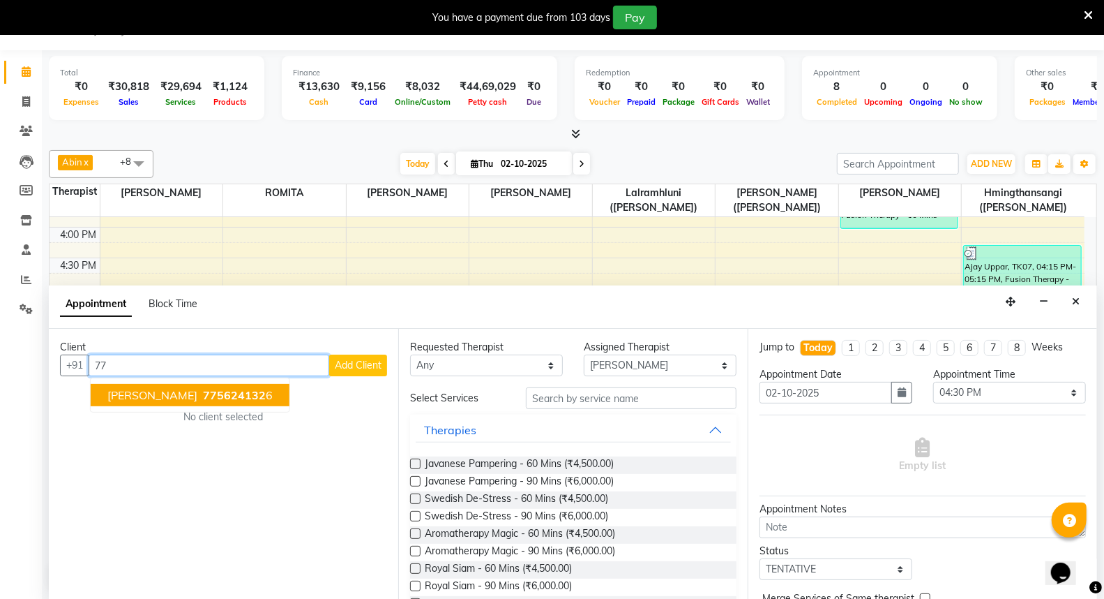
type input "7"
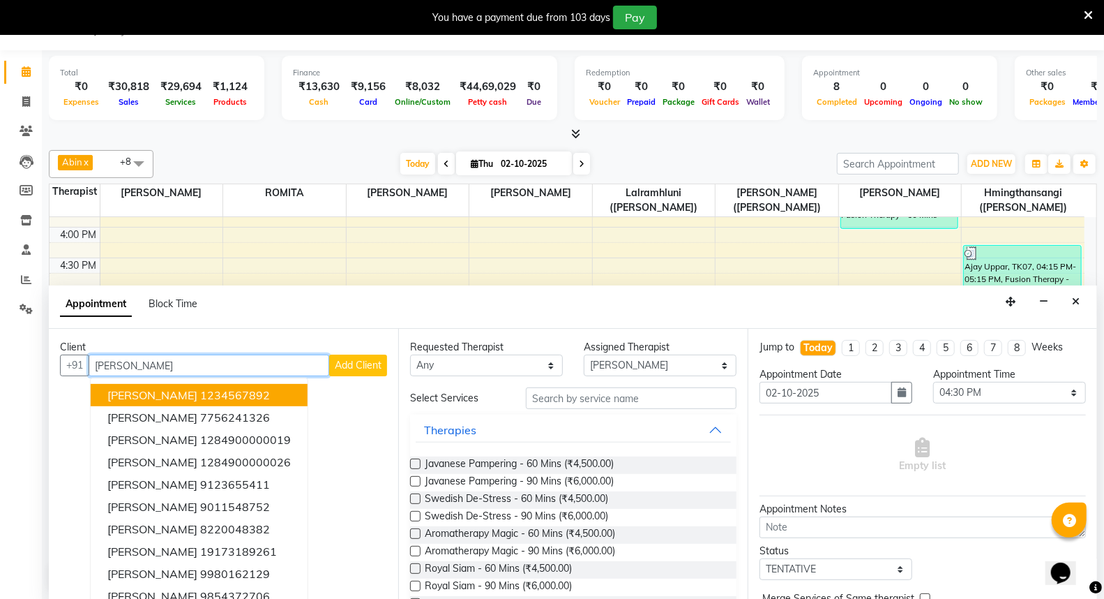
click at [239, 399] on ngb-highlight "1234567892" at bounding box center [235, 395] width 70 height 14
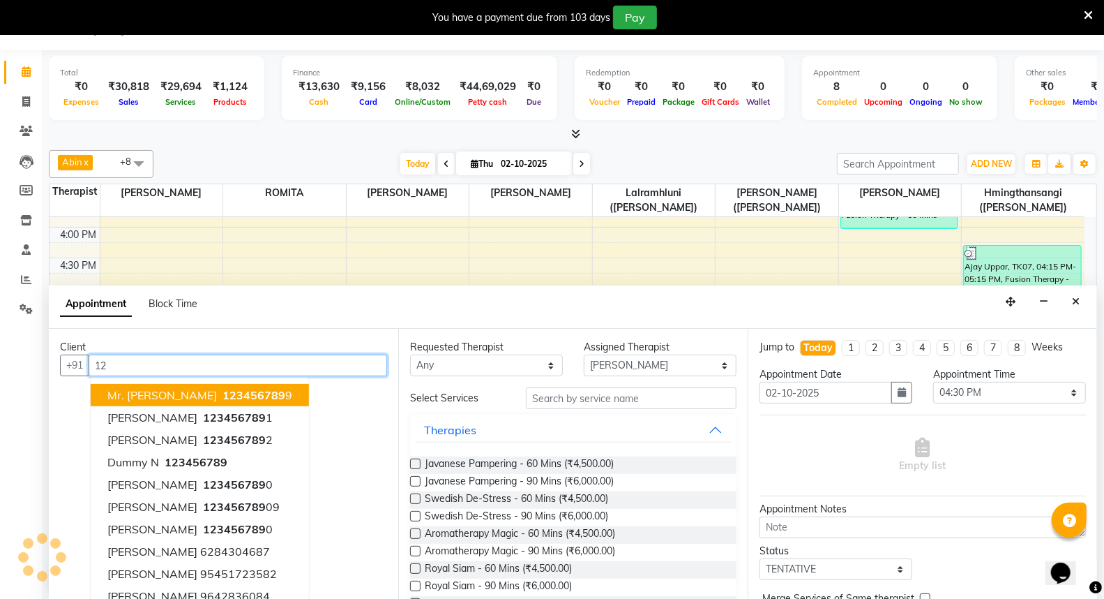
type input "1"
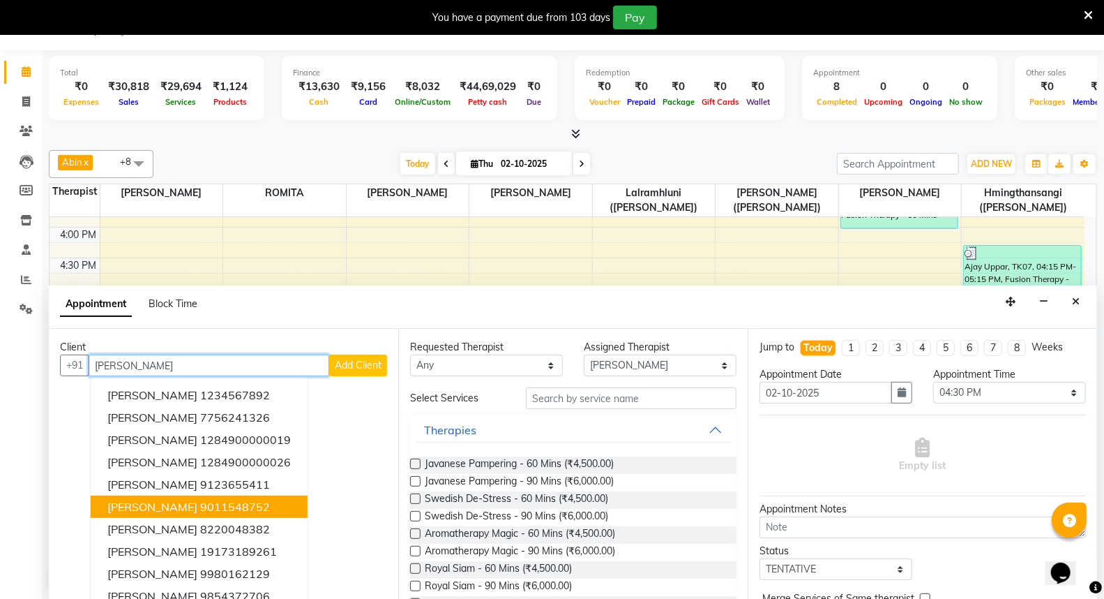
click at [235, 505] on ngb-highlight "9011548752" at bounding box center [235, 507] width 70 height 14
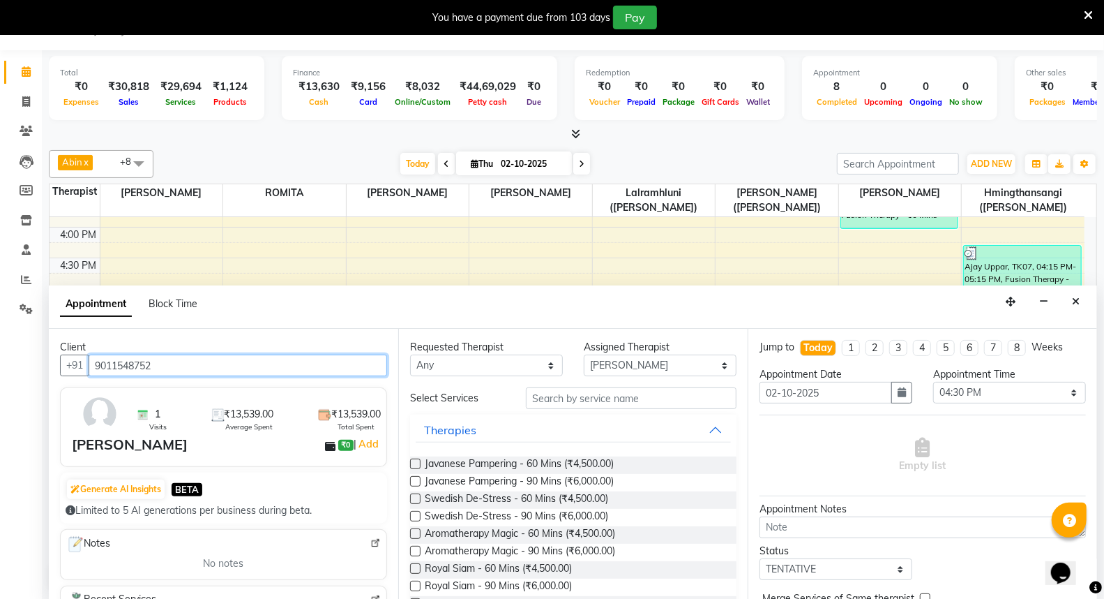
click at [187, 356] on input "9011548752" at bounding box center [238, 365] width 299 height 22
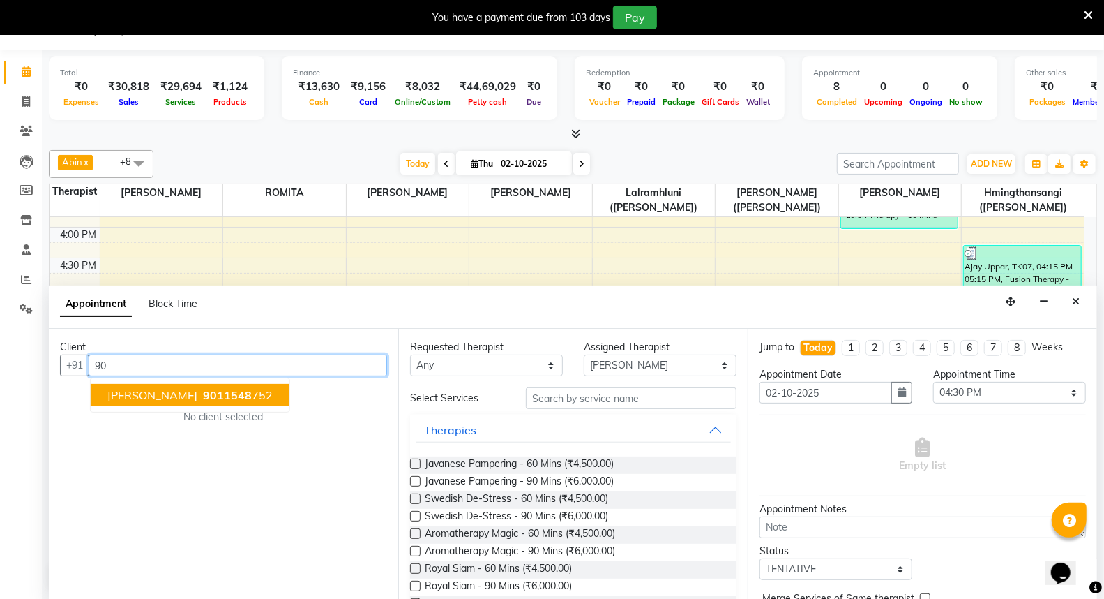
type input "9"
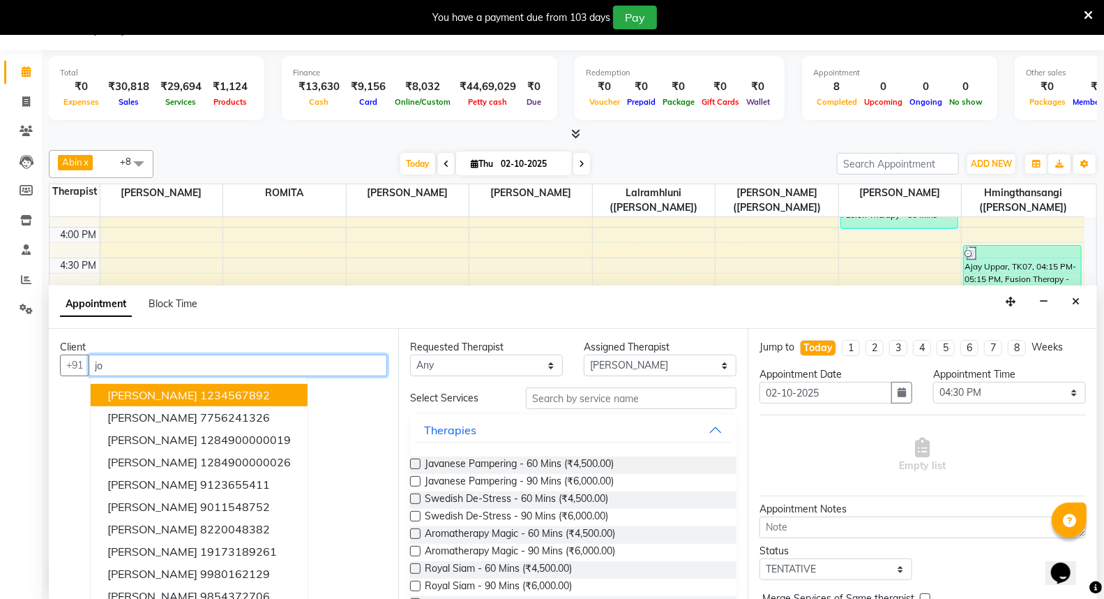
type input "j"
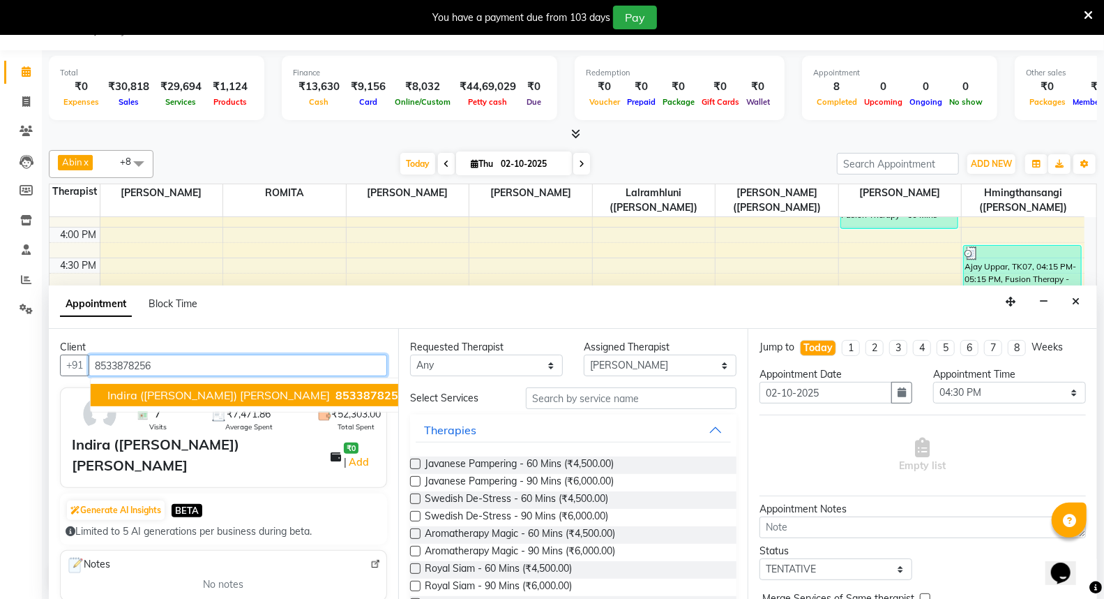
click at [336, 395] on span "8533878256" at bounding box center [371, 395] width 70 height 14
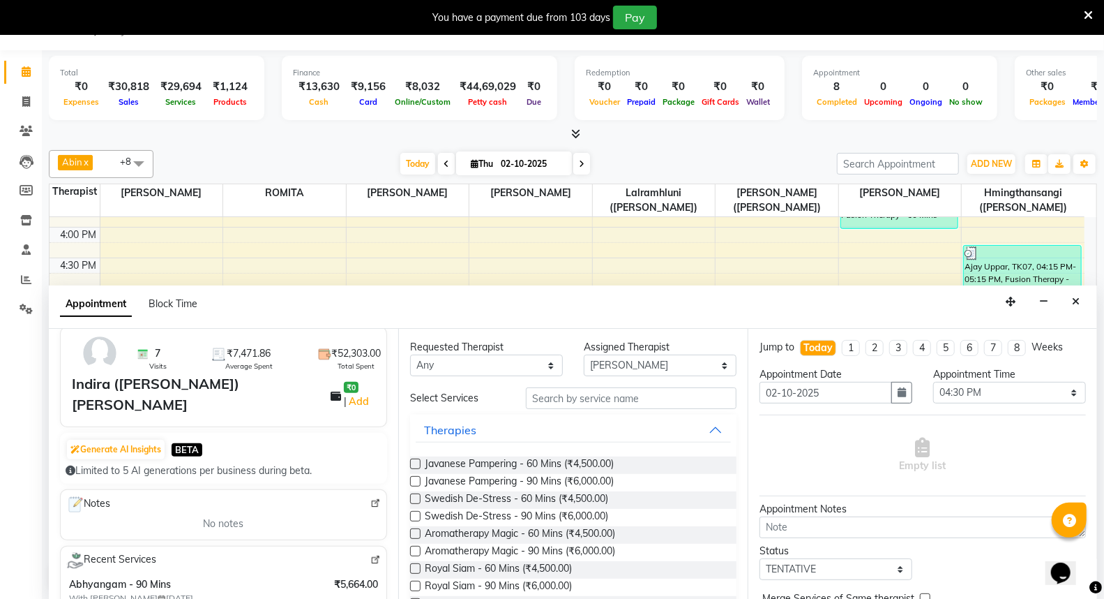
scroll to position [232, 0]
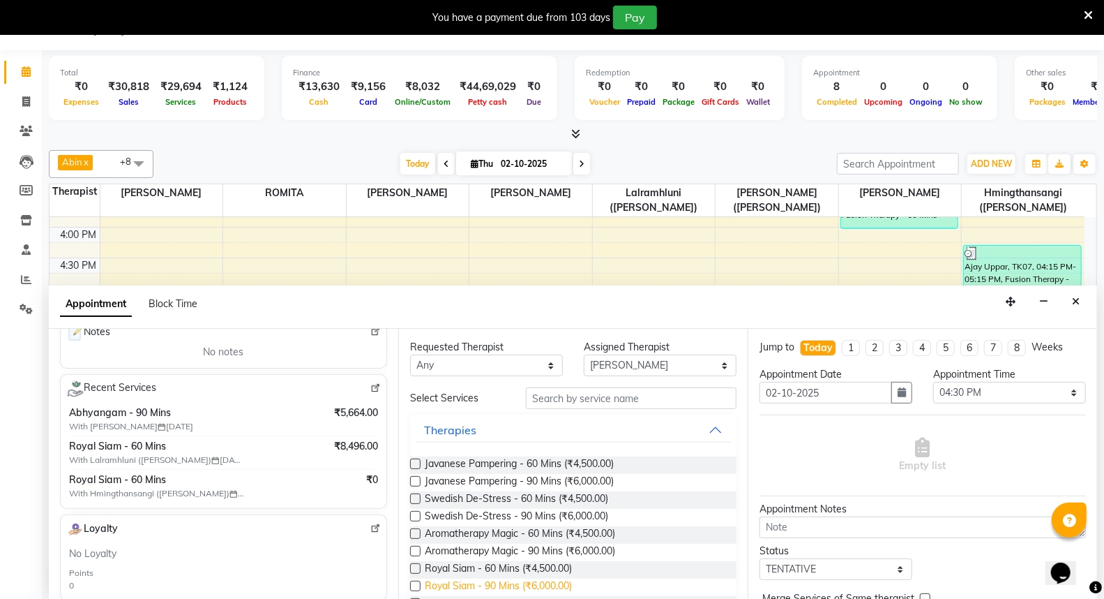
type input "8533878256"
click at [504, 583] on span "Royal Siam - 90 Mins (₹6,000.00)" at bounding box center [498, 586] width 147 height 17
checkbox input "false"
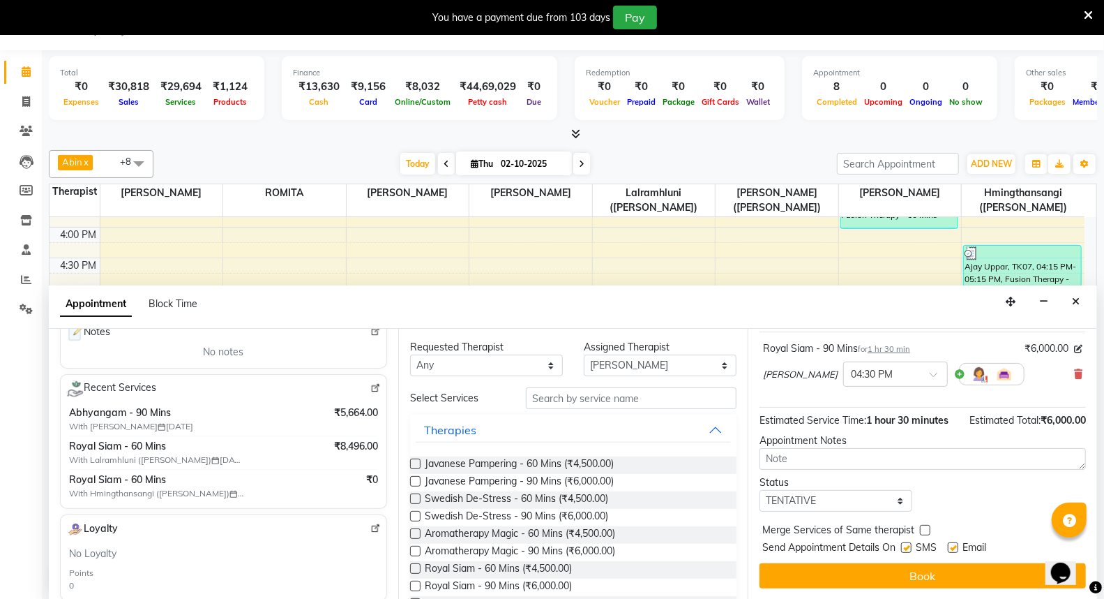
scroll to position [98, 0]
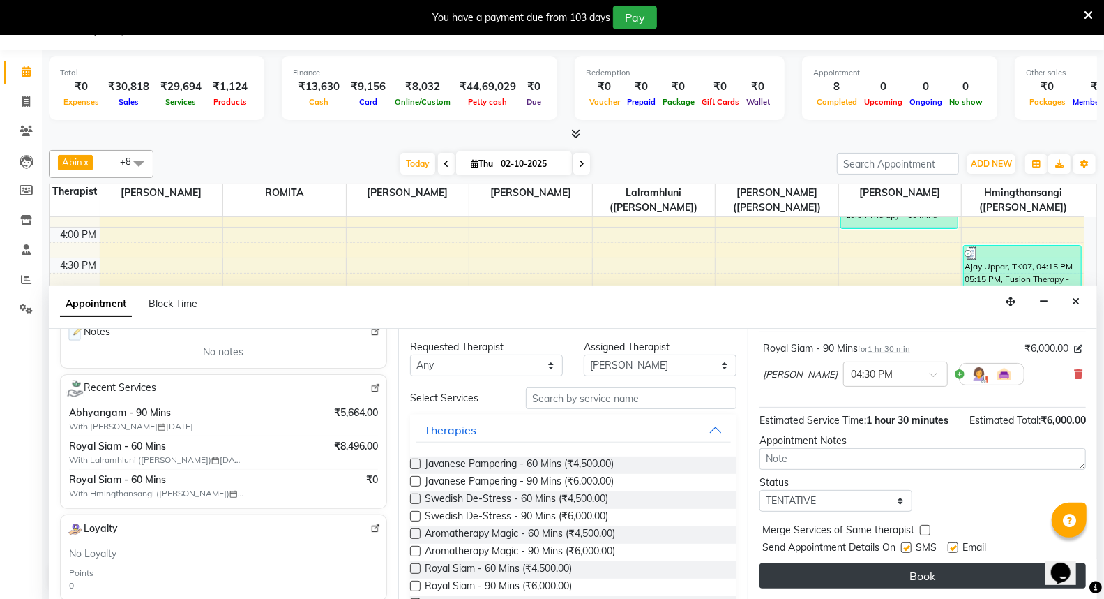
click at [943, 572] on button "Book" at bounding box center [923, 575] width 327 height 25
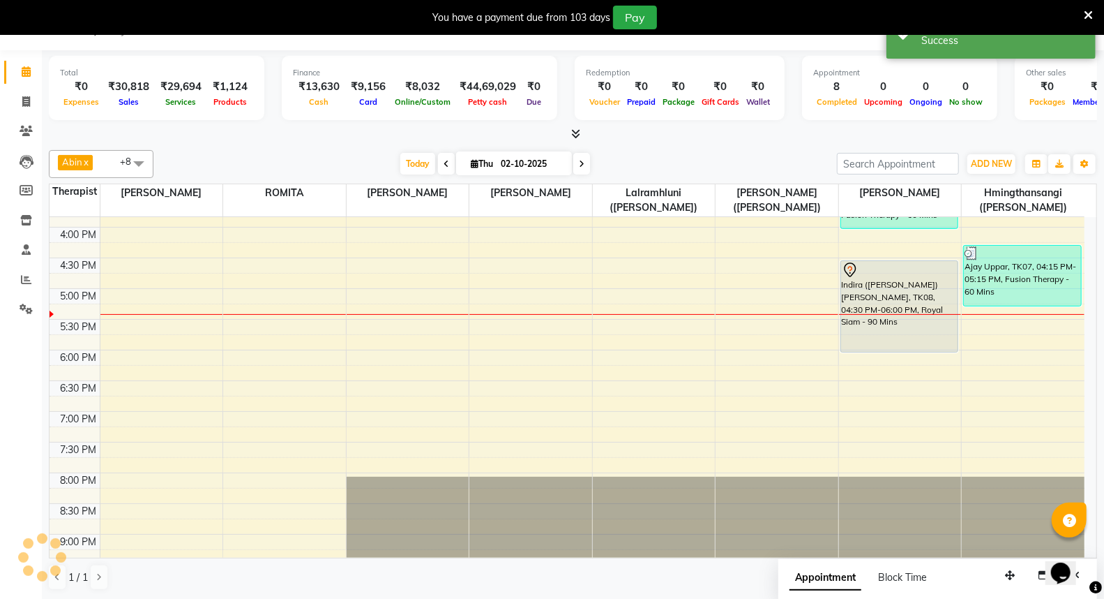
scroll to position [0, 0]
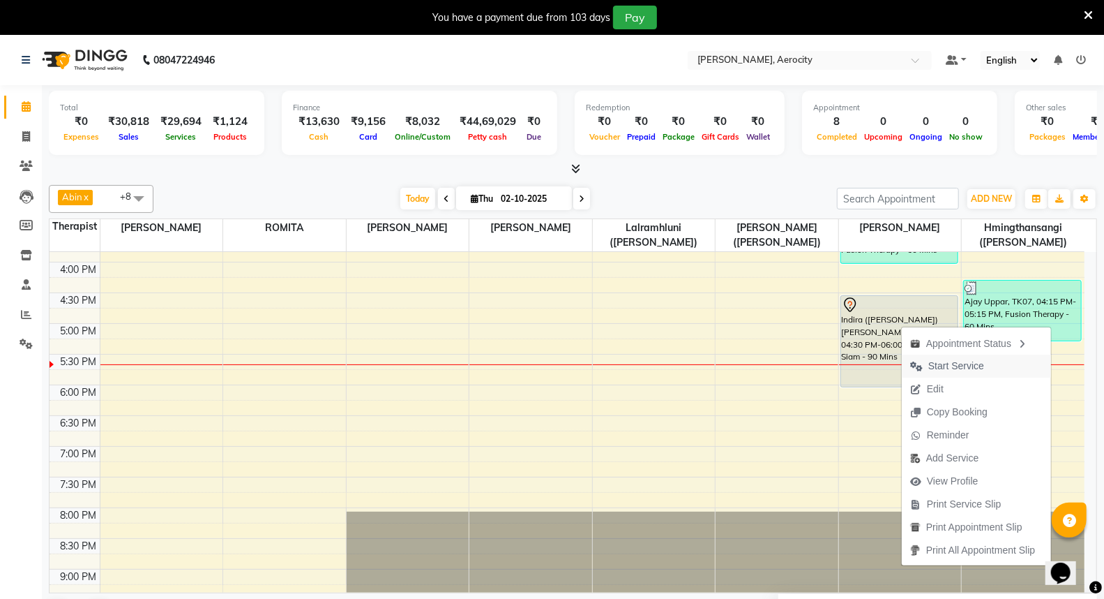
click at [945, 367] on span "Start Service" at bounding box center [957, 366] width 56 height 15
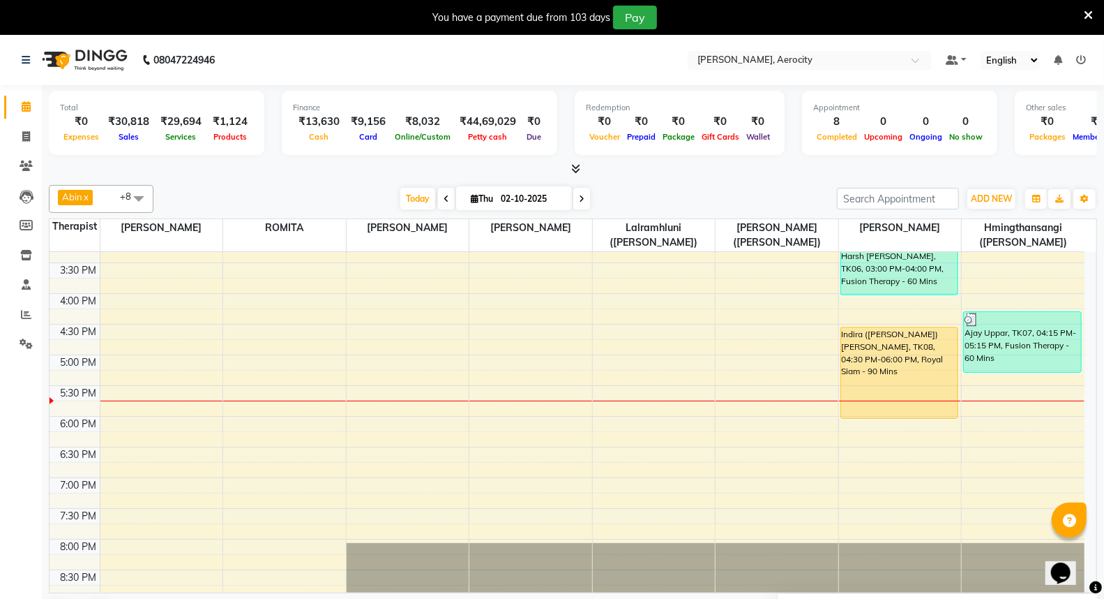
scroll to position [542, 0]
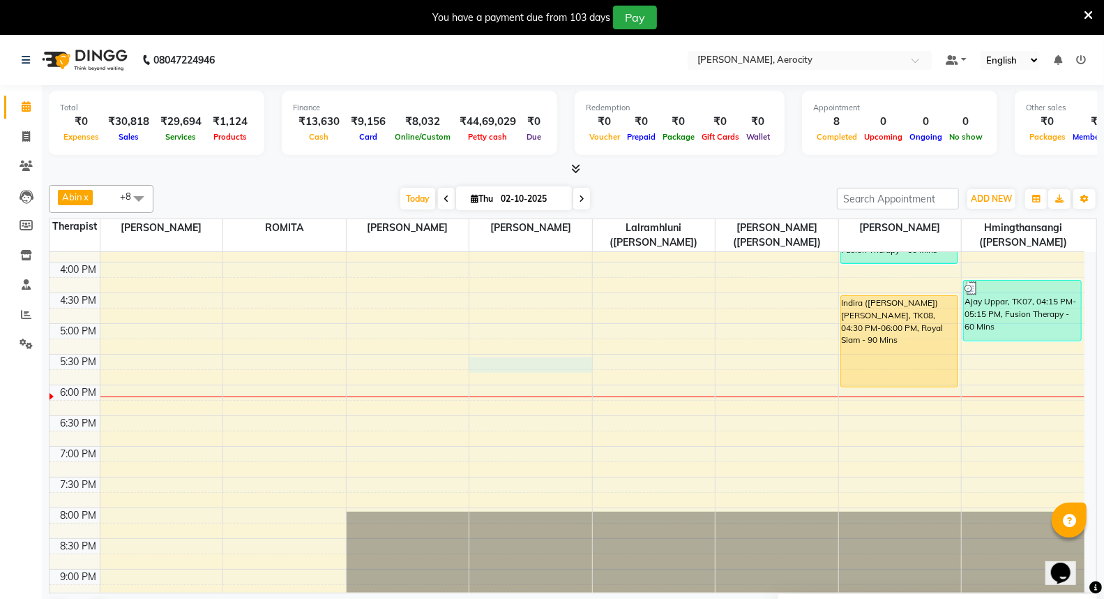
click at [497, 364] on div "7:00 AM 7:30 AM 8:00 AM 8:30 AM 9:00 AM 9:30 AM 10:00 AM 10:30 AM 11:00 AM 11:3…" at bounding box center [567, 231] width 1035 height 1043
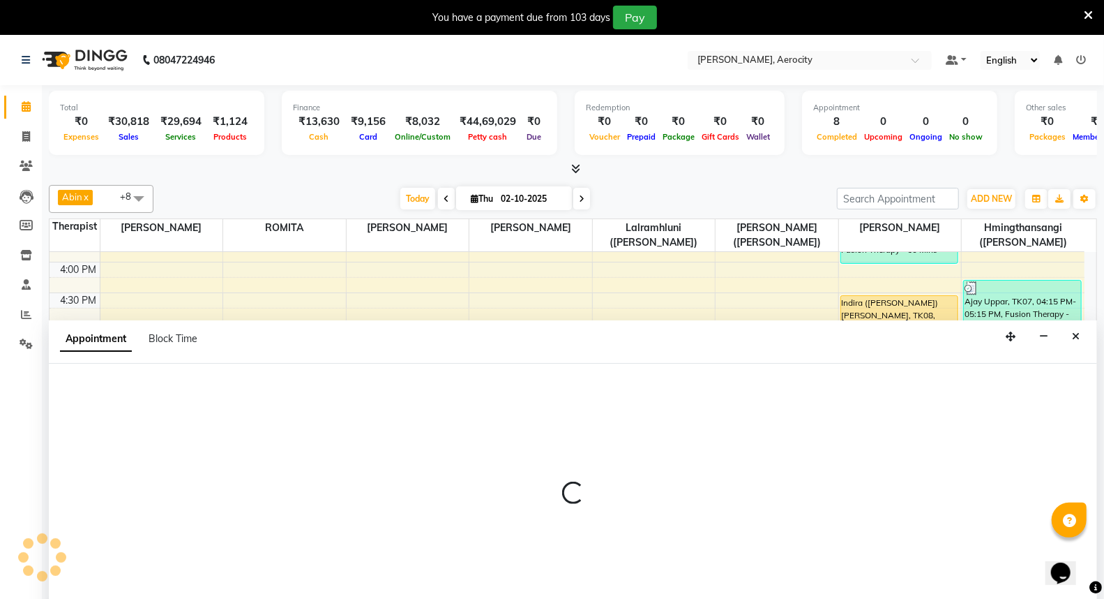
select select "48457"
select select "tentative"
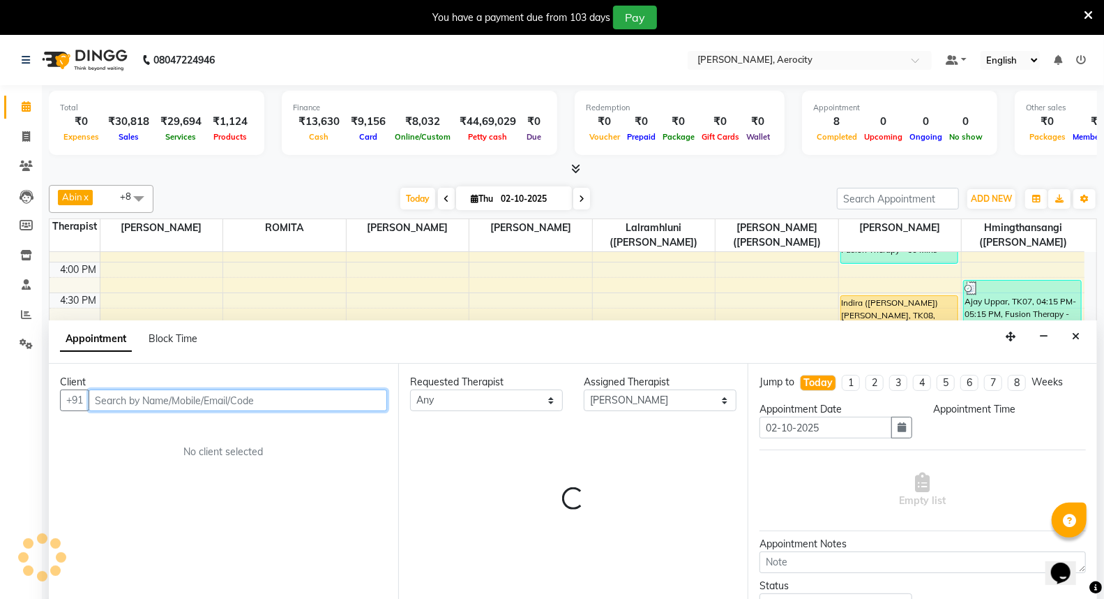
select select "1050"
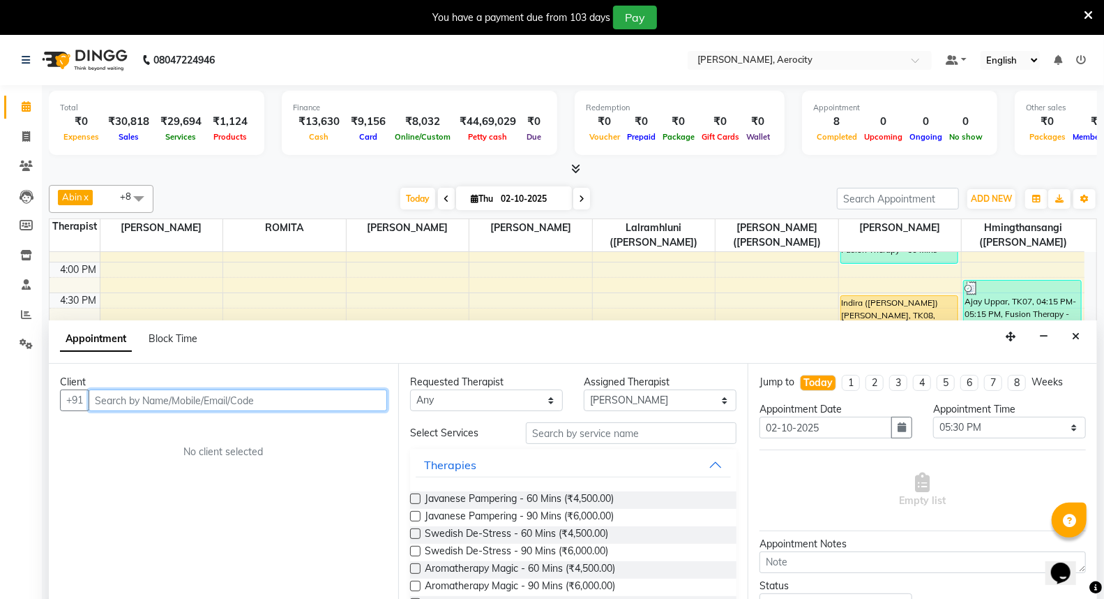
scroll to position [35, 0]
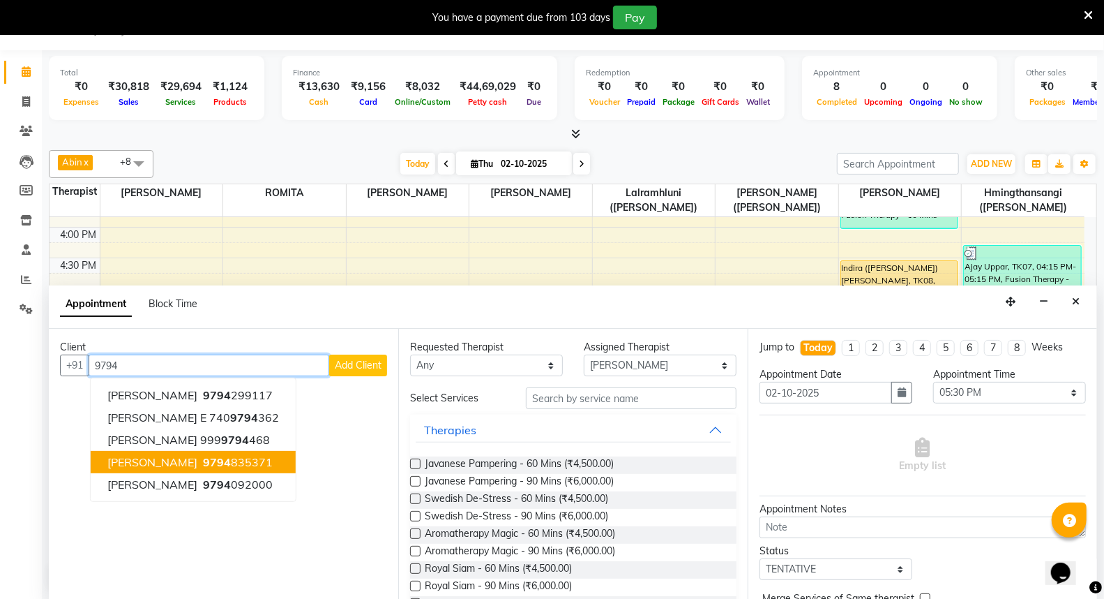
click at [214, 457] on ngb-highlight "9794 835371" at bounding box center [236, 462] width 73 height 14
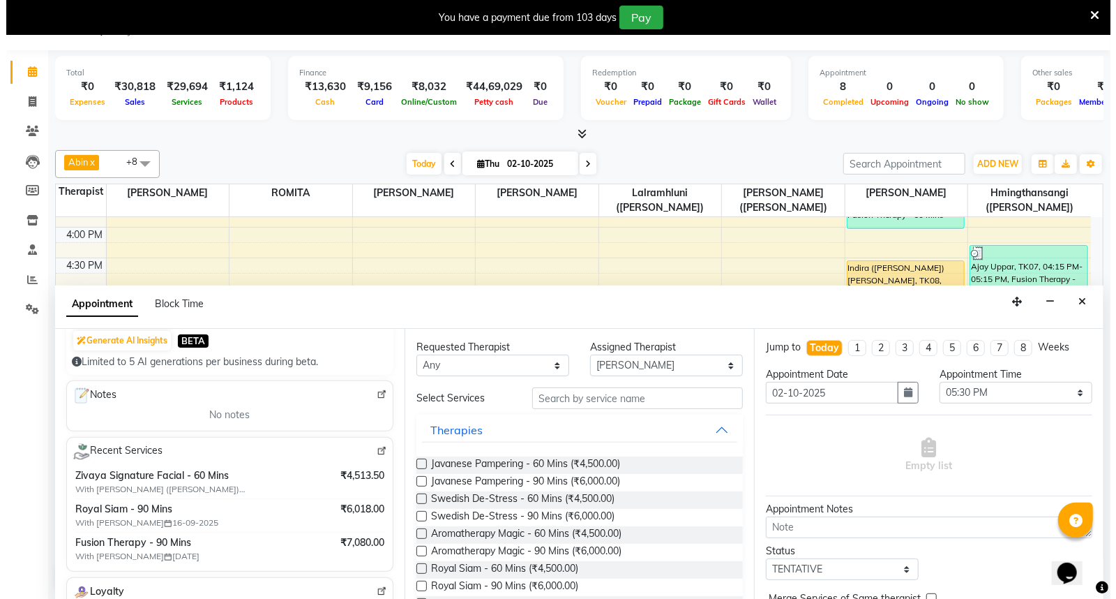
scroll to position [155, 0]
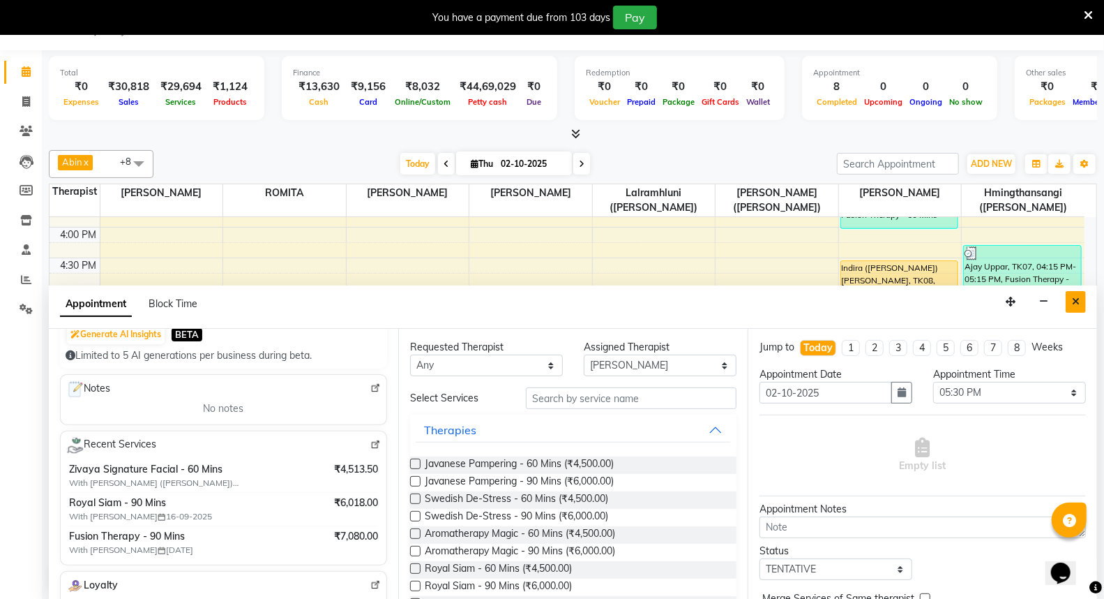
type input "9794835371"
click at [1080, 300] on button "Close" at bounding box center [1076, 302] width 20 height 22
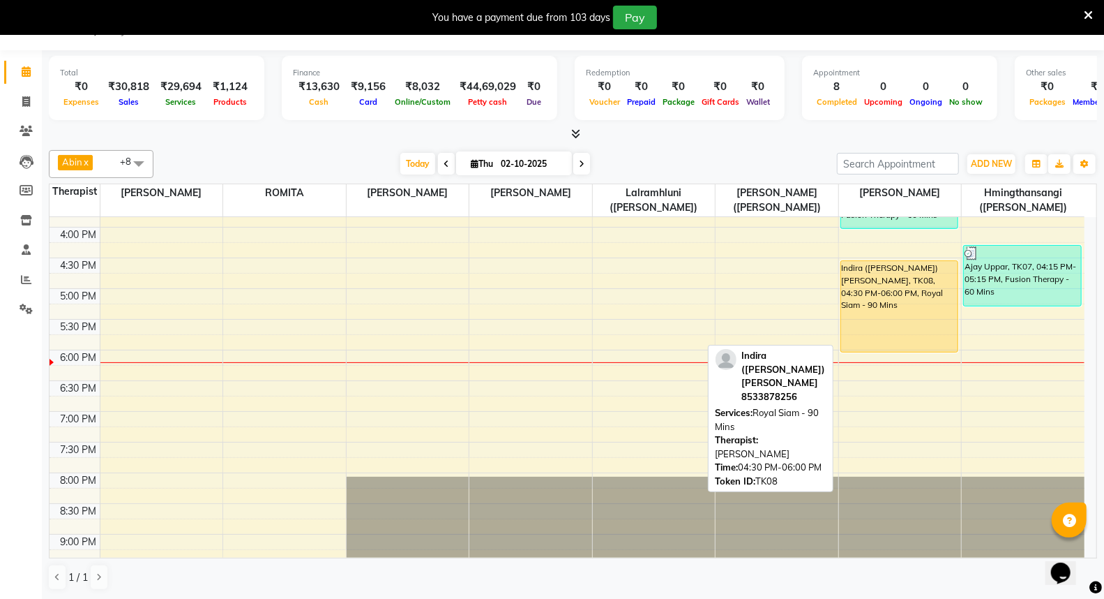
click at [901, 285] on div "Indira ([PERSON_NAME]) [PERSON_NAME], TK08, 04:30 PM-06:00 PM, Royal Siam - 90 …" at bounding box center [899, 306] width 117 height 91
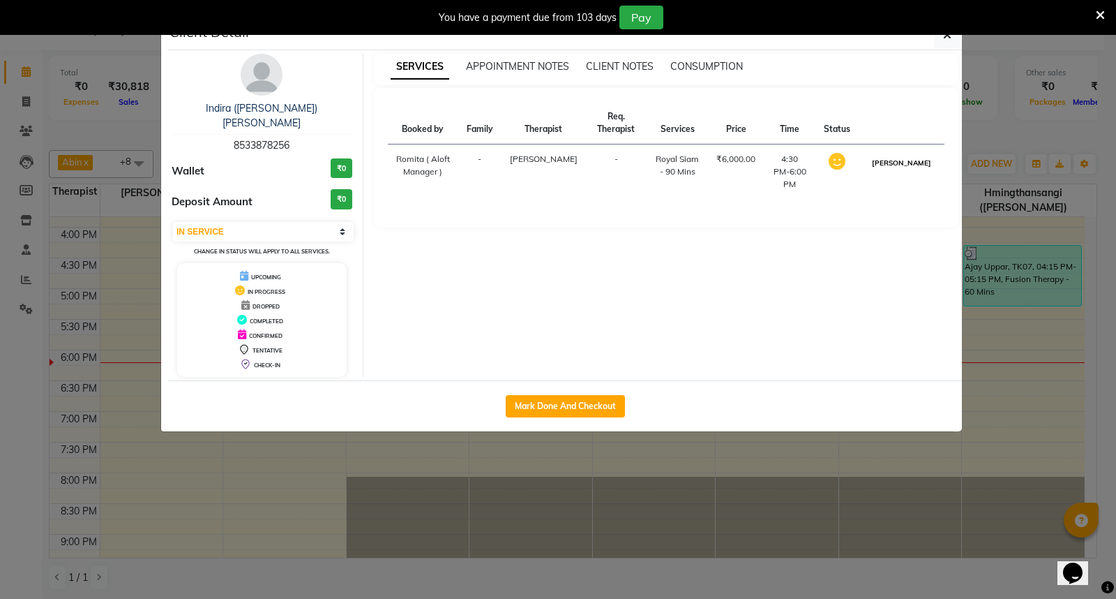
click at [910, 163] on button "[PERSON_NAME]" at bounding box center [902, 162] width 66 height 17
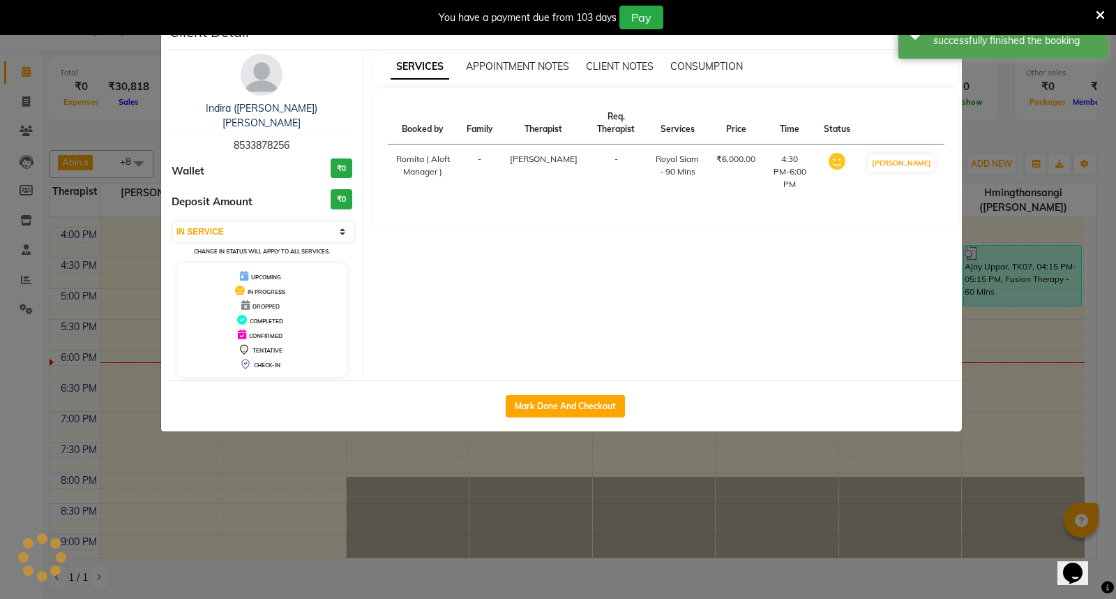
select select "3"
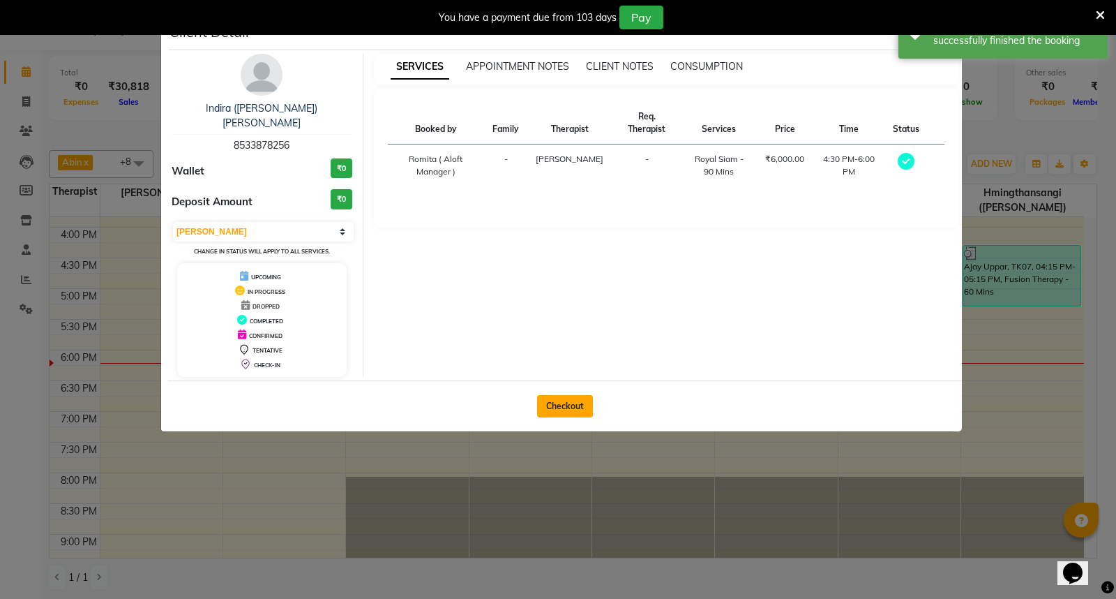
click at [569, 395] on button "Checkout" at bounding box center [565, 406] width 56 height 22
select select "service"
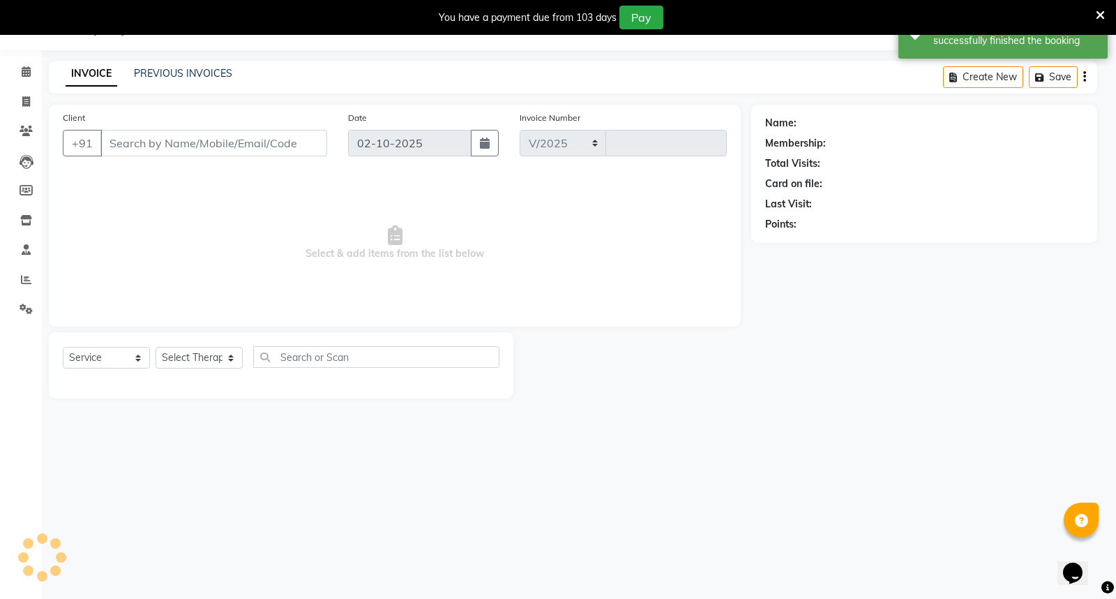
select select "6403"
type input "1881"
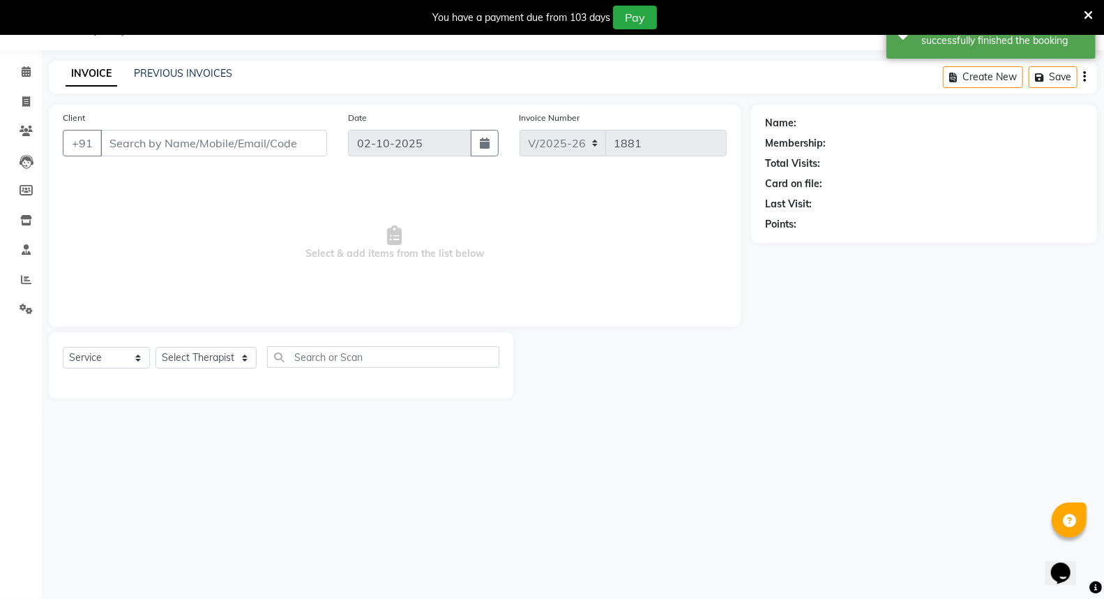
type input "8533878256"
select select "48461"
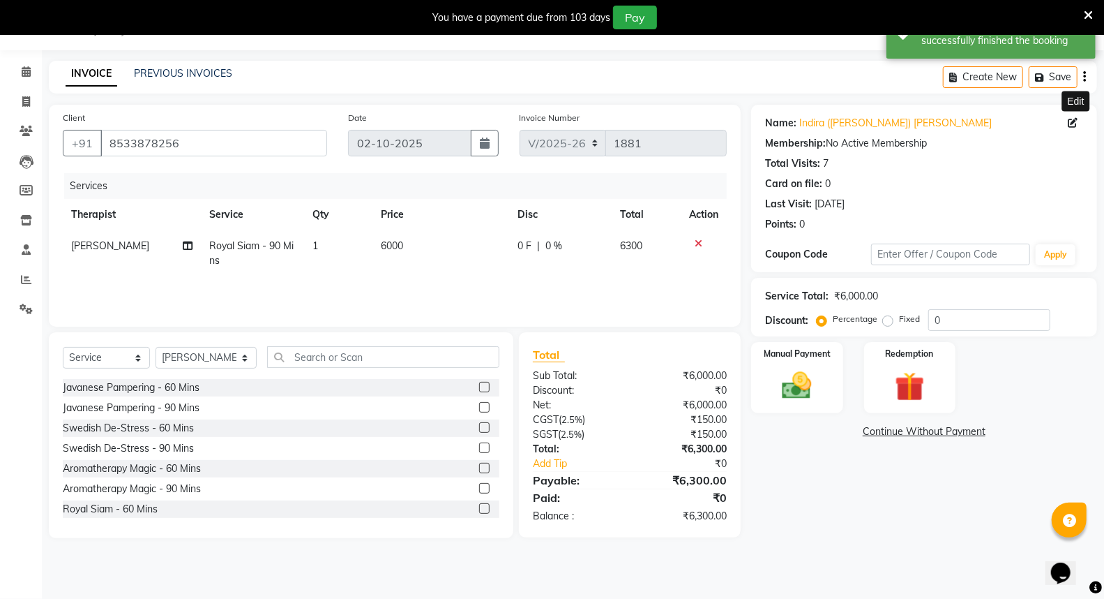
click at [1070, 124] on icon at bounding box center [1073, 123] width 10 height 10
select select "[DEMOGRAPHIC_DATA]"
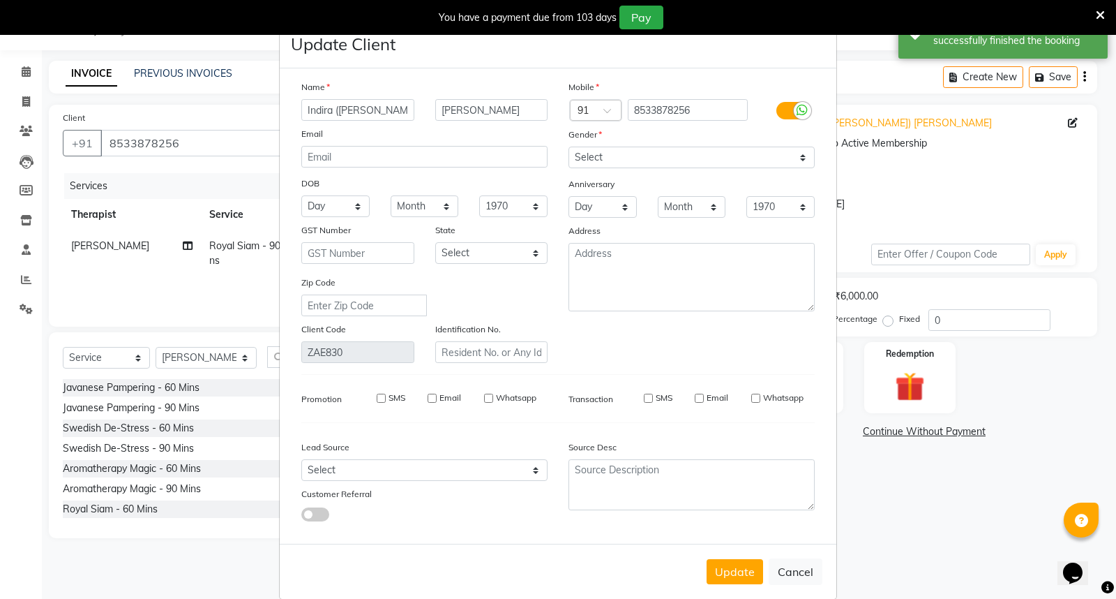
click at [644, 398] on input "SMS" at bounding box center [648, 397] width 9 height 9
checkbox input "true"
click at [695, 396] on input "Email" at bounding box center [699, 397] width 9 height 9
checkbox input "true"
click at [751, 398] on input "Whatsapp" at bounding box center [755, 397] width 9 height 9
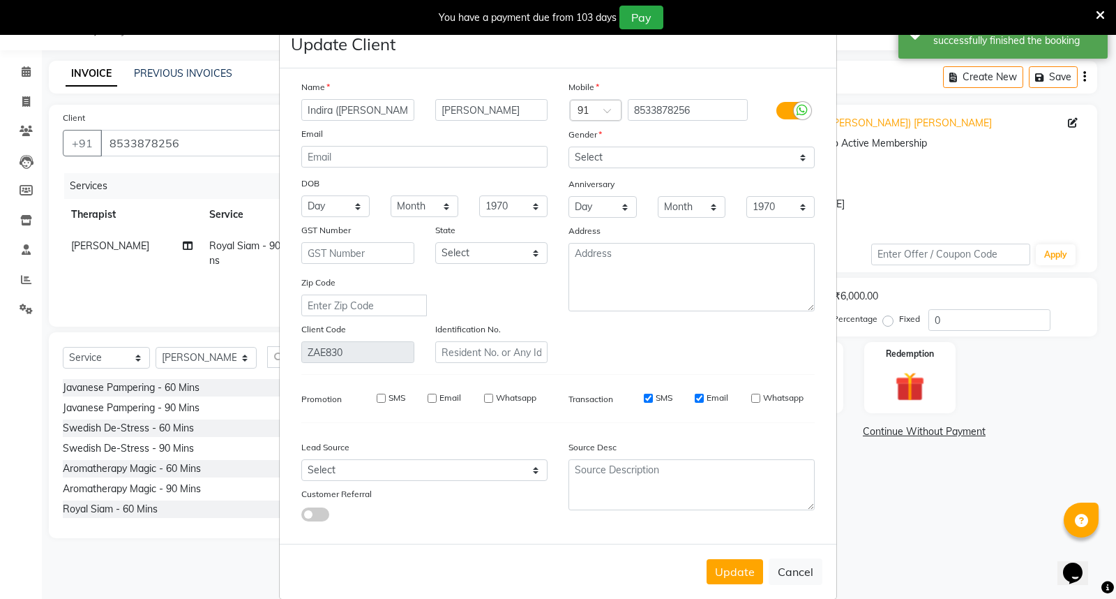
checkbox input "true"
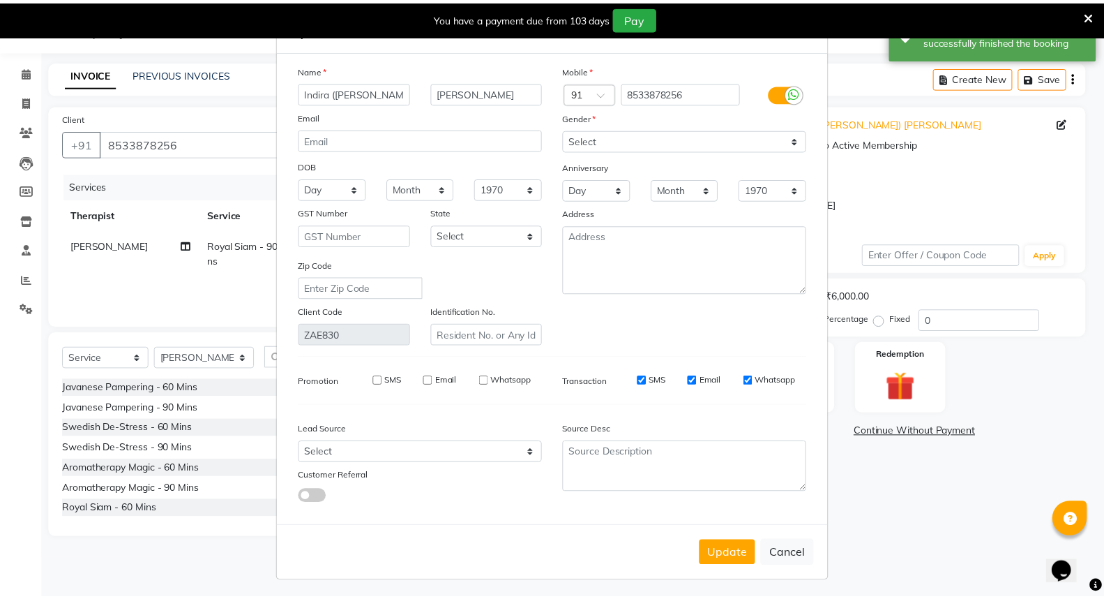
scroll to position [22, 0]
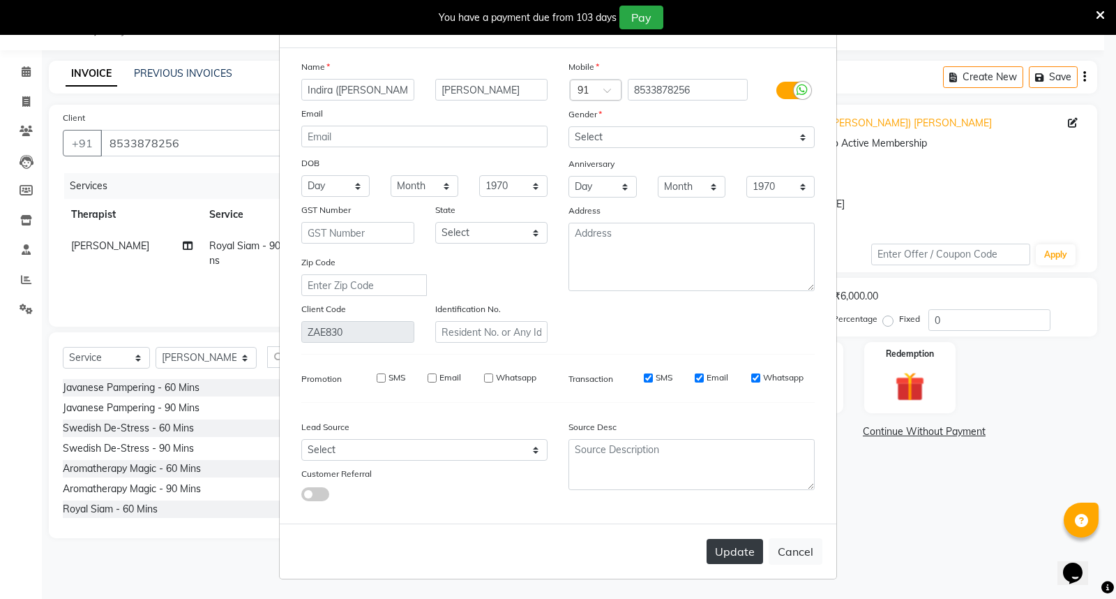
click at [733, 548] on button "Update" at bounding box center [735, 551] width 57 height 25
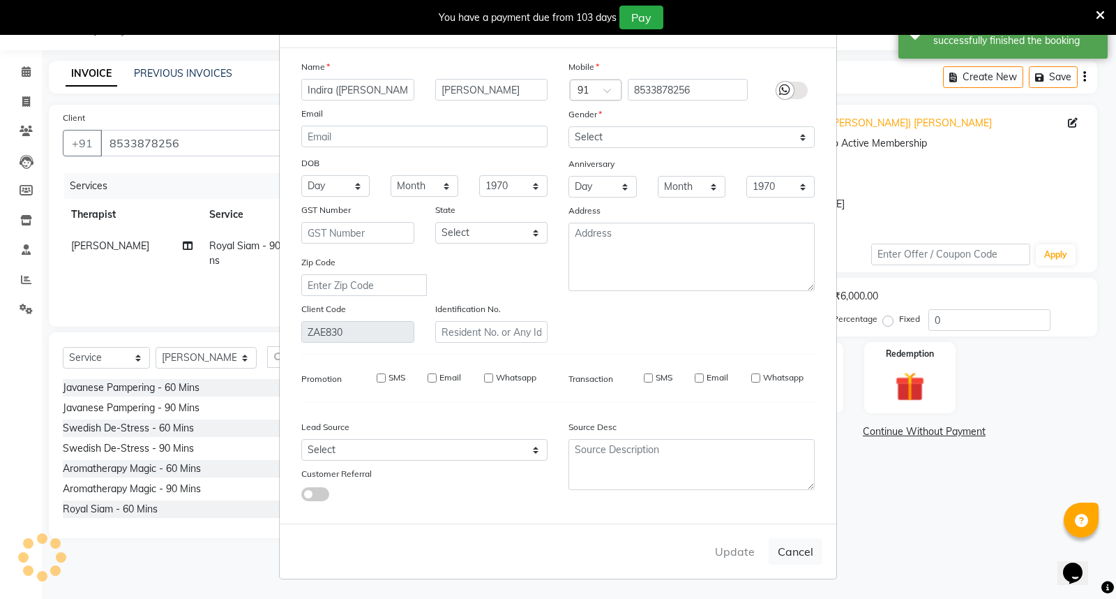
select select
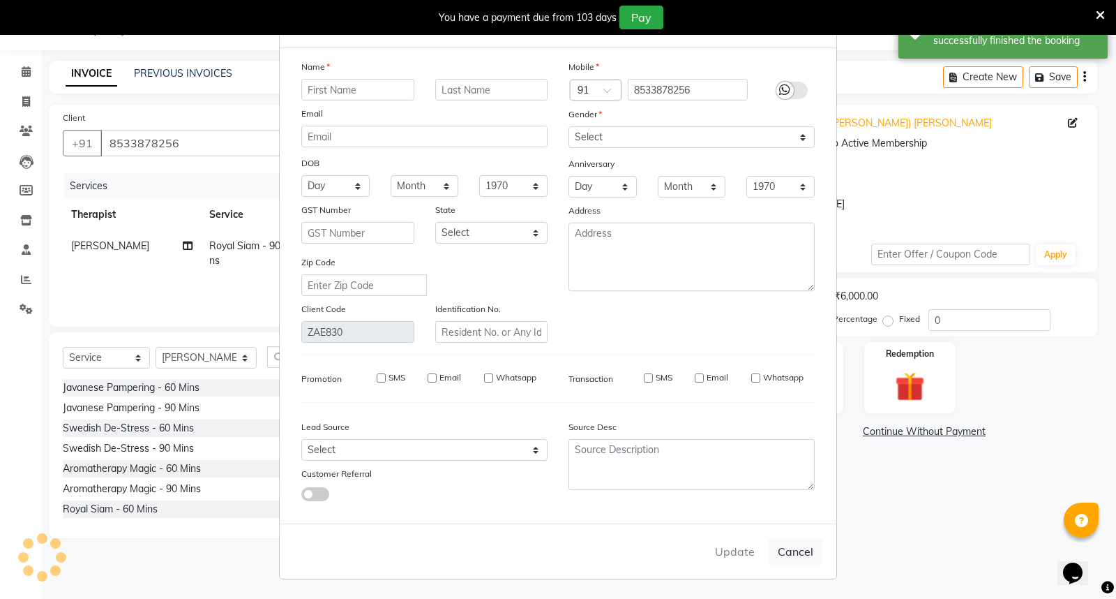
select select
checkbox input "false"
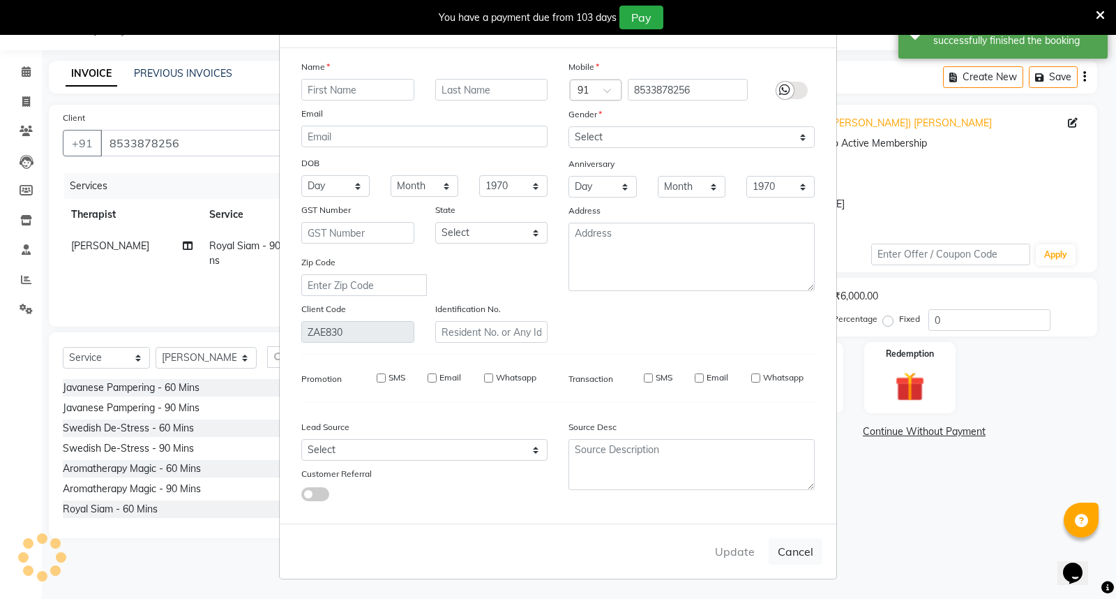
checkbox input "false"
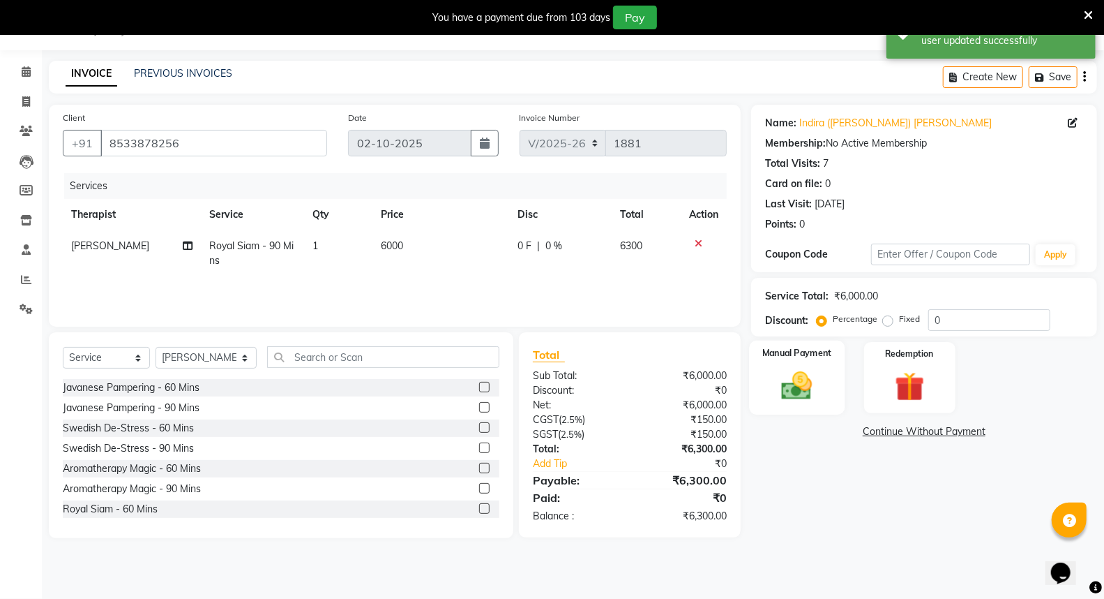
click at [786, 392] on img at bounding box center [797, 386] width 50 height 36
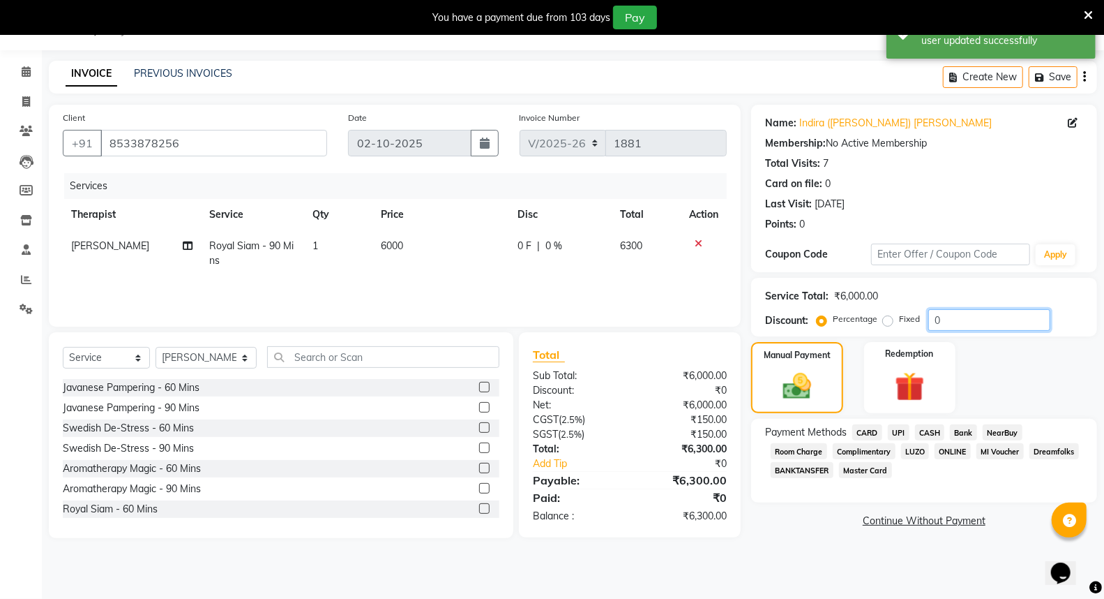
drag, startPoint x: 943, startPoint y: 317, endPoint x: 924, endPoint y: 322, distance: 18.6
click at [924, 322] on div "Percentage Fixed 0" at bounding box center [935, 320] width 231 height 22
type input "5"
type input "20"
click at [868, 430] on span "CARD" at bounding box center [868, 432] width 30 height 16
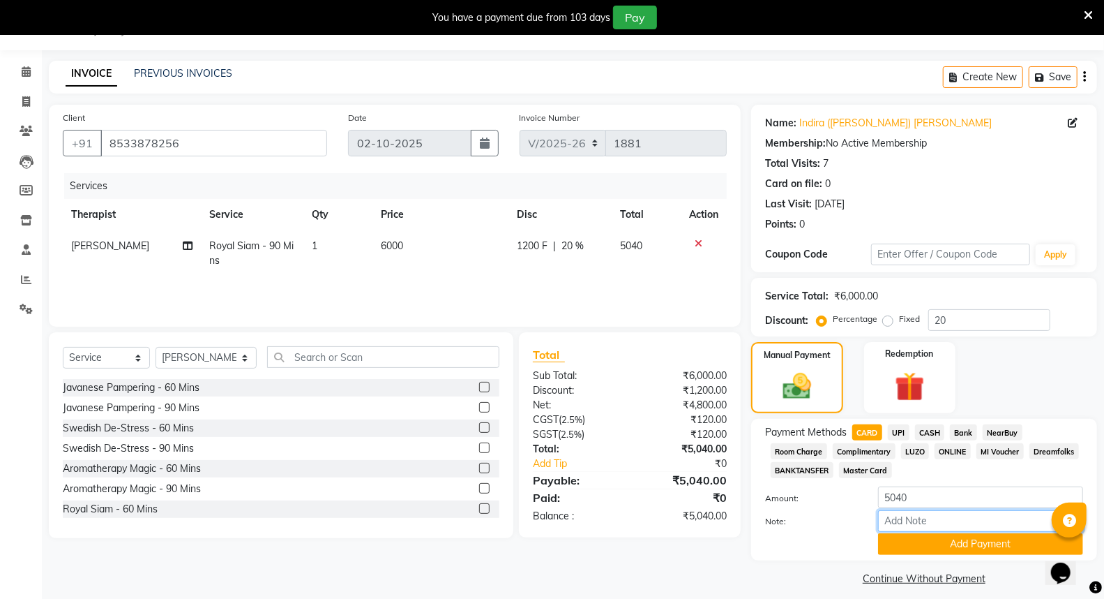
click at [921, 515] on input "Note:" at bounding box center [980, 521] width 205 height 22
type input "Visa-9592"
click at [967, 546] on button "Add Payment" at bounding box center [980, 544] width 205 height 22
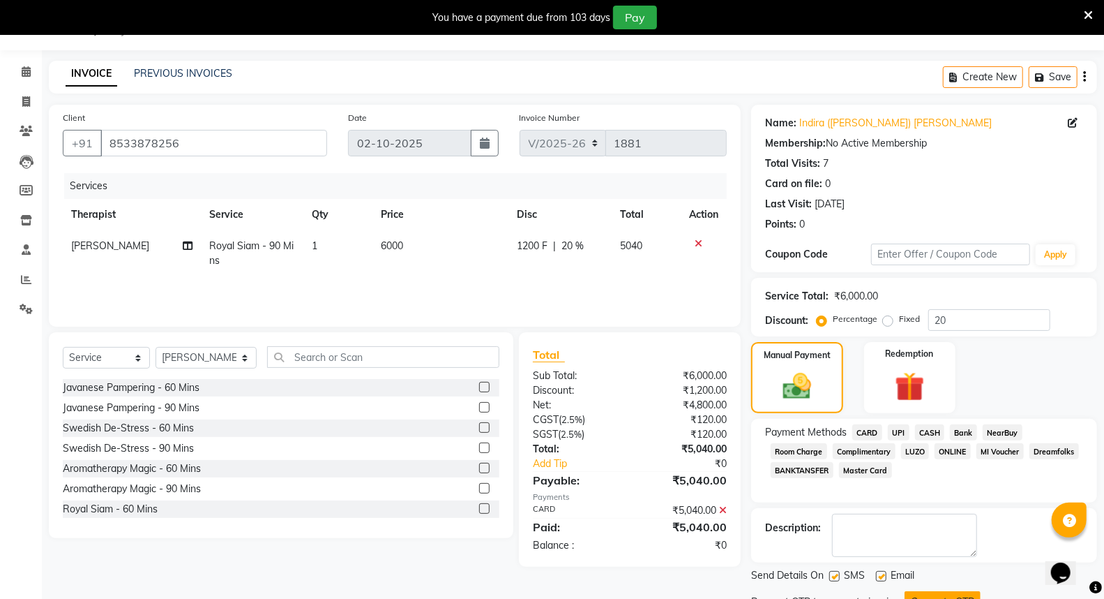
scroll to position [93, 0]
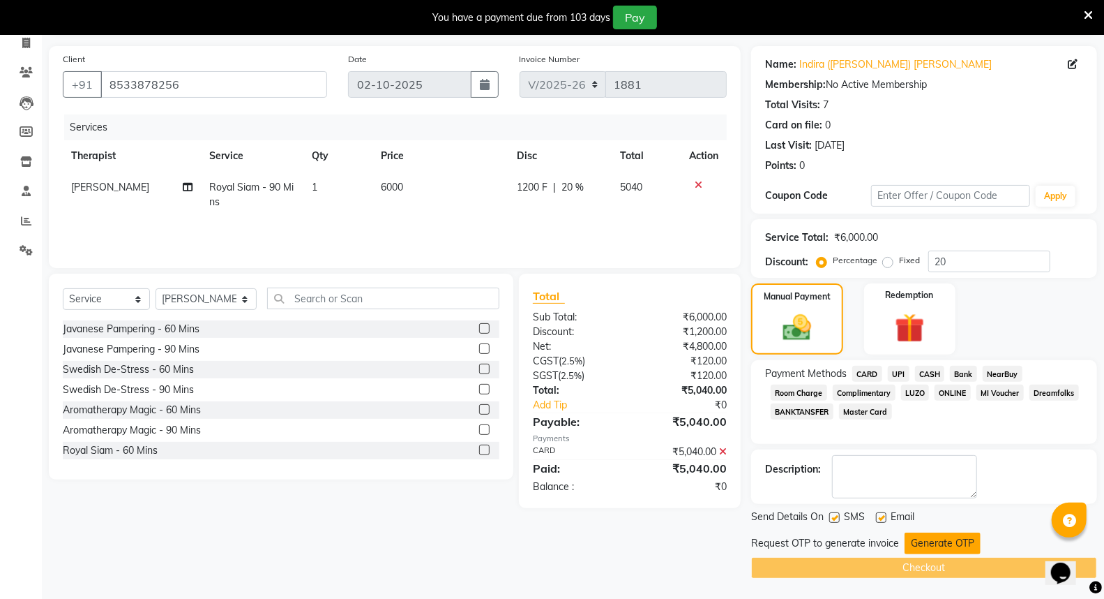
click at [951, 543] on button "Generate OTP" at bounding box center [943, 543] width 76 height 22
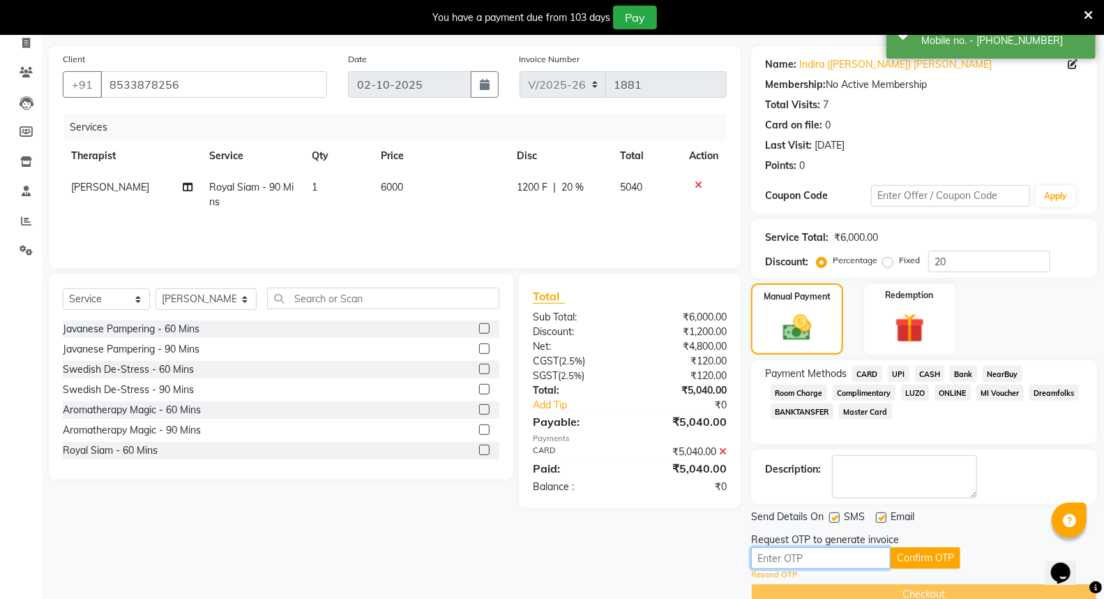
click at [840, 560] on input "text" at bounding box center [821, 558] width 140 height 22
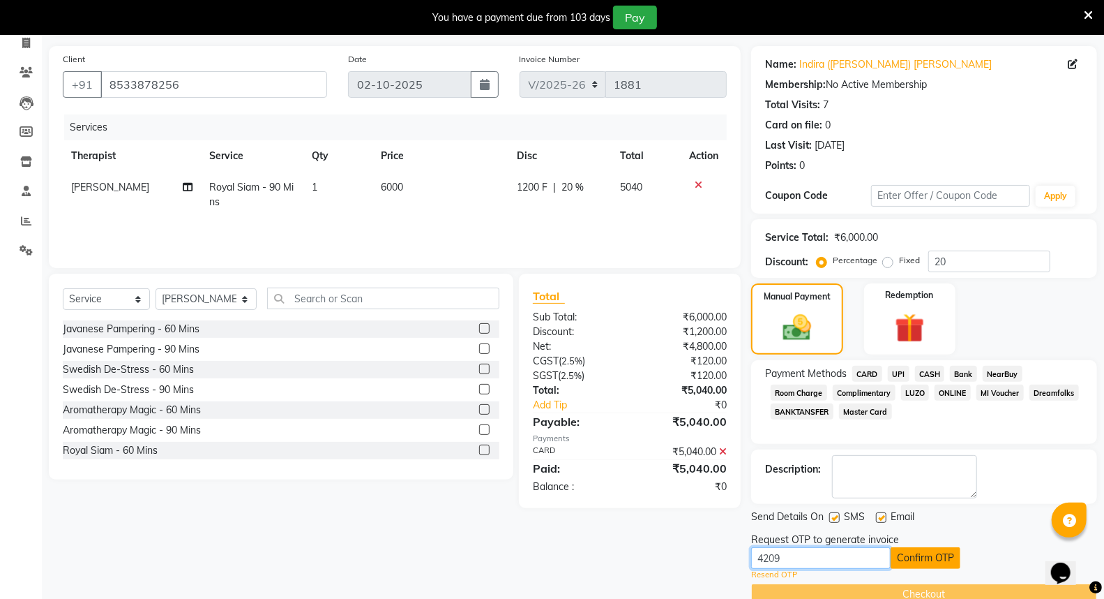
type input "4209"
click at [935, 555] on button "Confirm OTP" at bounding box center [926, 558] width 70 height 22
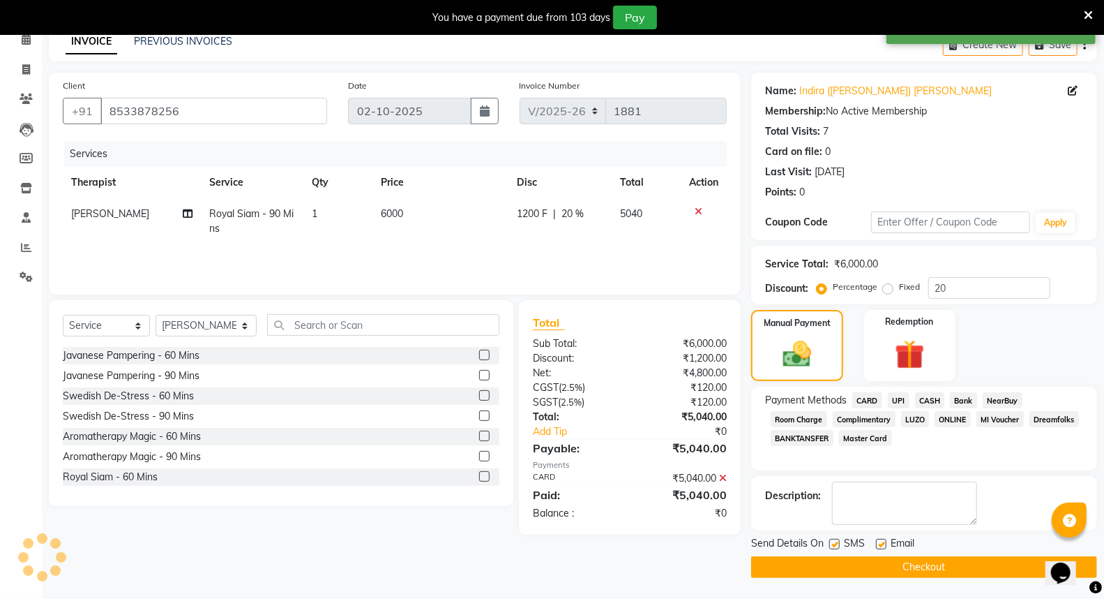
scroll to position [66, 0]
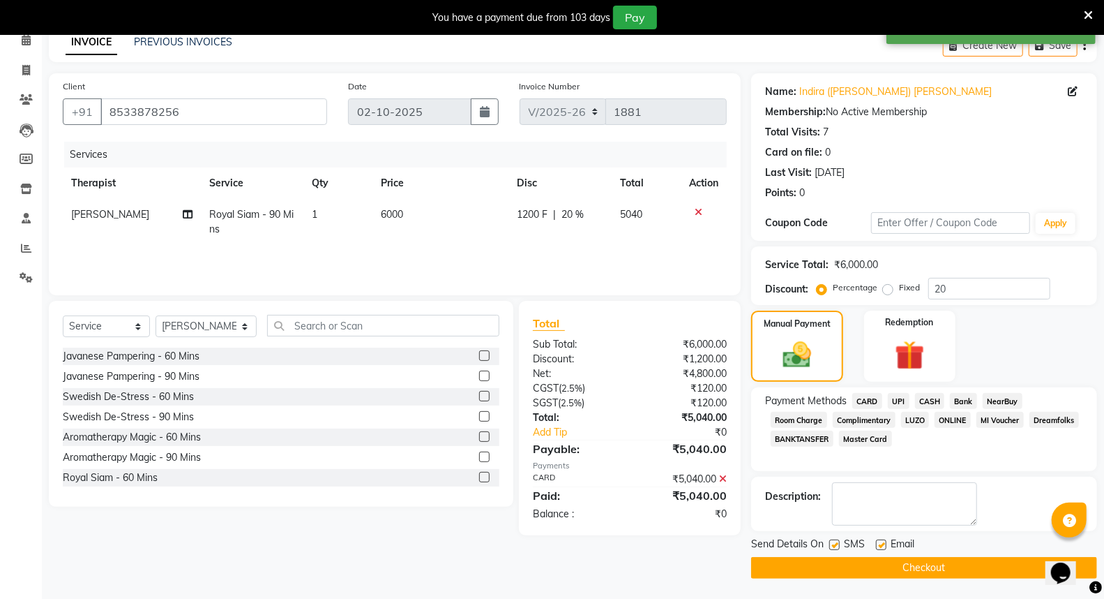
click at [929, 569] on button "Checkout" at bounding box center [924, 568] width 346 height 22
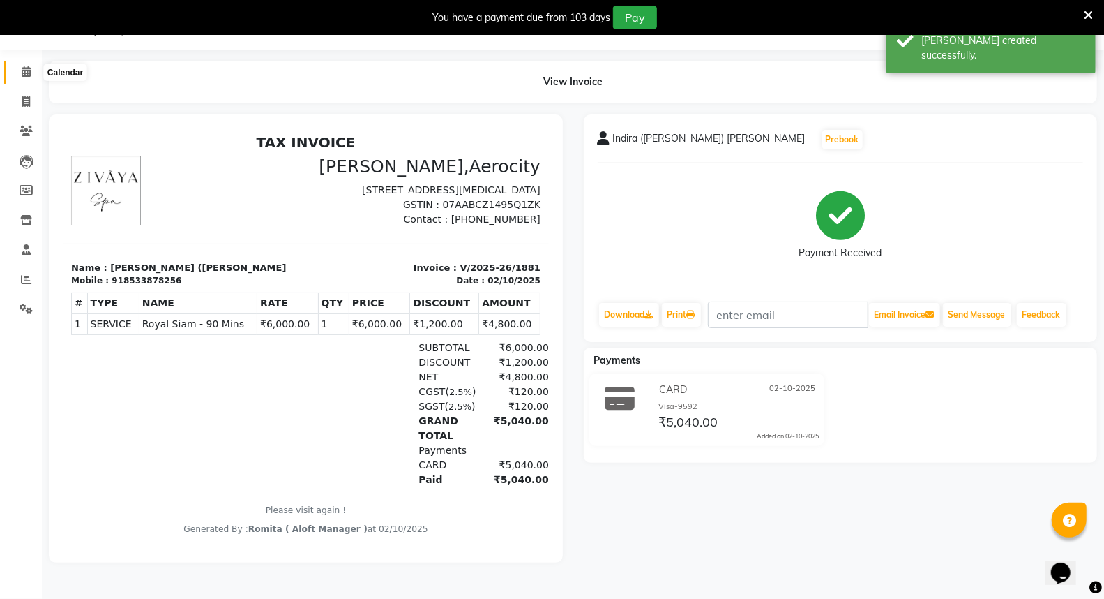
click at [24, 70] on icon at bounding box center [26, 71] width 9 height 10
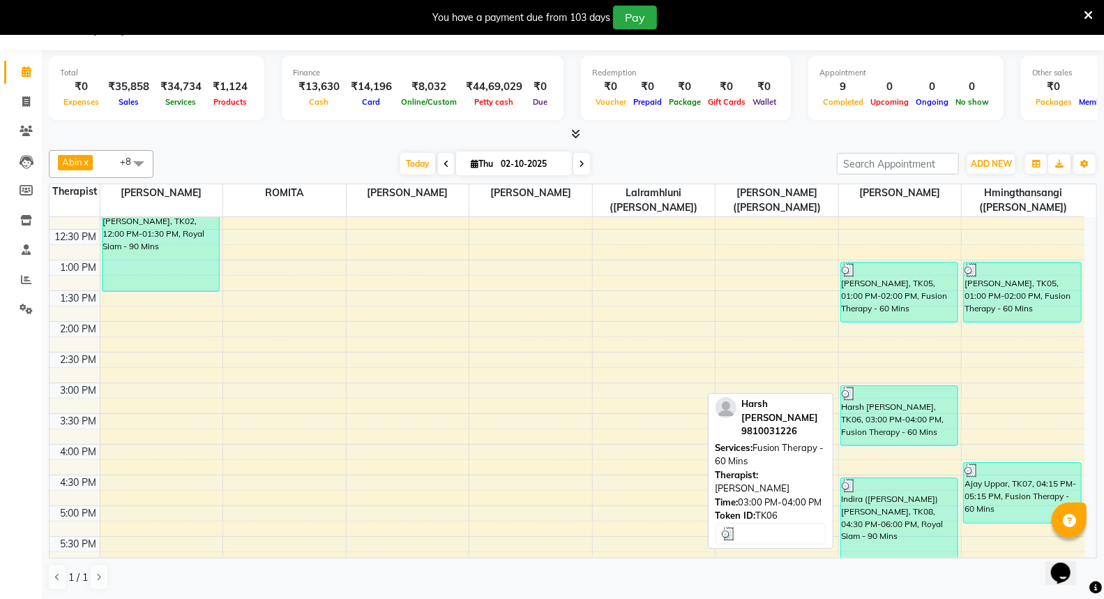
scroll to position [465, 0]
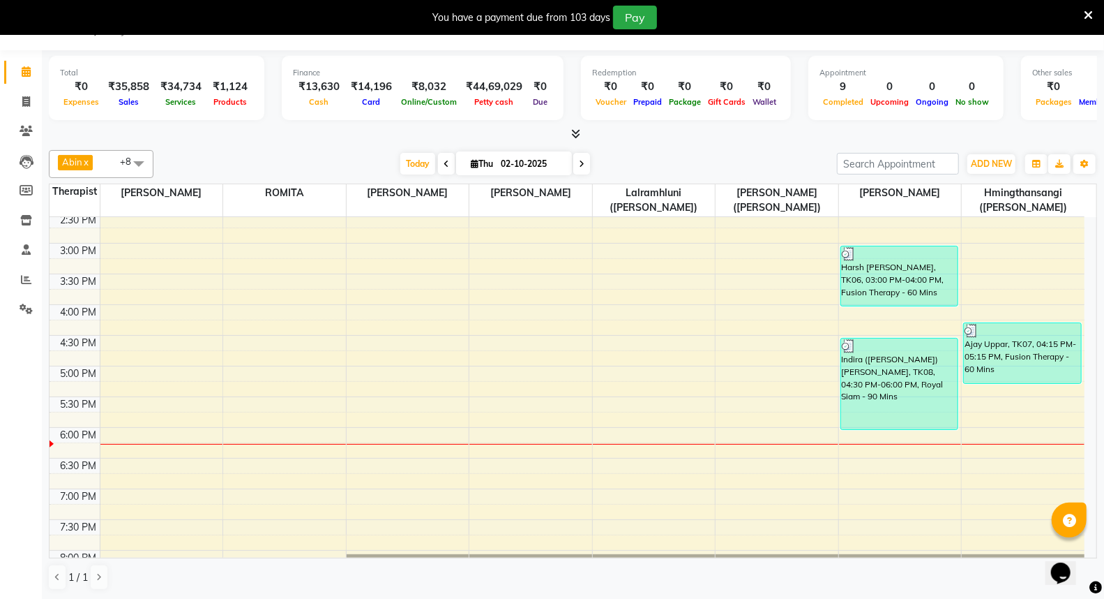
click at [120, 377] on div "7:00 AM 7:30 AM 8:00 AM 8:30 AM 9:00 AM 9:30 AM 10:00 AM 10:30 AM 11:00 AM 11:3…" at bounding box center [567, 273] width 1035 height 1043
select select "48454"
select select "tentative"
select select "1020"
click ngb-highlight "9794835371"
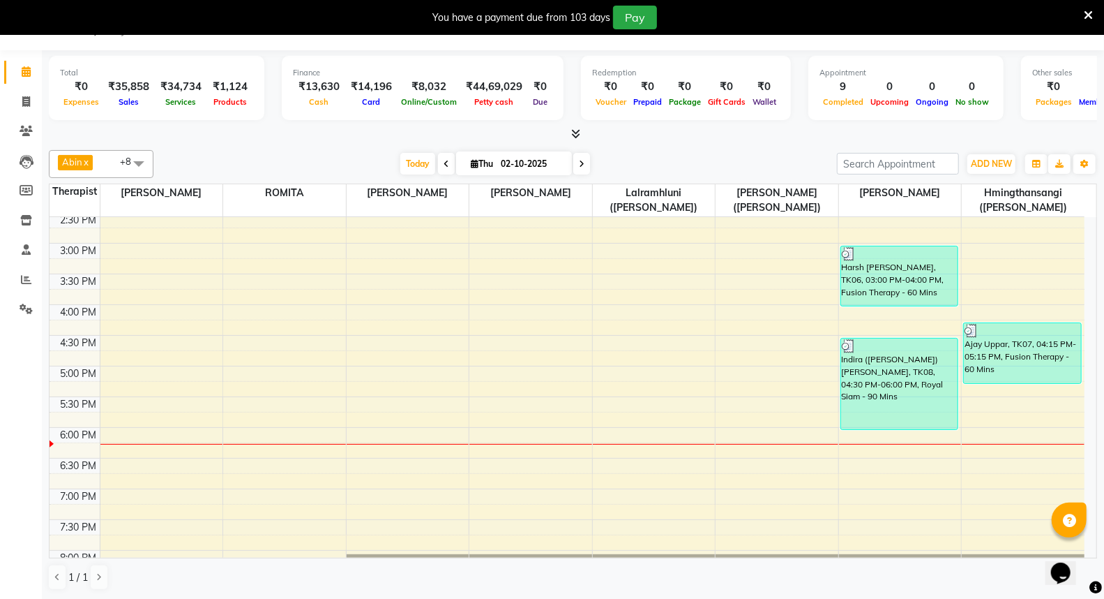
scroll to position [232, 0]
type input "9794835371"
click input "text"
click span "Fusion Therapy - 60 Mins (₹4,500.00)"
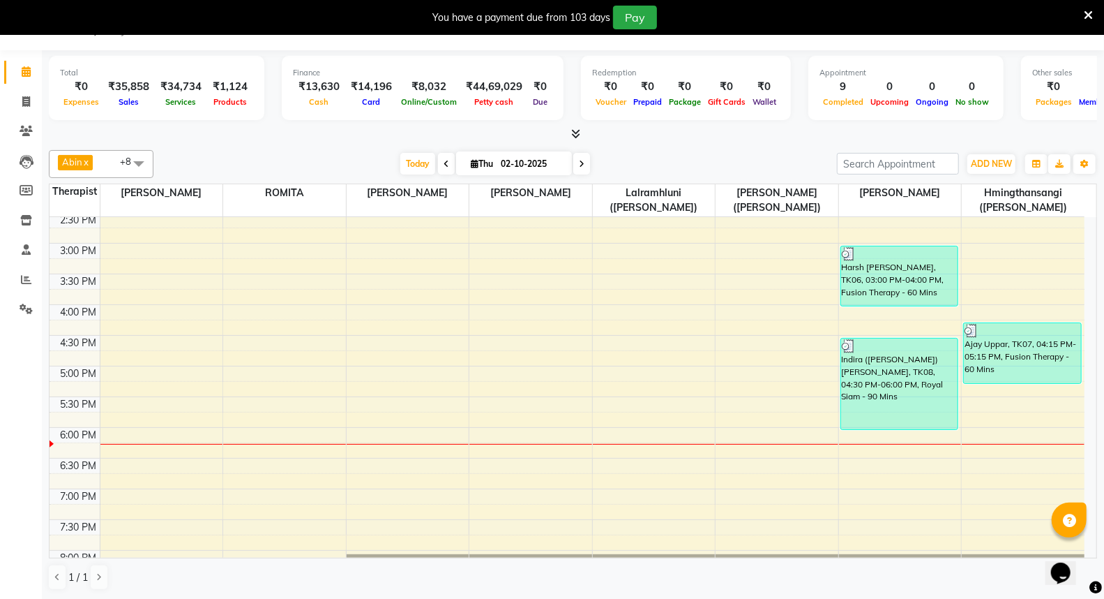
checkbox input "false"
click icon
click span "Fusion Therapy - 90 Mins (₹6,000.00)"
checkbox input "false"
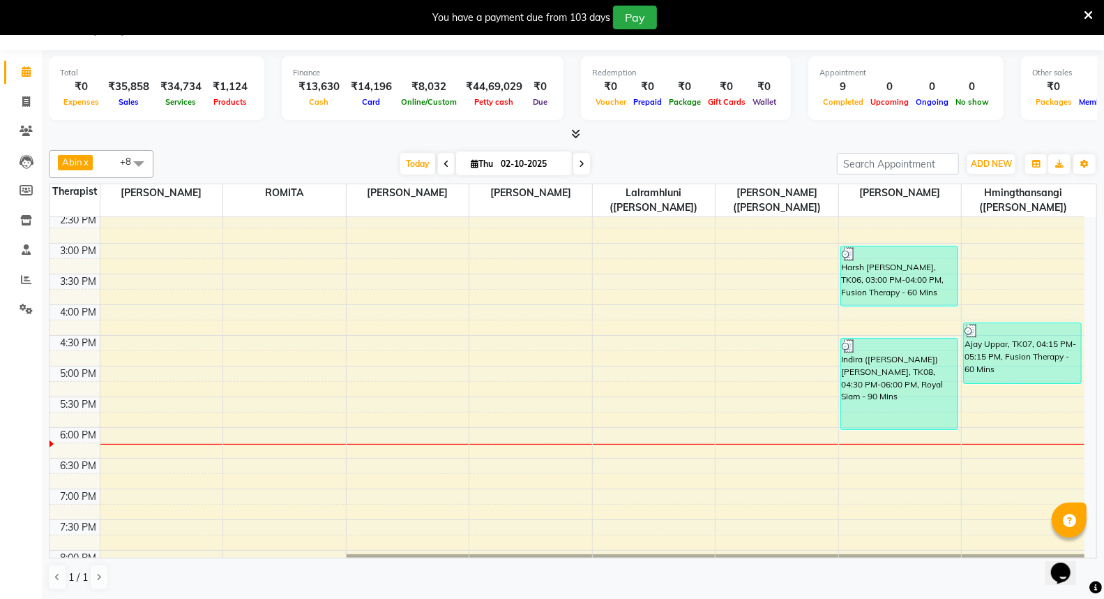
scroll to position [98, 0]
click button "Book"
click at [29, 140] on span at bounding box center [26, 131] width 24 height 16
click td "9794835371"
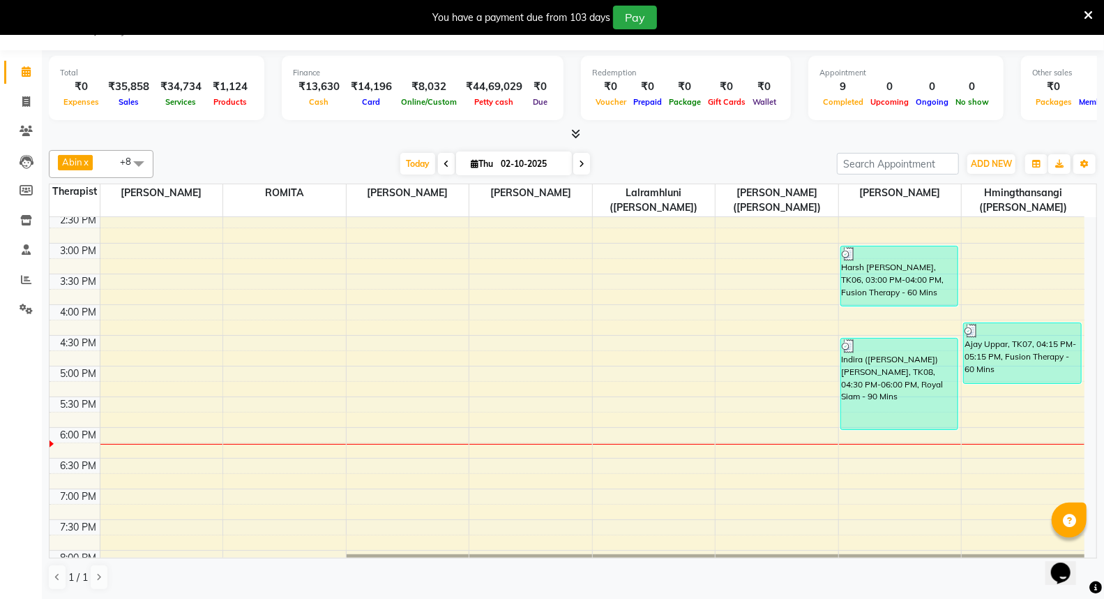
click icon
select select "[DEMOGRAPHIC_DATA]"
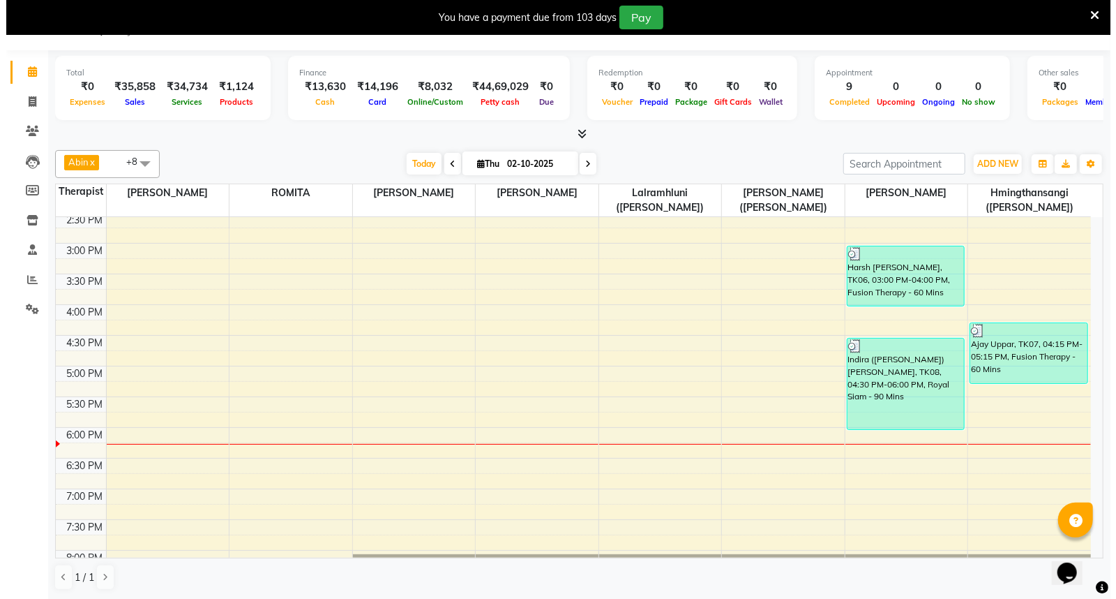
click textarea
type textarea "4"
type textarea "2146064611"
click button "Update"
select select
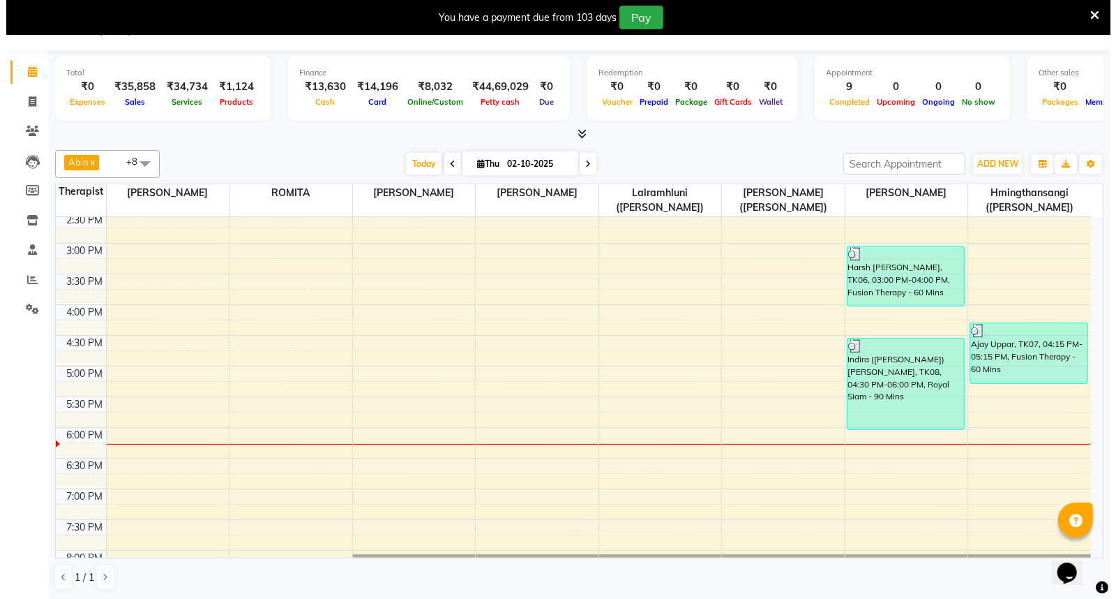
select select
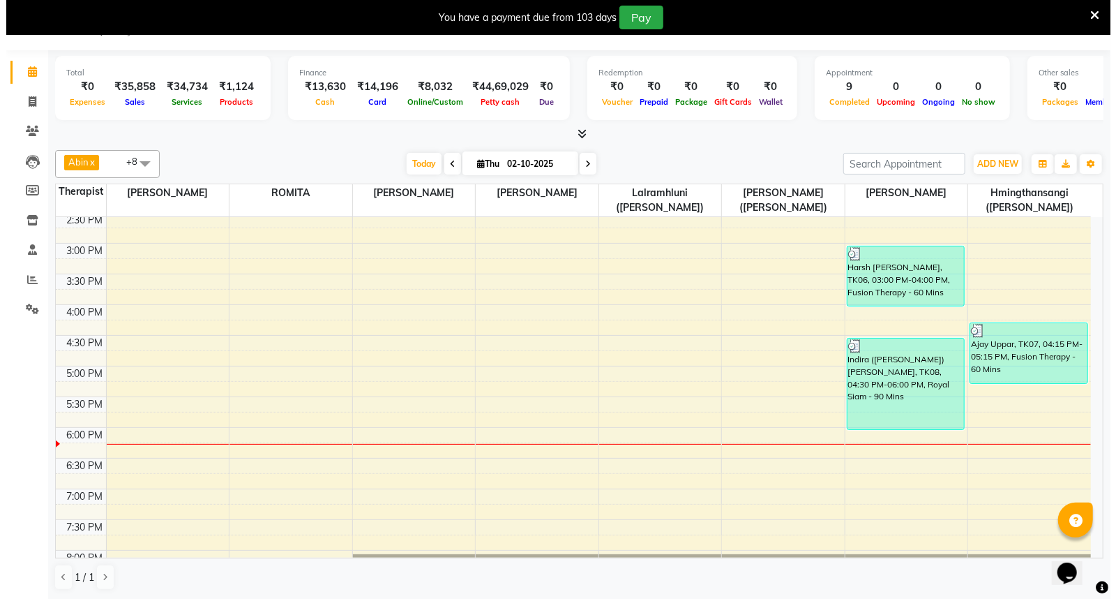
select select
checkbox input "false"
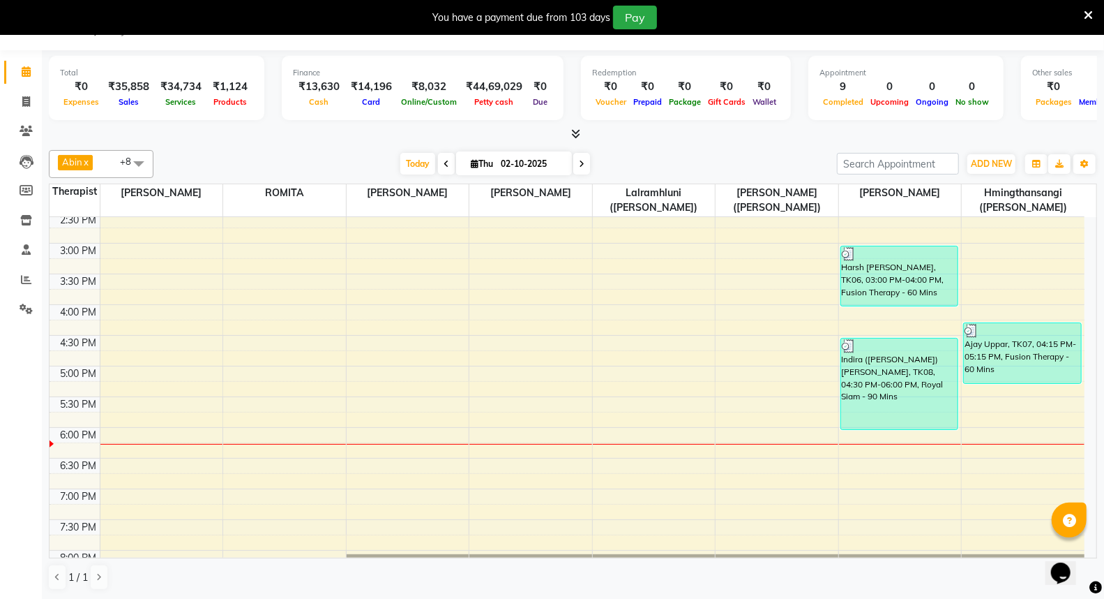
click at [22, 77] on icon at bounding box center [26, 71] width 9 height 10
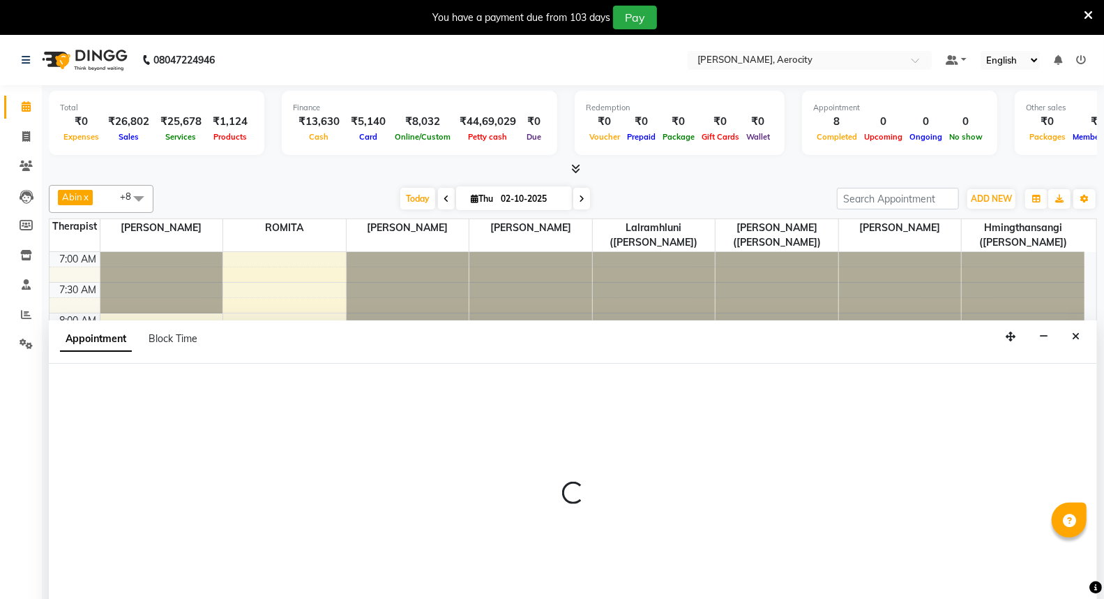
select select "48455"
select select "tentative"
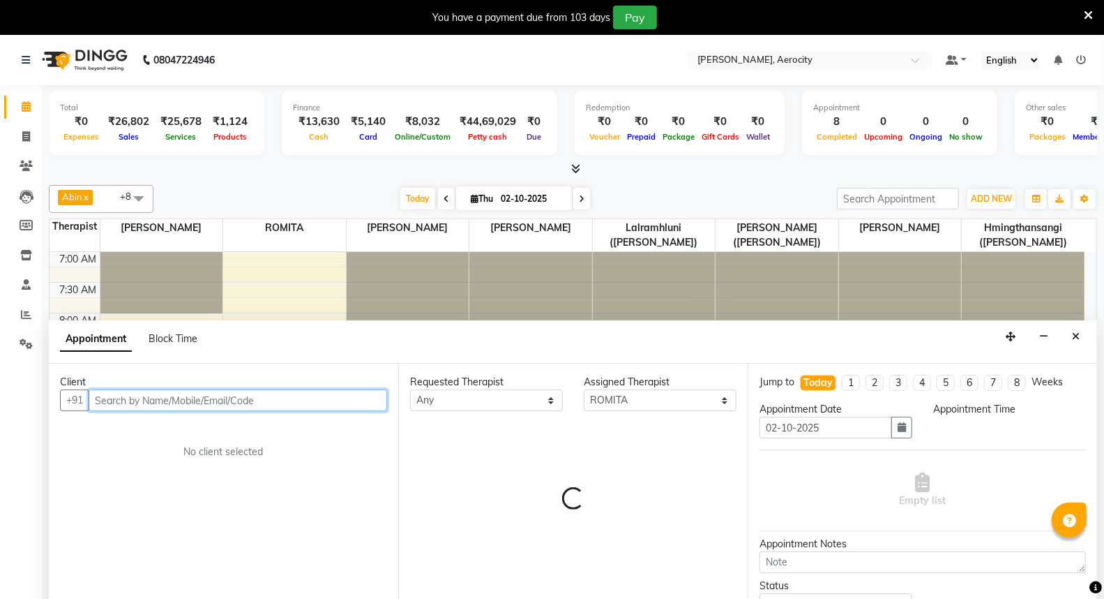
select select "600"
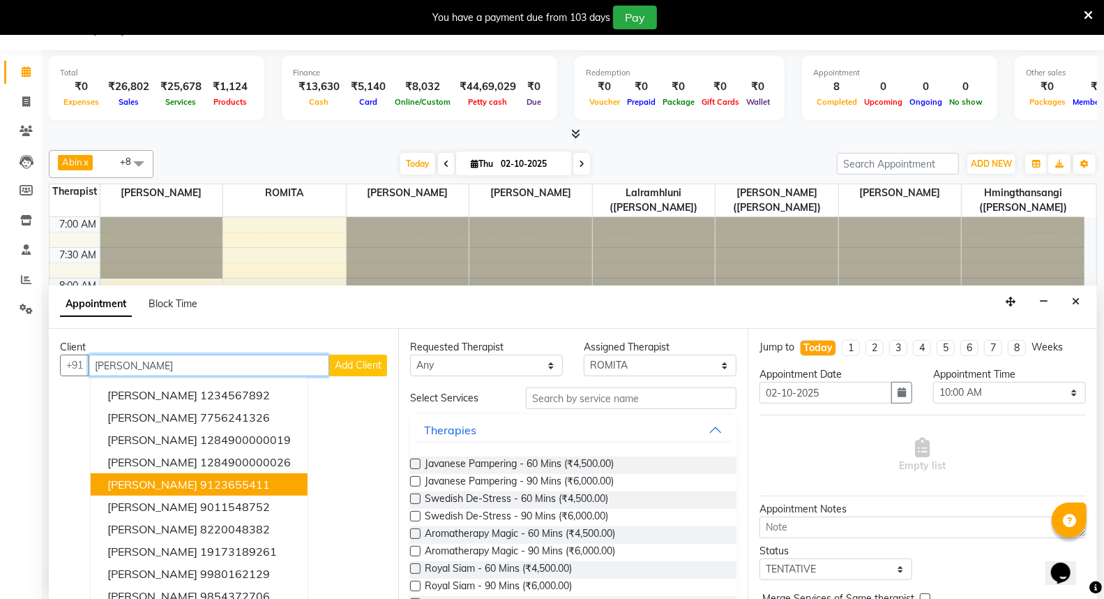
click at [243, 483] on ngb-highlight "9123655411" at bounding box center [235, 484] width 70 height 14
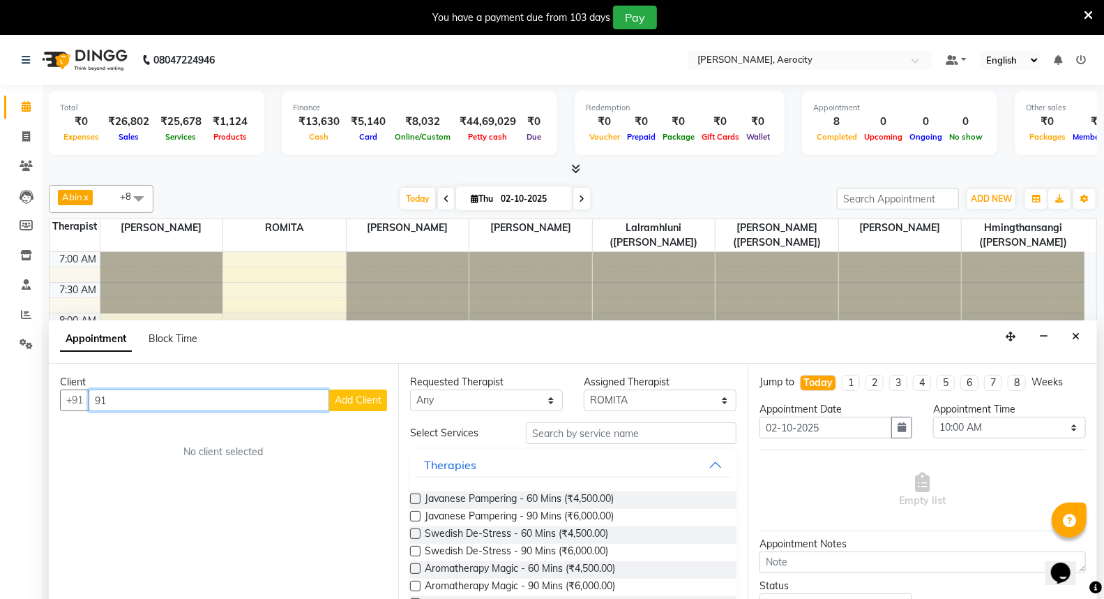
type input "9"
click at [338, 400] on input "text" at bounding box center [238, 400] width 299 height 22
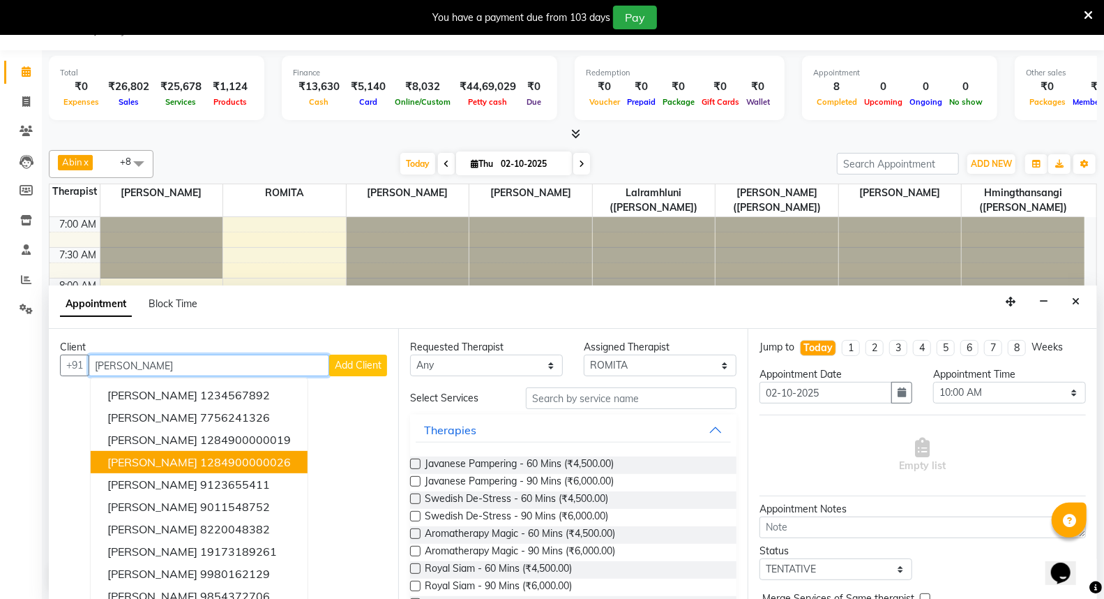
type input "[PERSON_NAME]"
